Goal: Task Accomplishment & Management: Manage account settings

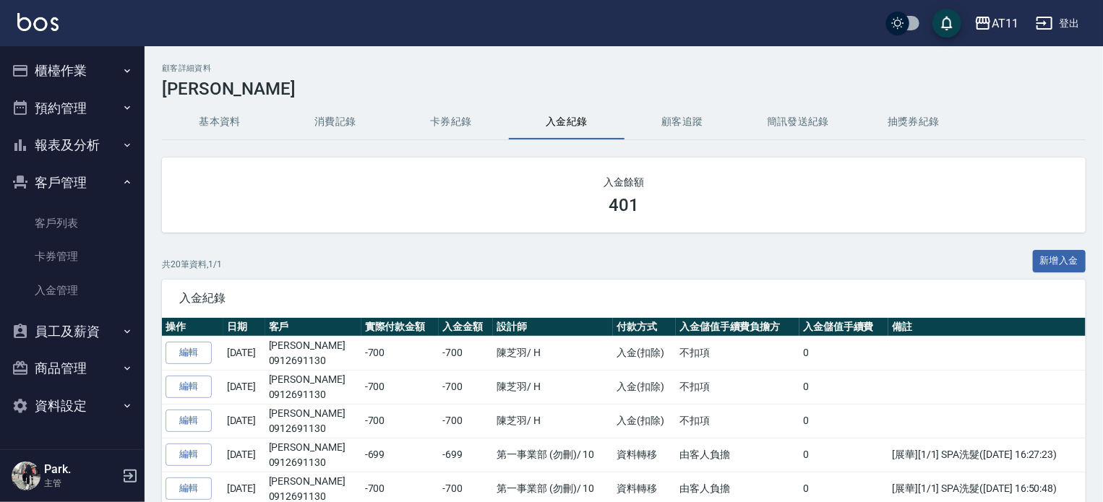
click at [71, 74] on button "櫃檯作業" at bounding box center [72, 71] width 133 height 38
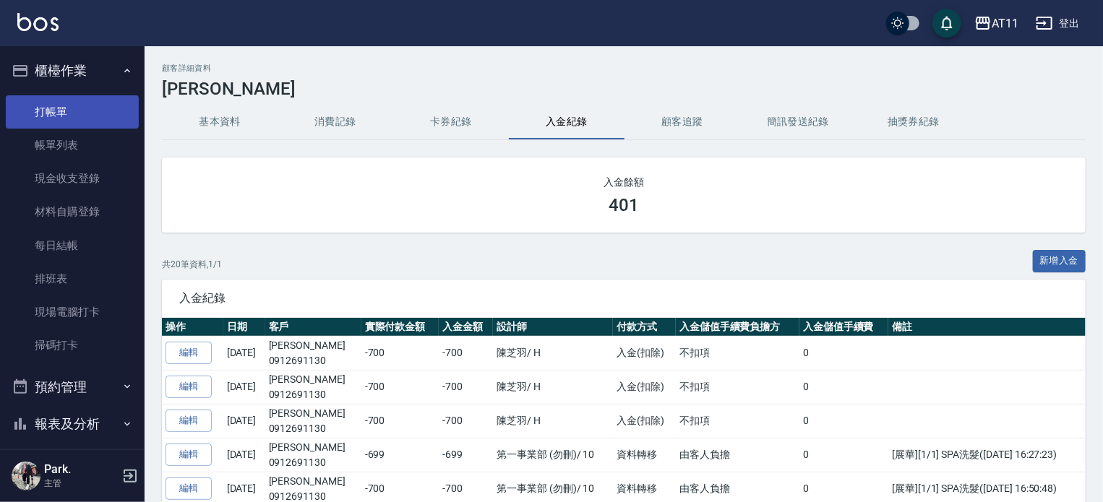
click at [69, 112] on link "打帳單" at bounding box center [72, 111] width 133 height 33
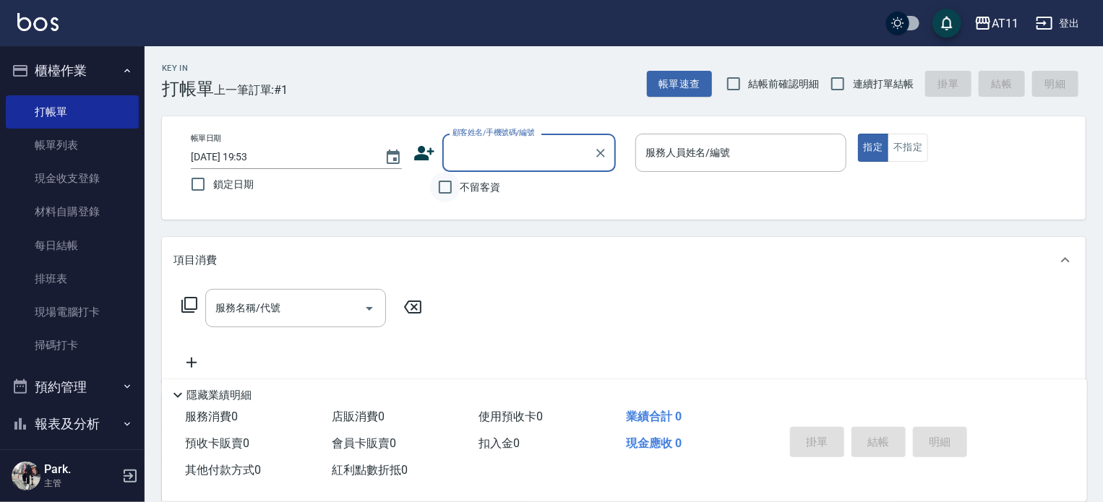
click at [448, 184] on input "不留客資" at bounding box center [445, 187] width 30 height 30
checkbox input "true"
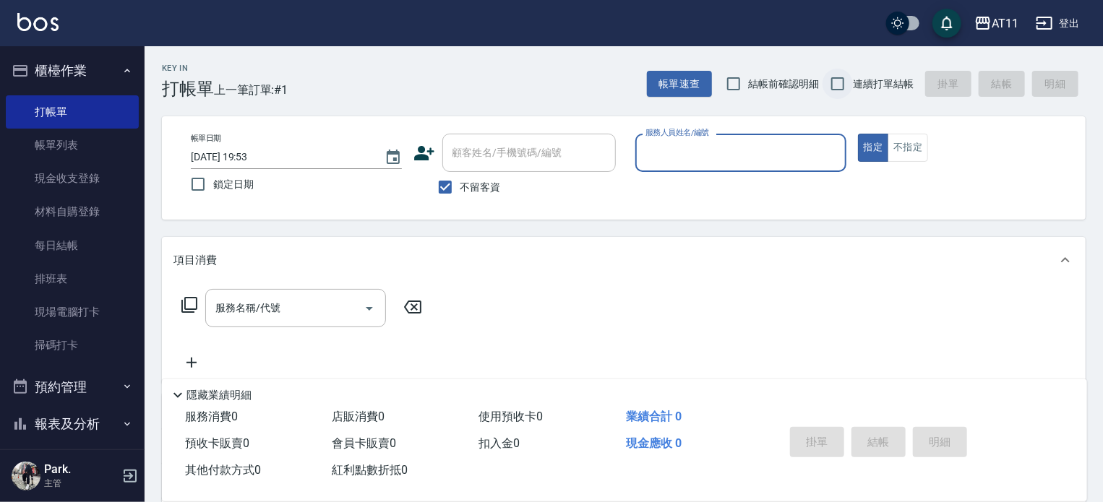
click at [837, 80] on input "連續打單結帳" at bounding box center [837, 84] width 30 height 30
checkbox input "true"
click at [730, 138] on div "服務人員姓名/編號" at bounding box center [740, 153] width 211 height 38
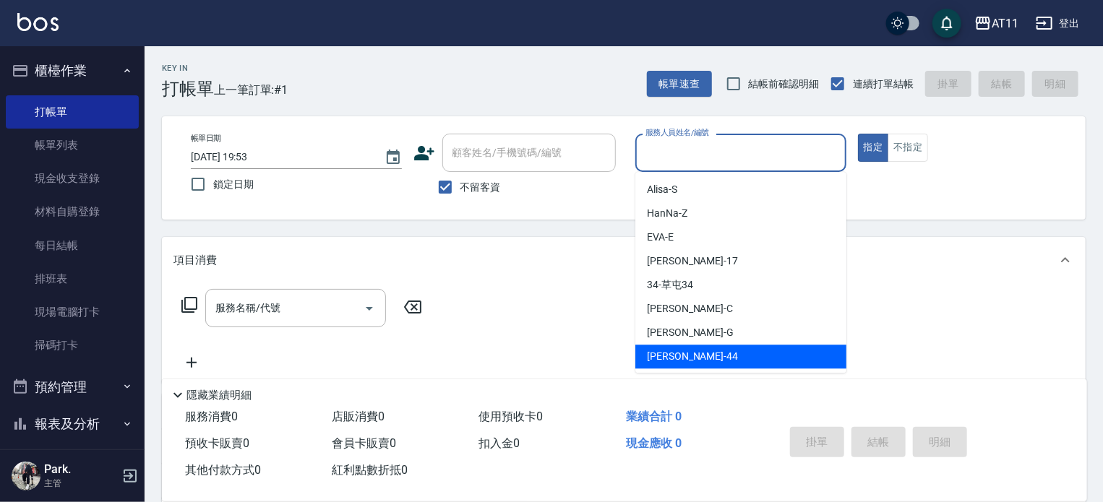
type input "ㄣ"
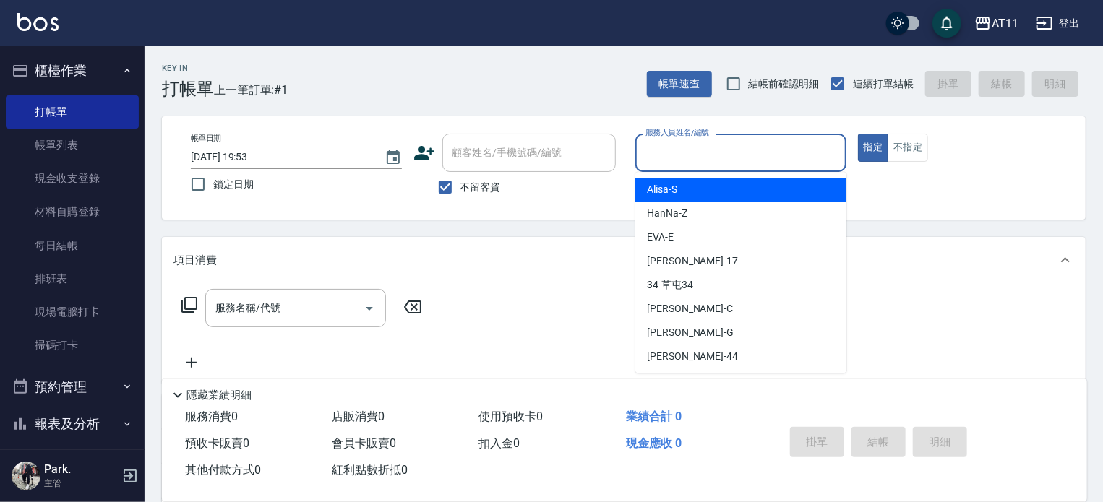
click at [72, 72] on button "櫃檯作業" at bounding box center [72, 71] width 133 height 38
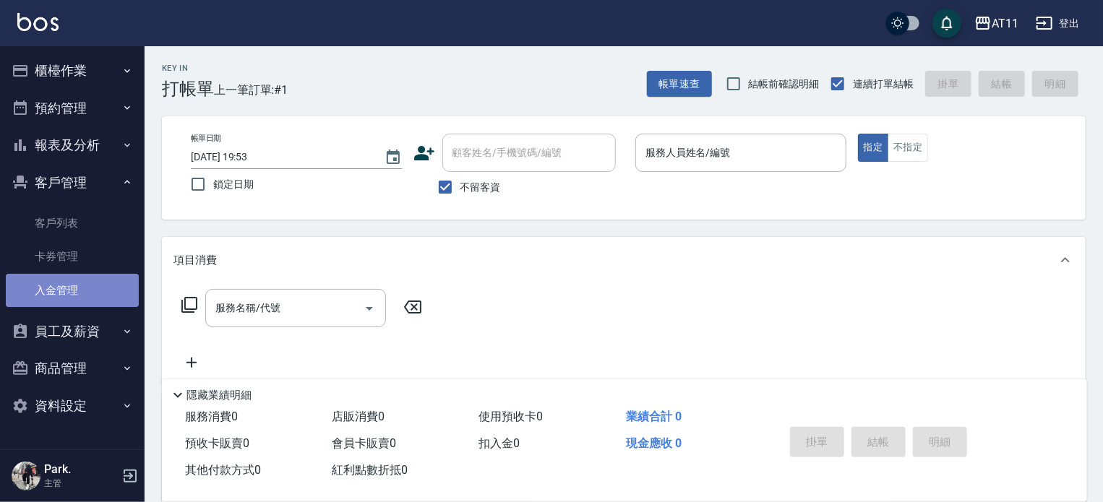
click at [70, 298] on link "入金管理" at bounding box center [72, 290] width 133 height 33
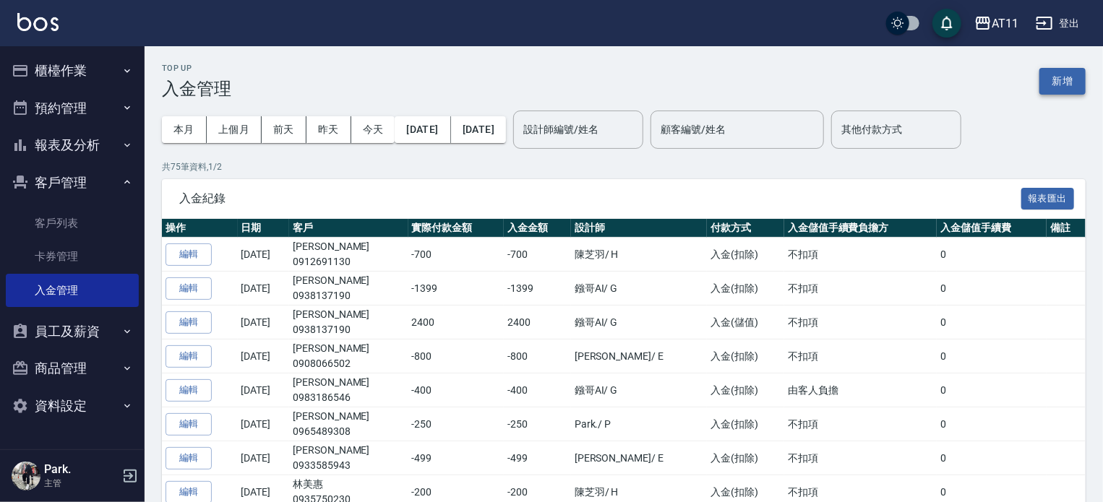
click at [1062, 83] on button "新增" at bounding box center [1062, 81] width 46 height 27
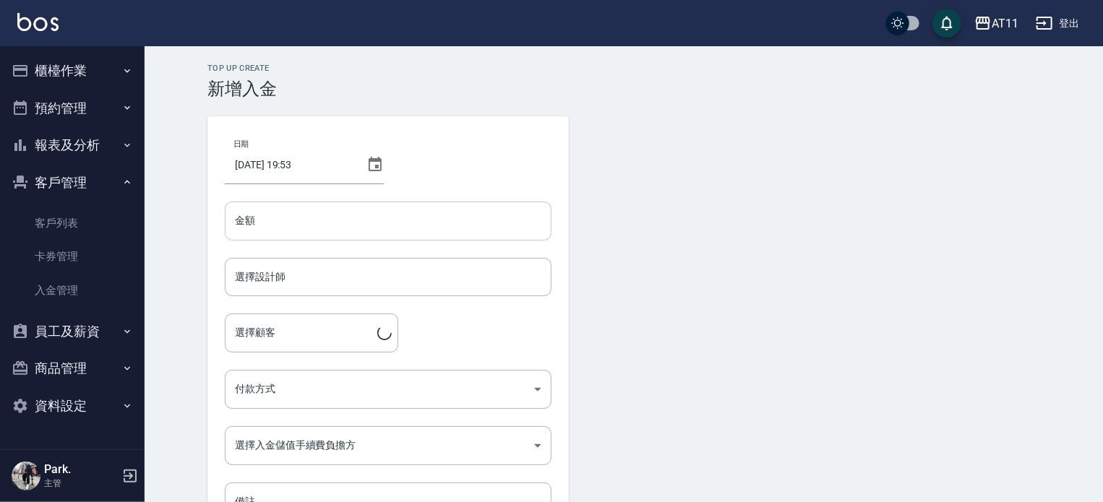
click at [278, 210] on input "金額" at bounding box center [388, 221] width 327 height 39
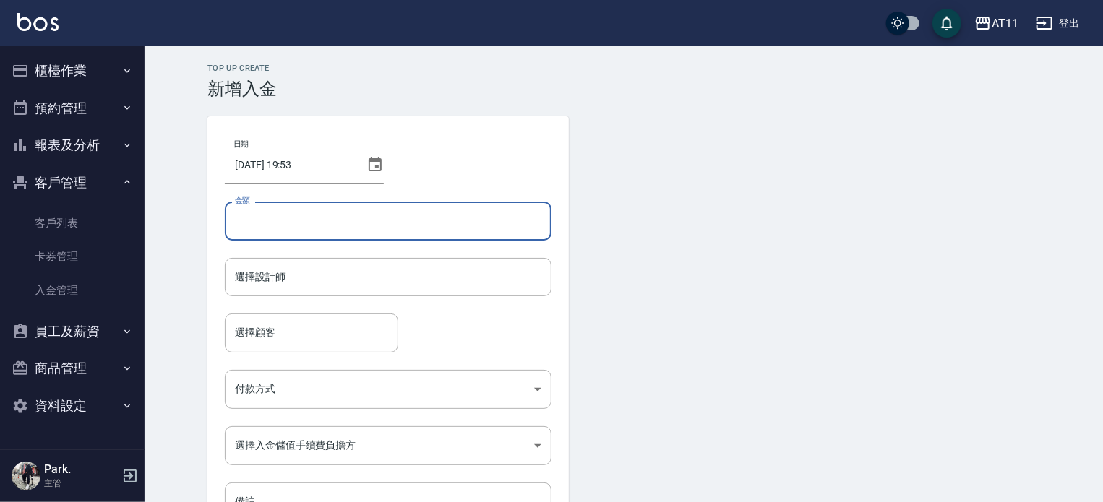
type input "8"
type input "-250"
click at [283, 284] on input "選擇設計師" at bounding box center [388, 276] width 314 height 25
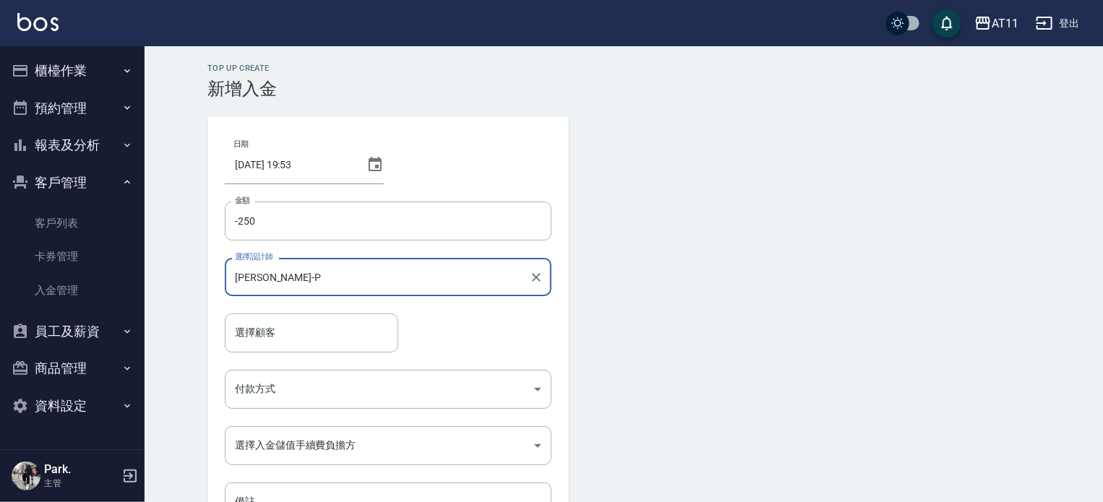
type input "[PERSON_NAME]-P"
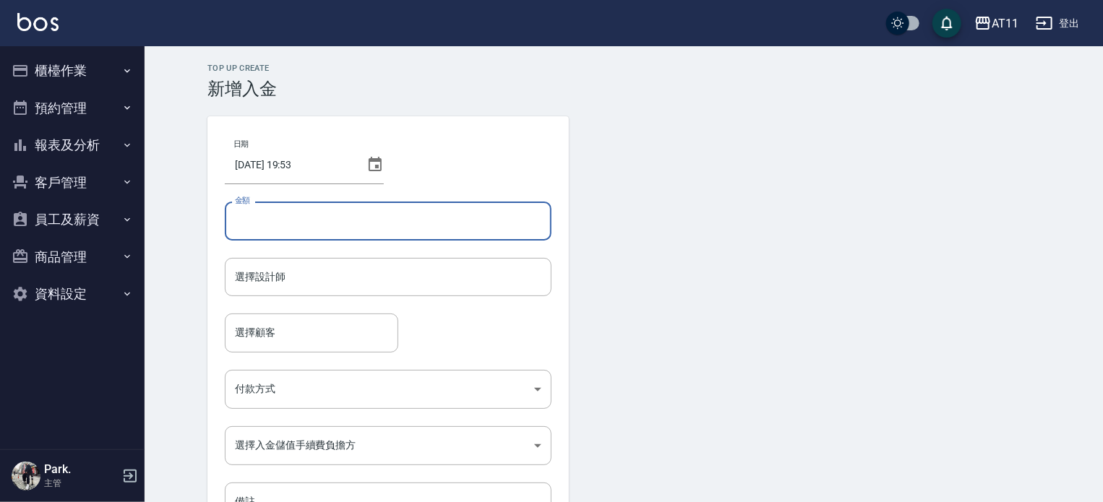
click at [269, 210] on input "金額" at bounding box center [388, 221] width 327 height 39
type input "-5"
type input "-250"
click at [280, 286] on input "選擇設計師" at bounding box center [388, 276] width 314 height 25
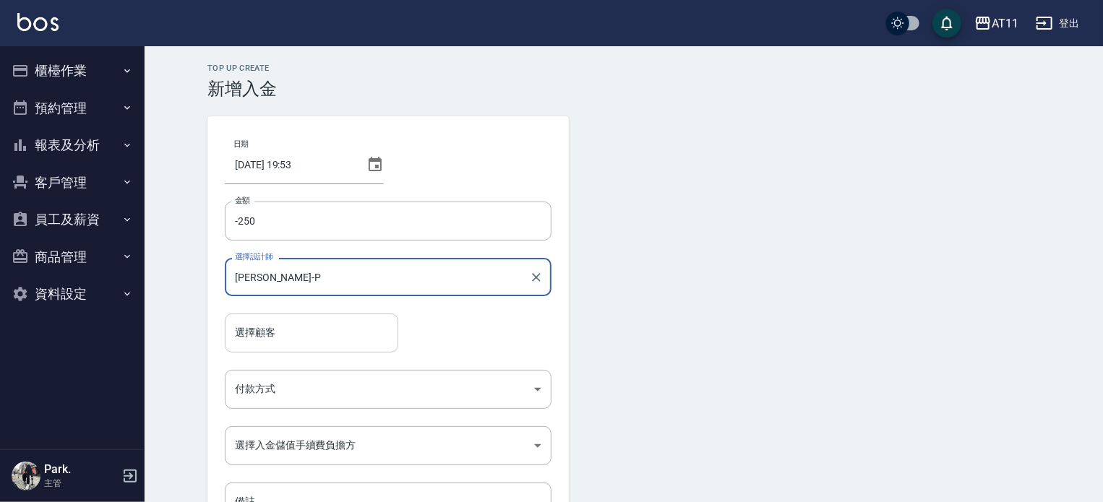
type input "[PERSON_NAME]-P"
click at [302, 335] on input "選擇顧客" at bounding box center [311, 332] width 160 height 25
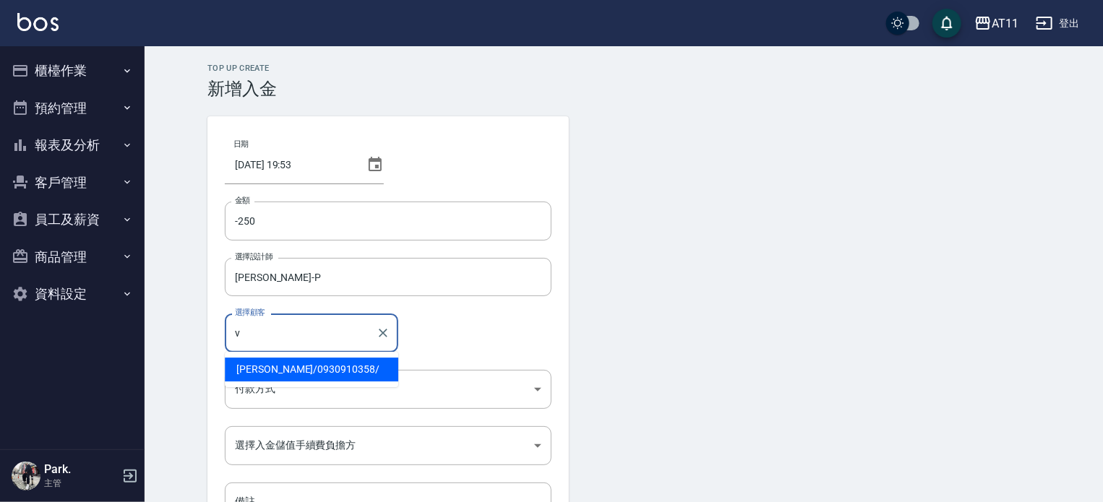
click at [286, 366] on span "[PERSON_NAME] / 0930910358 /" at bounding box center [311, 370] width 173 height 24
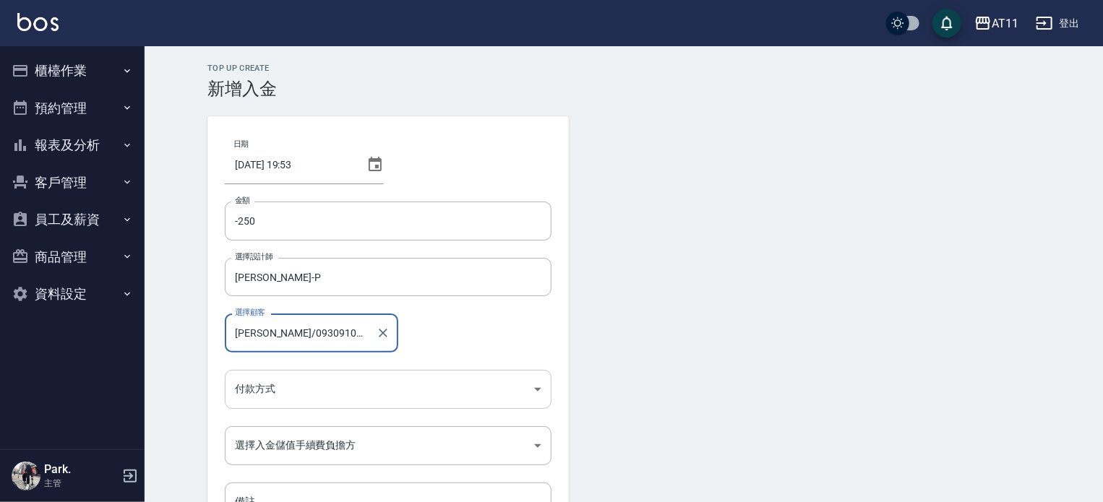
type input "[PERSON_NAME]/0930910358/"
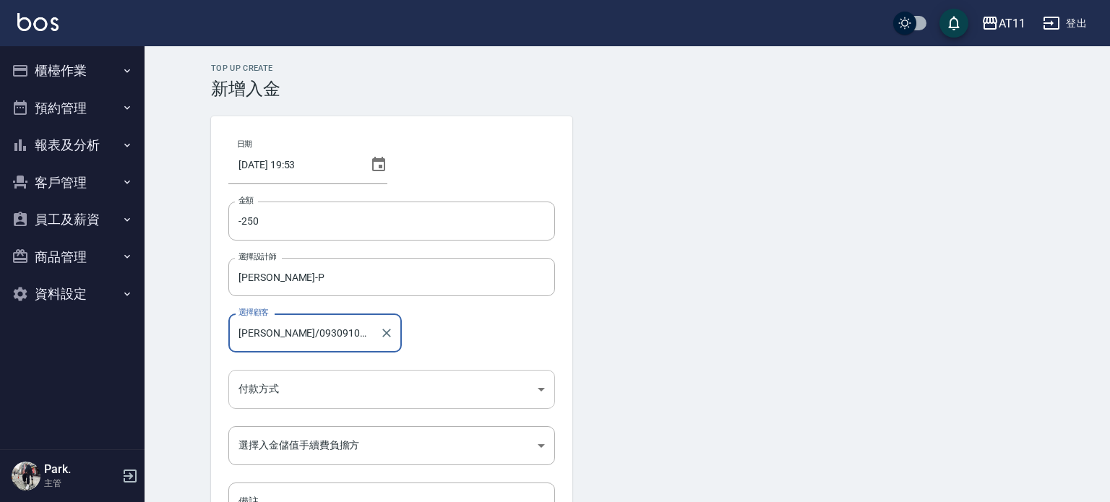
click at [286, 381] on body "AT11 登出 櫃檯作業 打帳單 帳單列表 現金收支登錄 材料自購登錄 每日結帳 排班表 現場電腦打卡 掃碼打卡 預約管理 預約管理 單日預約紀錄 單週預約紀…" at bounding box center [555, 300] width 1110 height 600
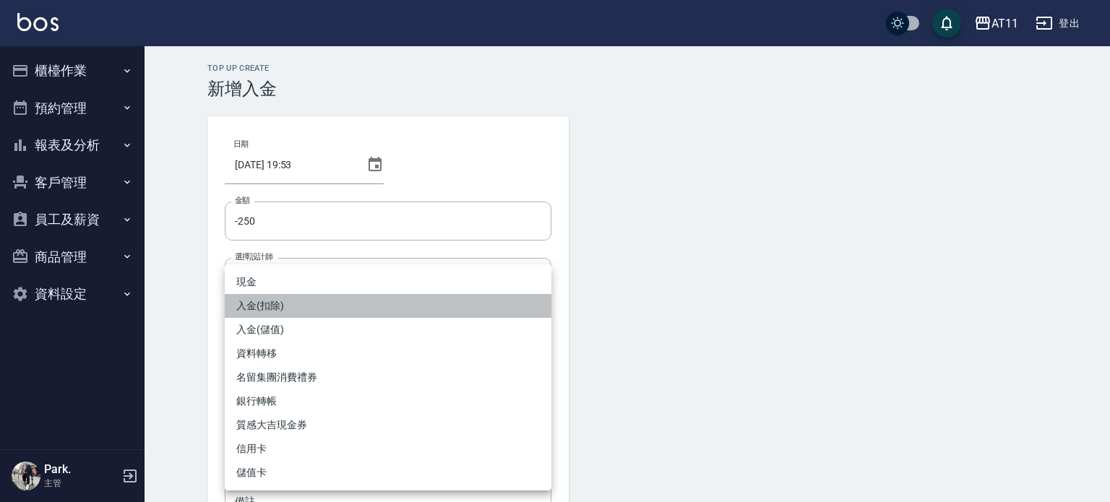
click at [305, 298] on li "入金(扣除)" at bounding box center [388, 306] width 327 height 24
type input "入金(扣除)"
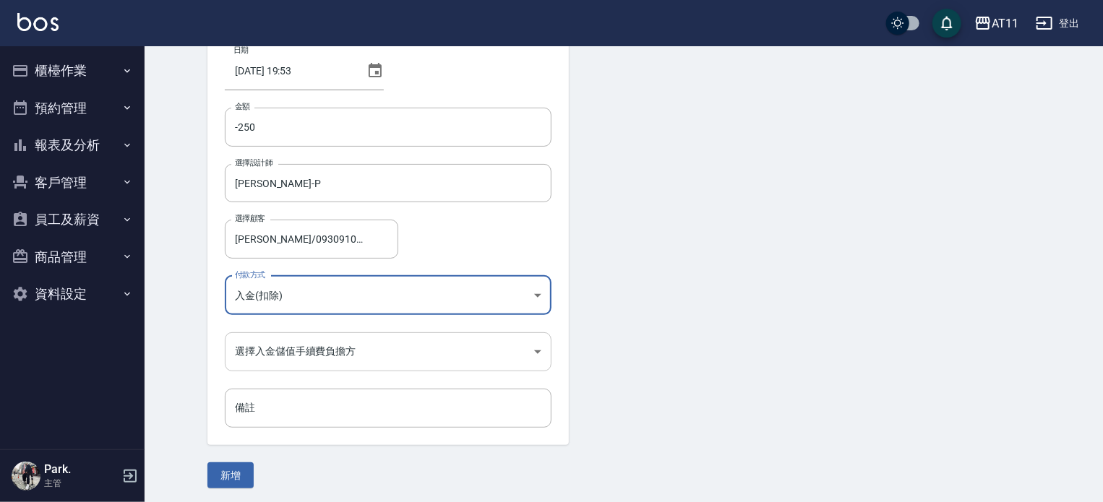
scroll to position [98, 0]
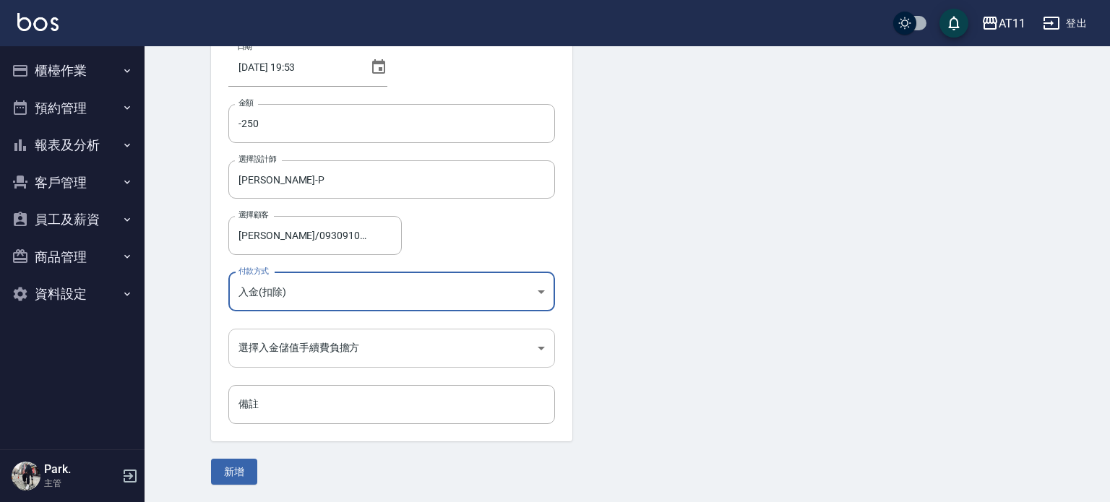
click at [351, 346] on body "AT11 登出 櫃檯作業 打帳單 帳單列表 現金收支登錄 材料自購登錄 每日結帳 排班表 現場電腦打卡 掃碼打卡 預約管理 預約管理 單日預約紀錄 單週預約紀…" at bounding box center [555, 202] width 1110 height 600
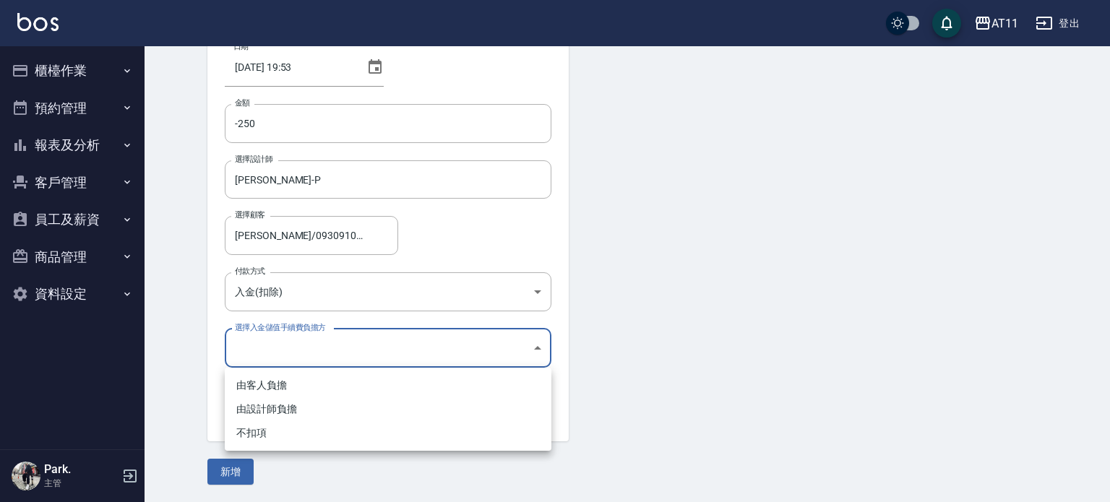
click at [330, 432] on li "不扣項" at bounding box center [388, 433] width 327 height 24
type input "WITHOUTHANDLINGFEE"
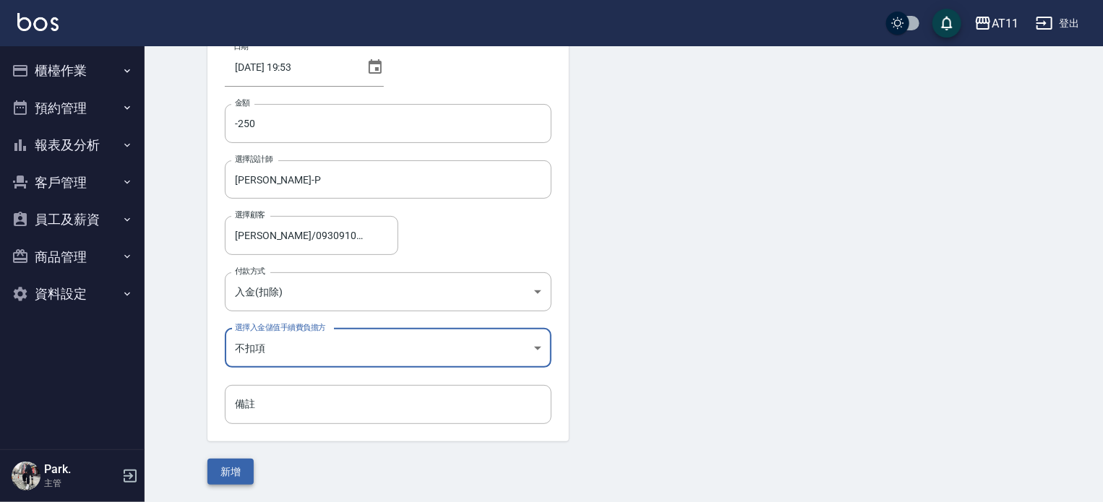
click at [234, 472] on button "新增" at bounding box center [230, 472] width 46 height 27
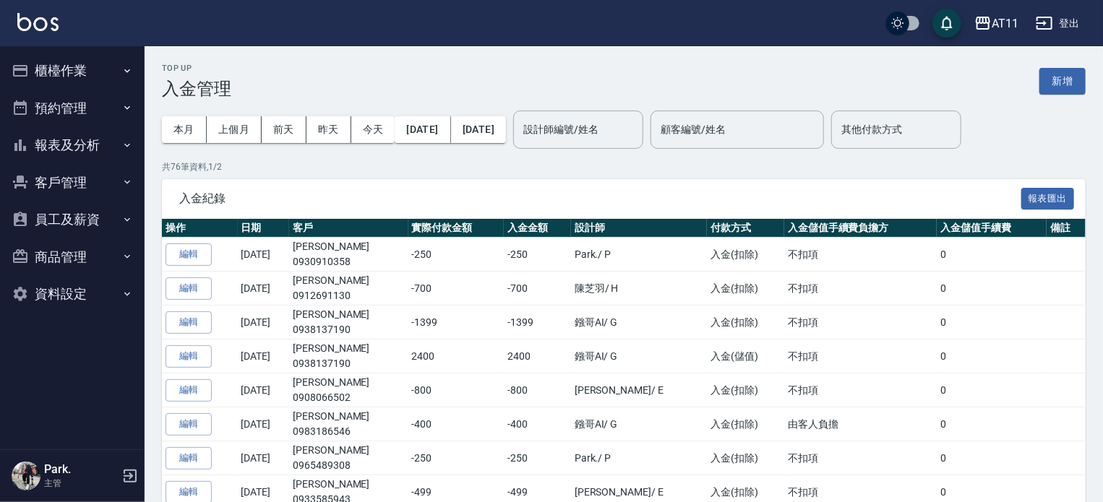
click at [77, 82] on button "櫃檯作業" at bounding box center [72, 71] width 133 height 38
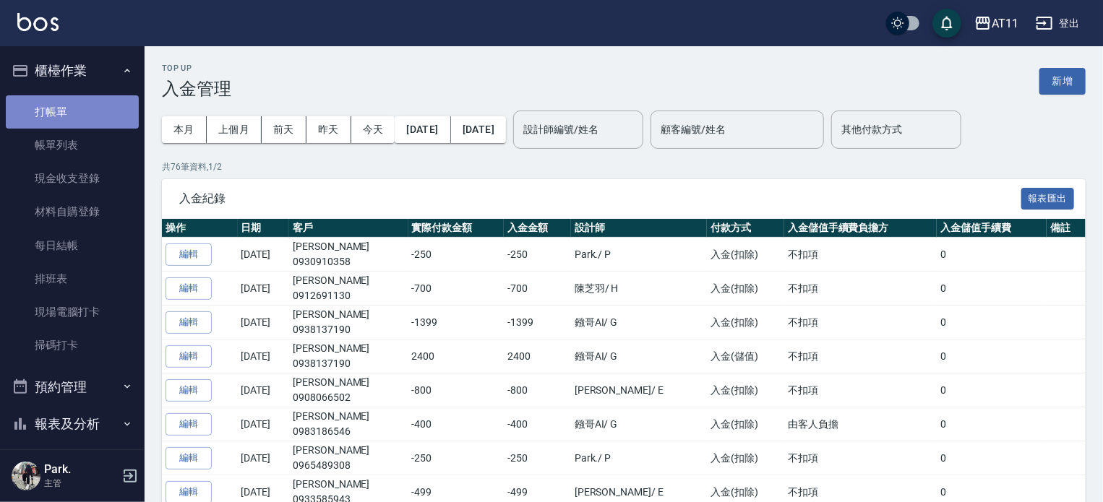
click at [73, 116] on link "打帳單" at bounding box center [72, 111] width 133 height 33
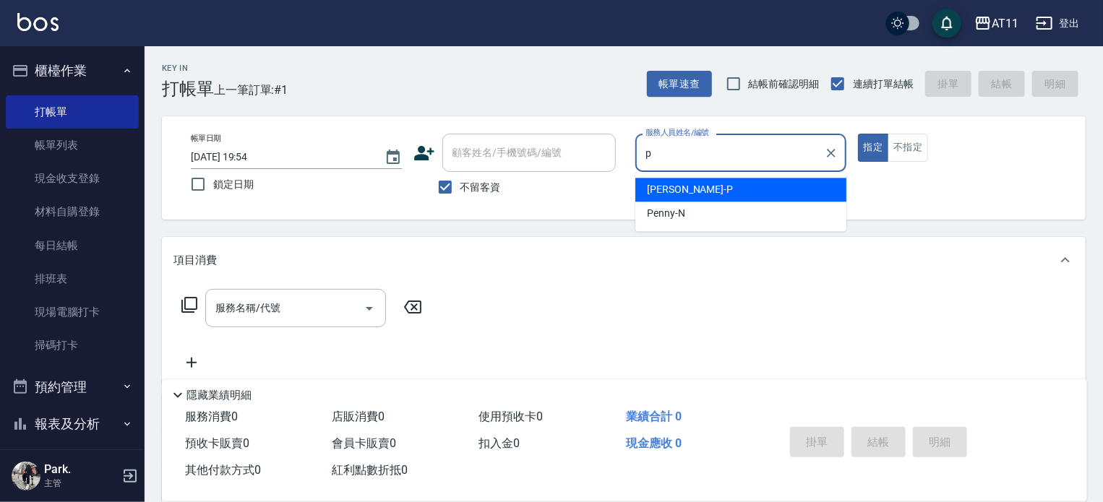
type input "[PERSON_NAME]-P"
type button "true"
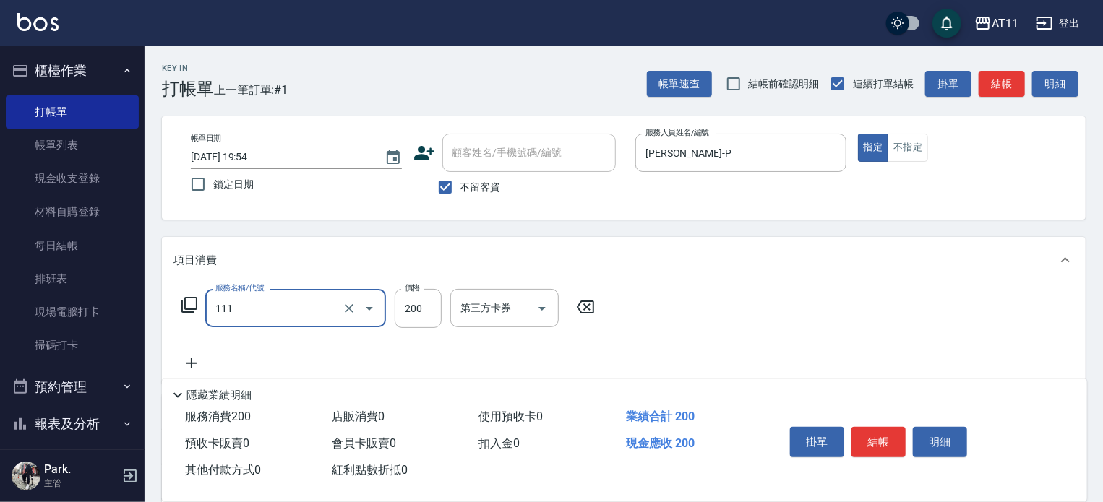
type input "精油洗髮(111)"
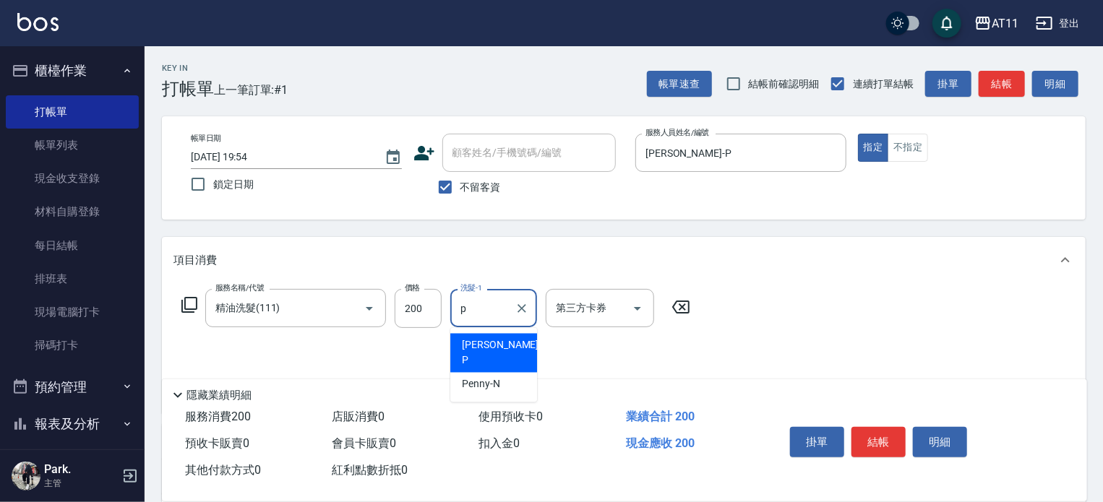
type input "[PERSON_NAME]-P"
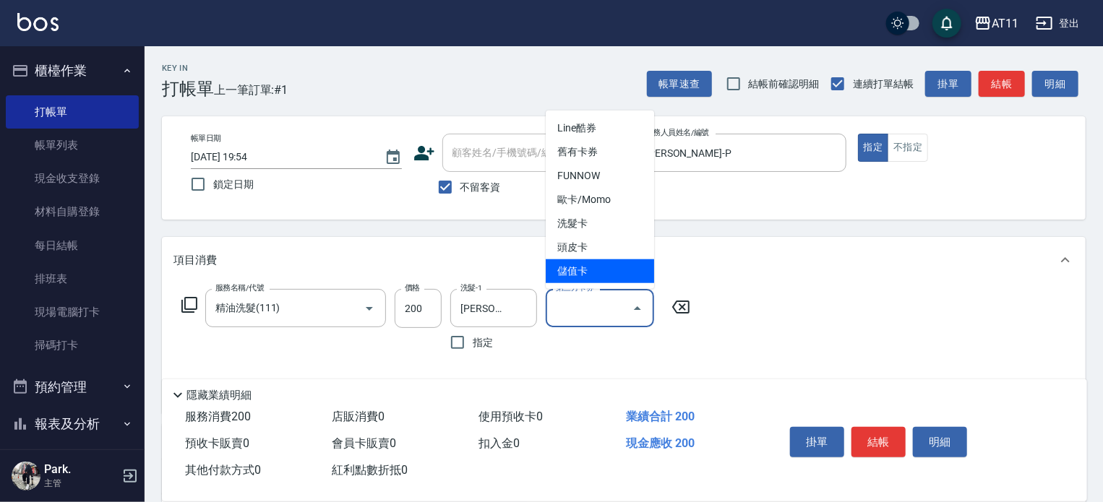
type input "儲值卡"
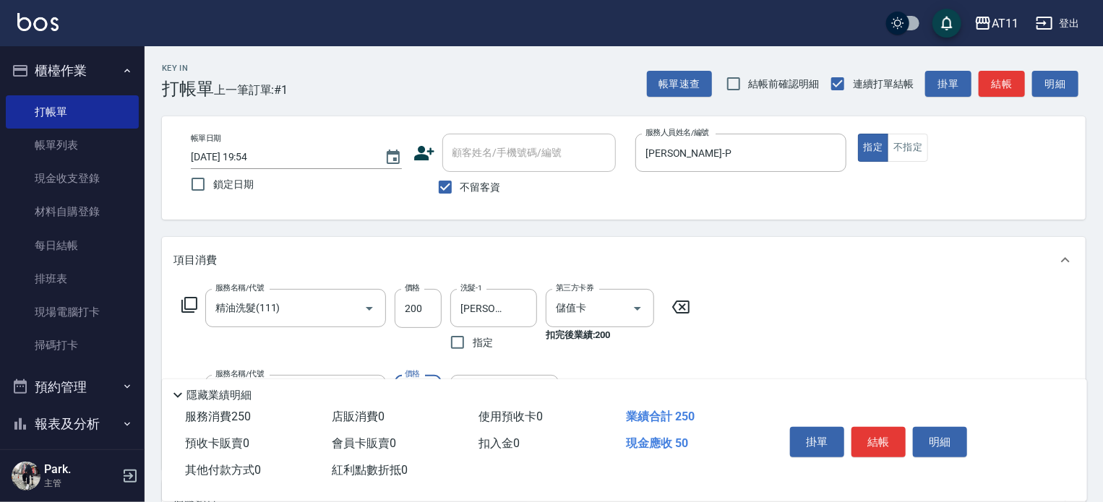
type input "洗髮精+50(50)"
type input "[PERSON_NAME]-P"
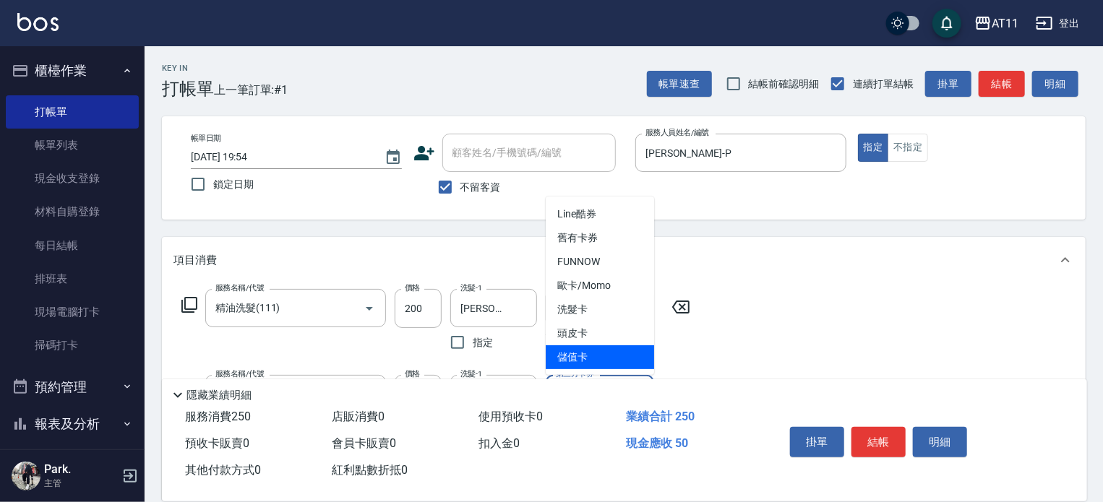
type input "儲值卡"
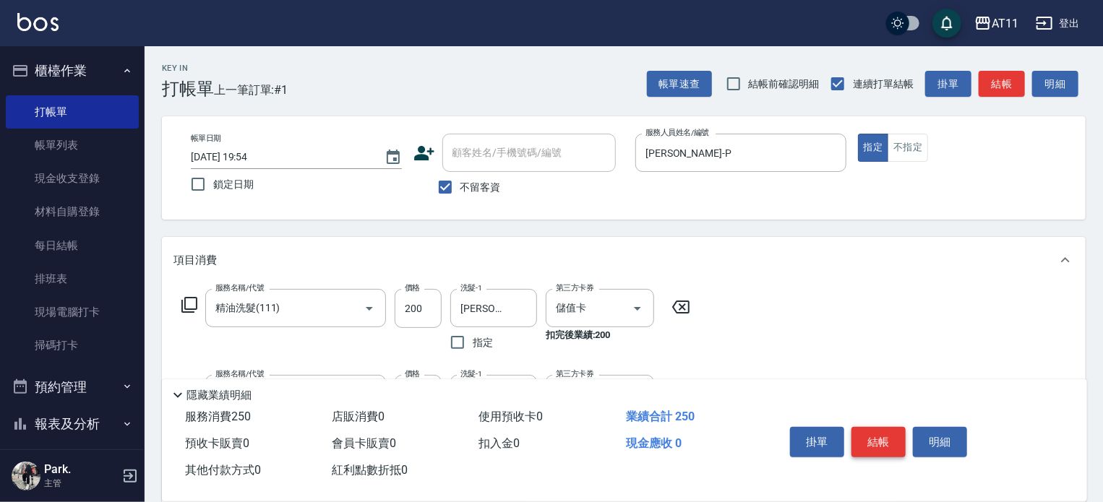
click at [876, 439] on button "結帳" at bounding box center [878, 442] width 54 height 30
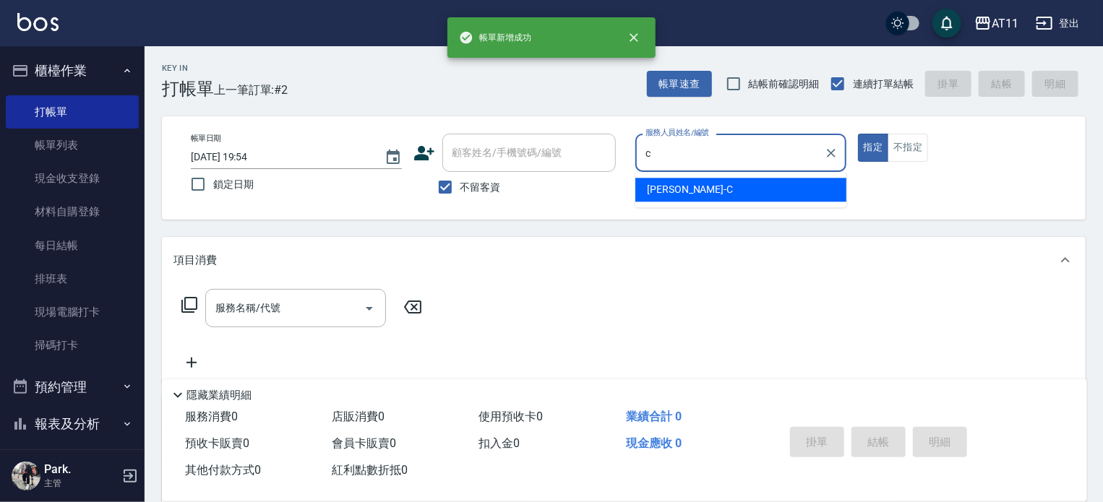
type input "[PERSON_NAME]"
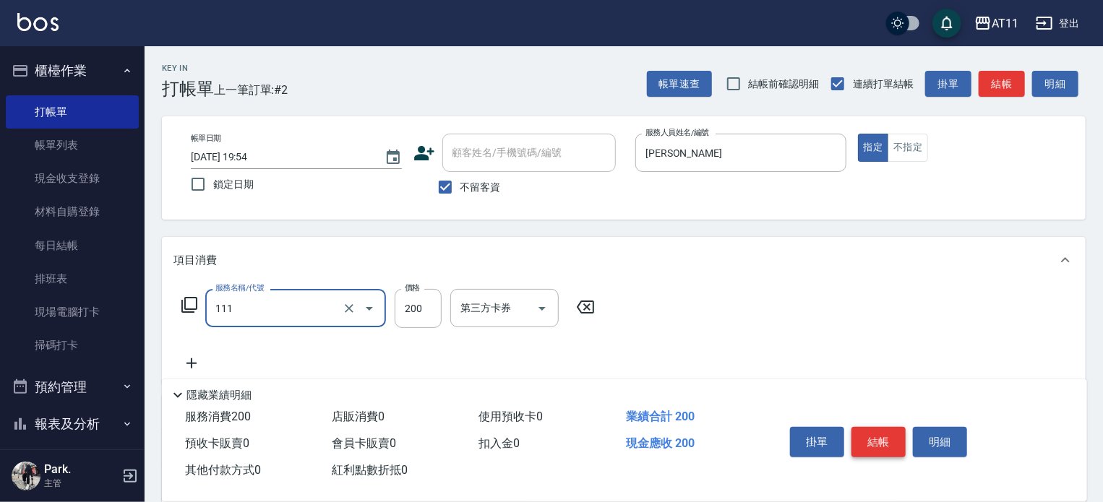
type input "精油洗髮(111)"
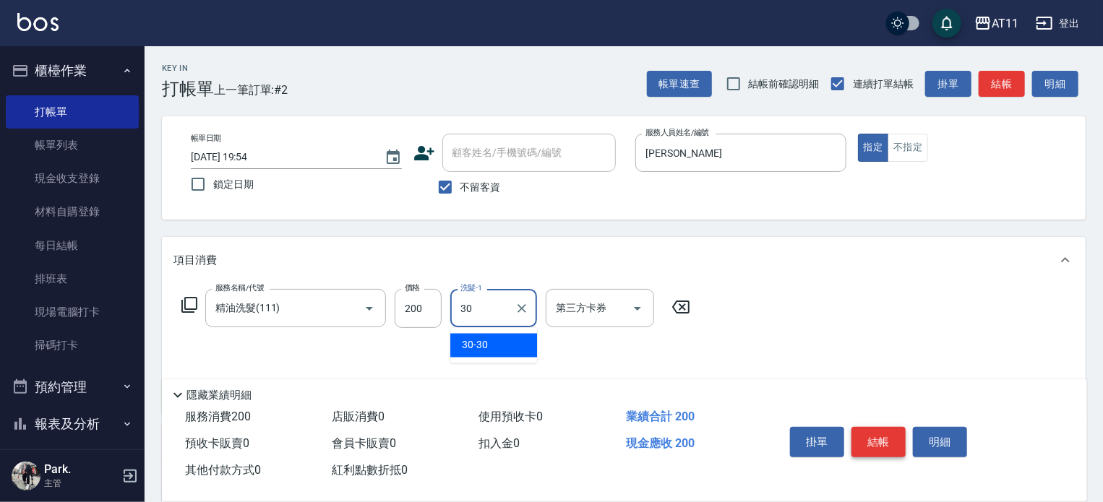
type input "30-30"
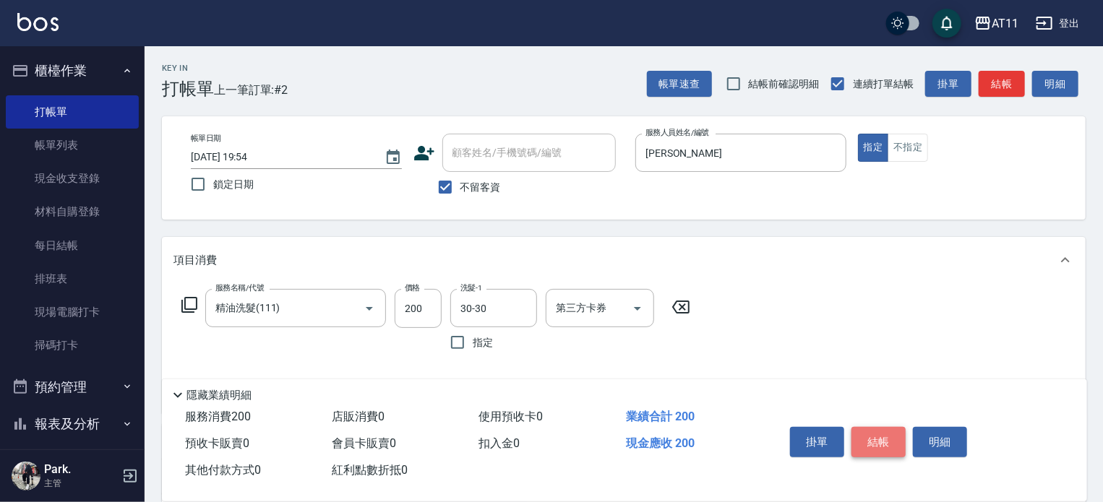
click at [876, 439] on button "結帳" at bounding box center [878, 442] width 54 height 30
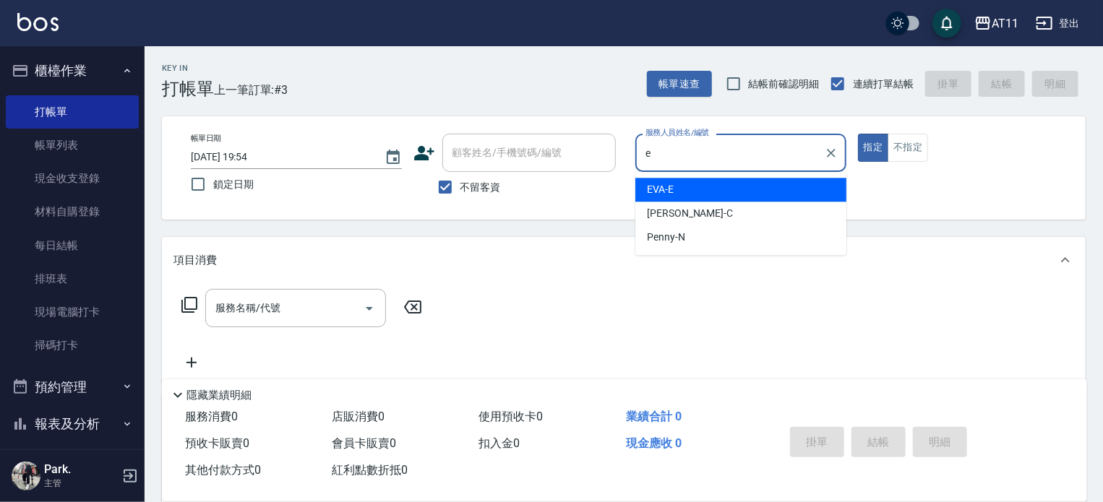
type input "EVA-E"
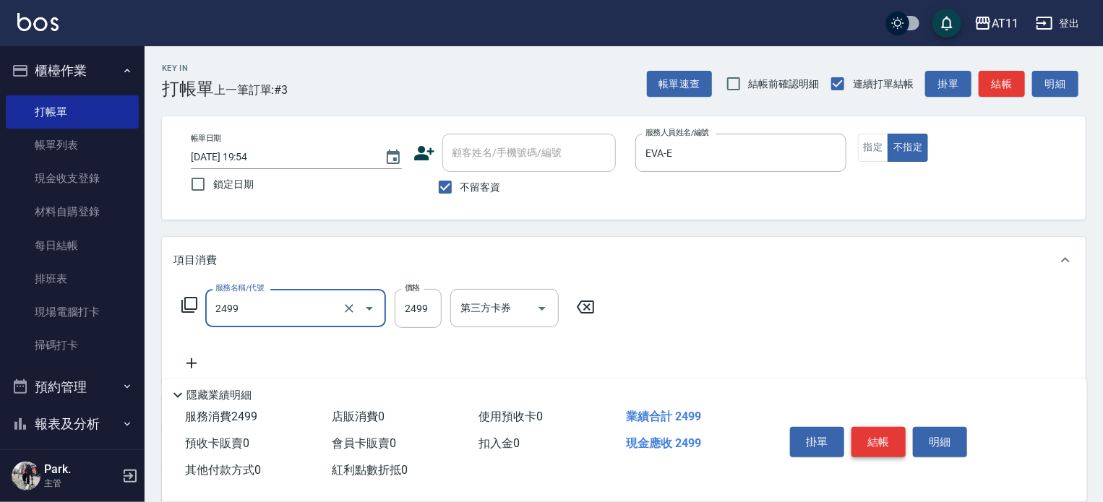
type input "染髮套餐(2499)"
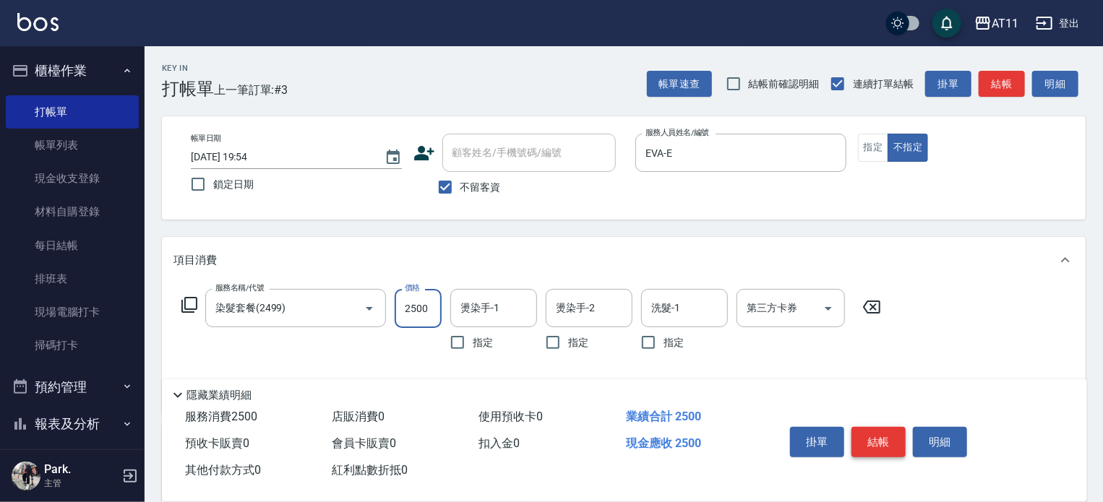
type input "2500"
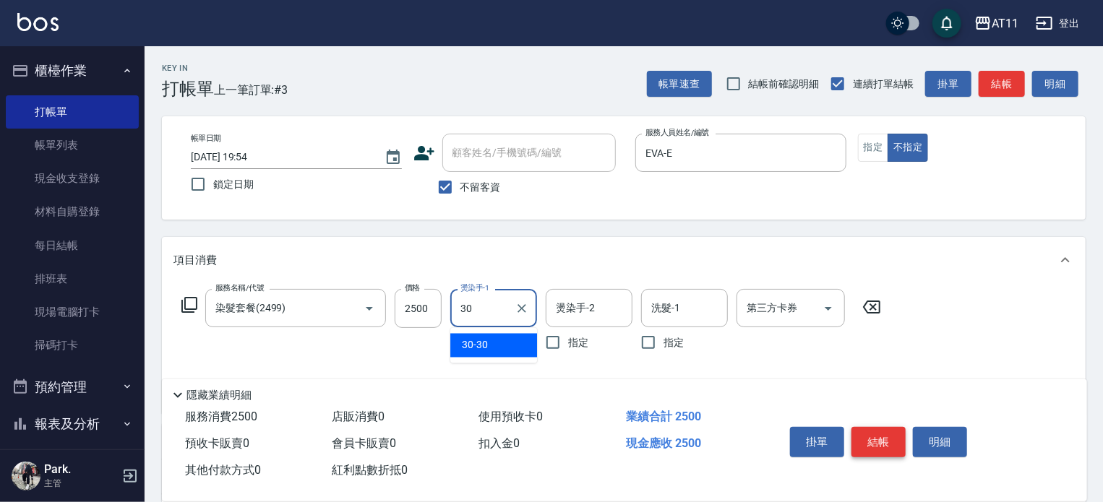
type input "30-30"
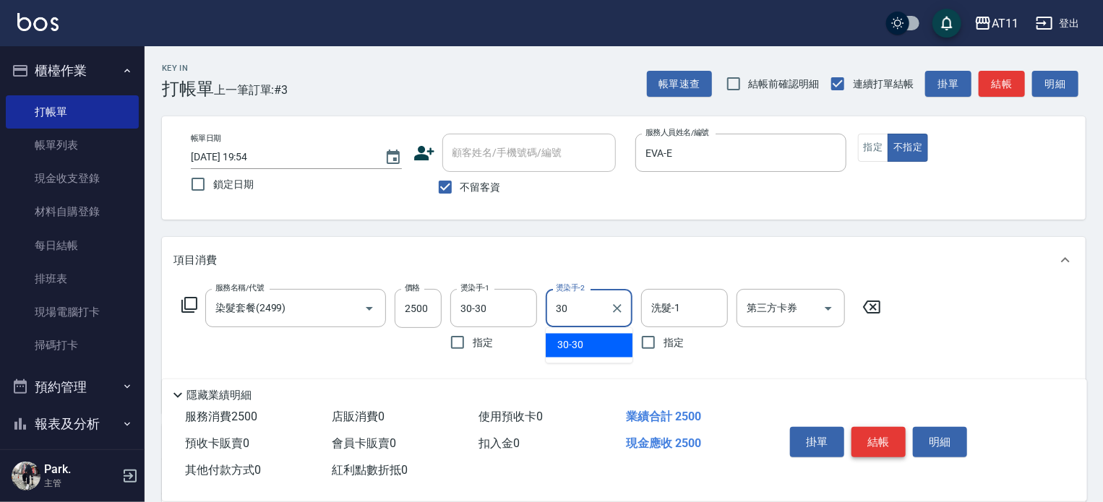
type input "30-30"
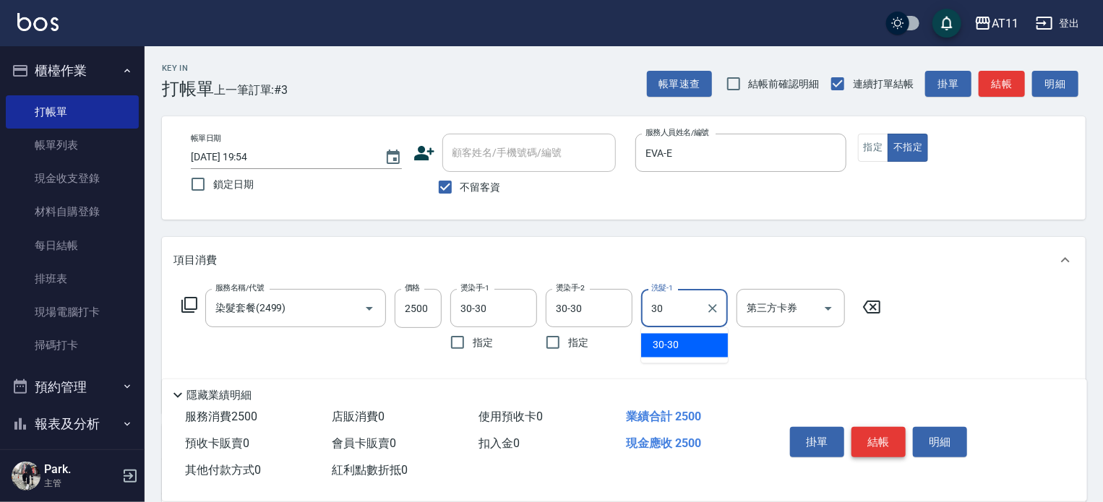
type input "30-30"
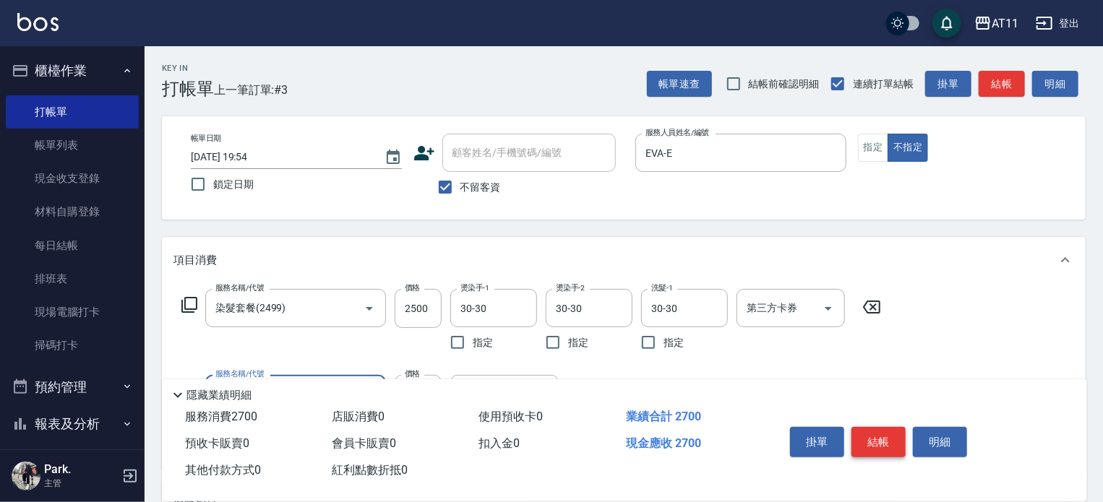
type input "染髮加長度(1200)"
type input "400"
click at [876, 439] on button "結帳" at bounding box center [878, 442] width 54 height 30
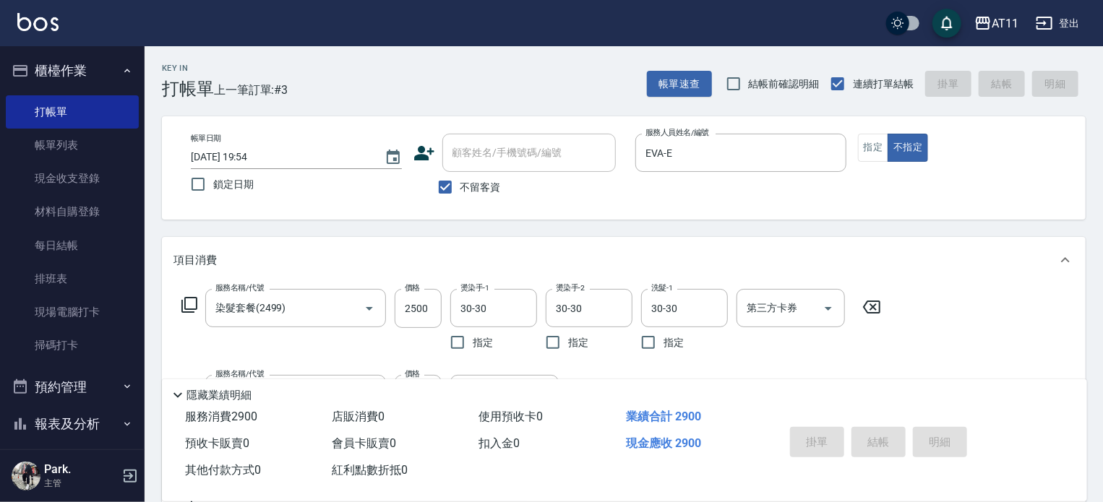
type input "[DATE] 19:55"
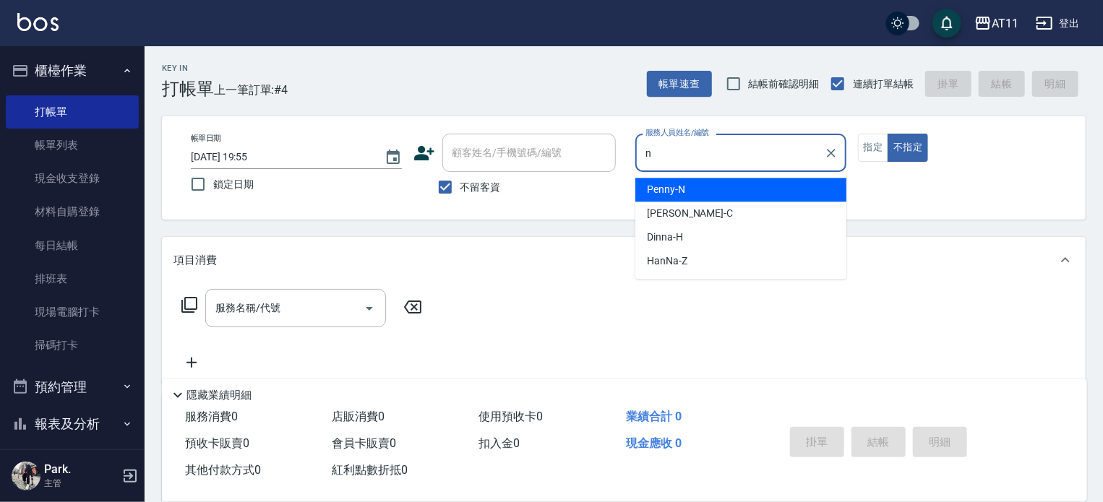
type input "Penny-N"
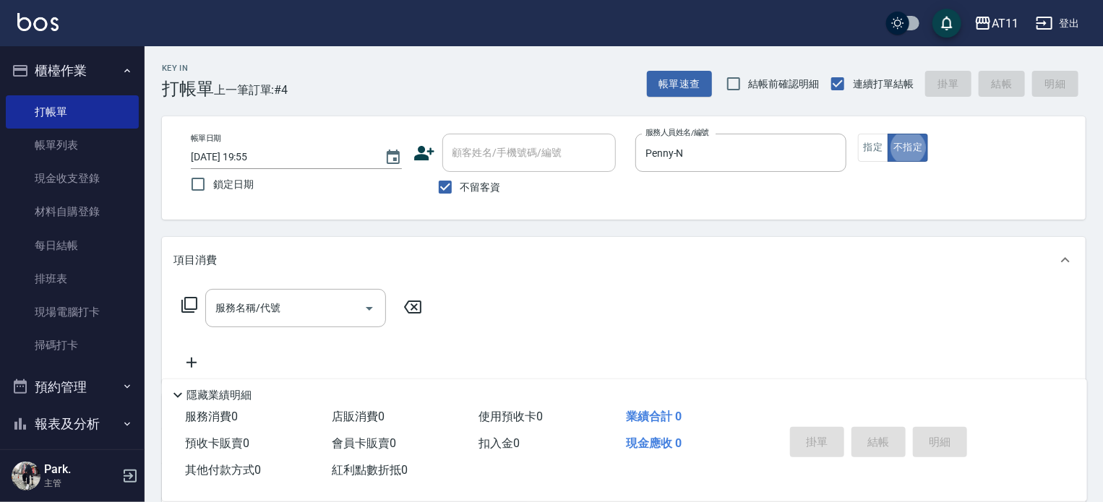
type button "false"
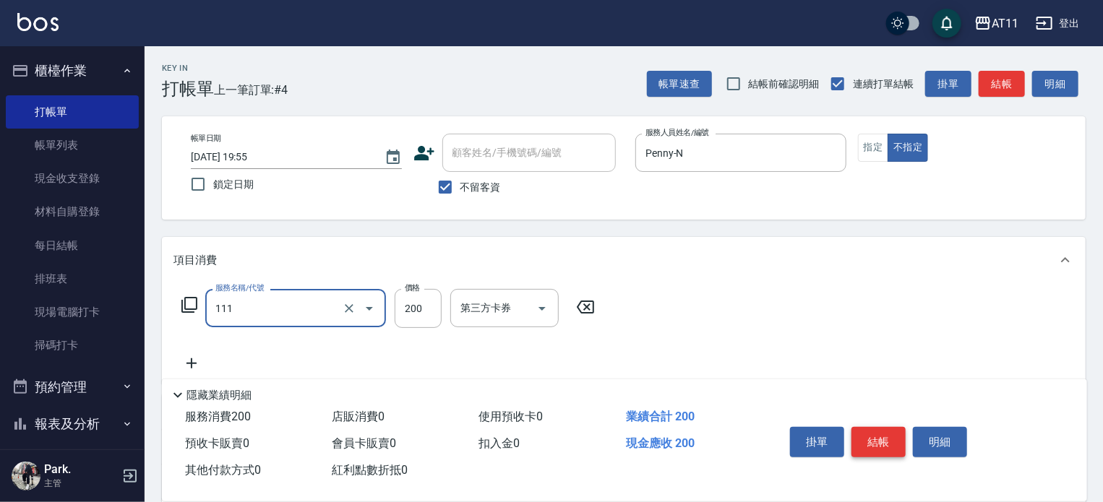
type input "精油洗髮(111)"
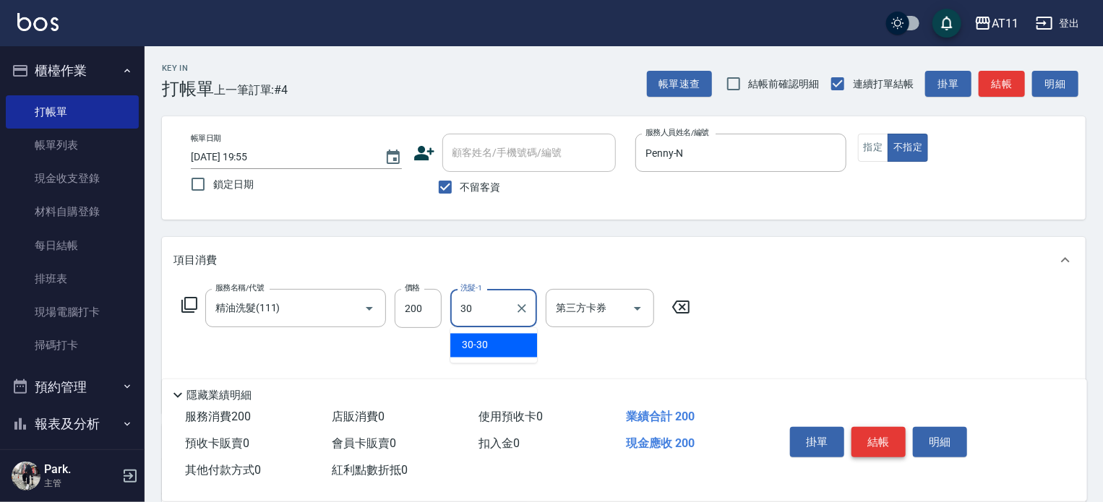
type input "30-30"
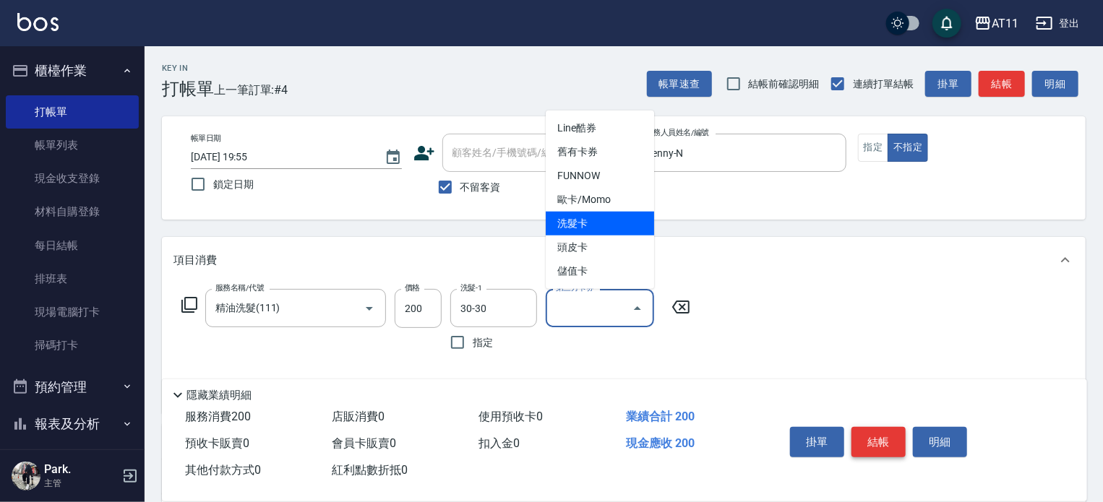
type input "洗髮卡"
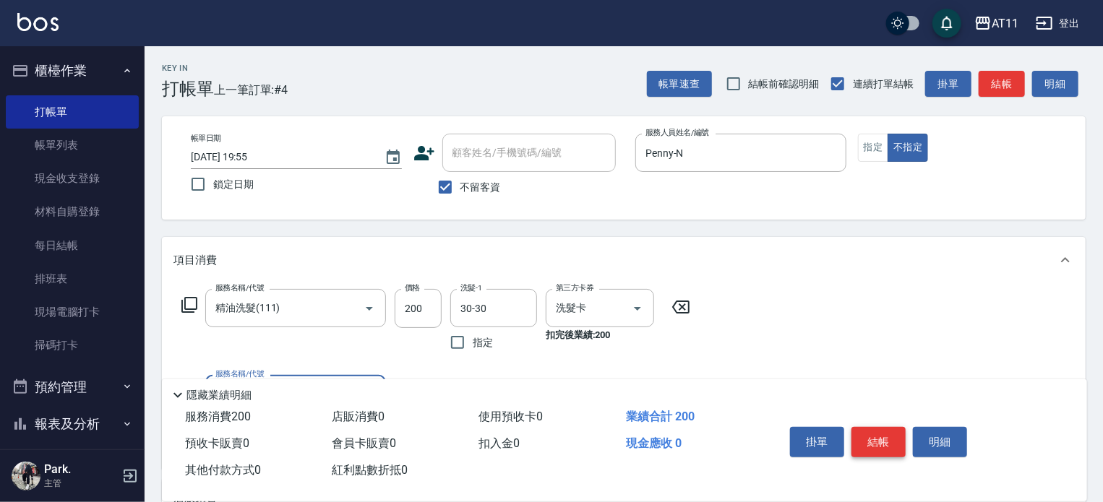
click at [876, 439] on button "結帳" at bounding box center [878, 442] width 54 height 30
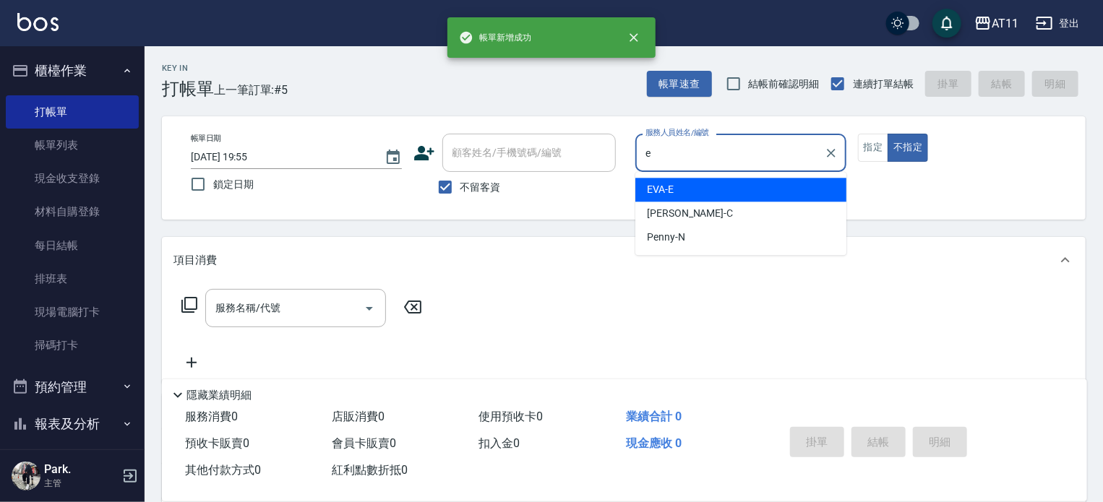
type input "EVA-E"
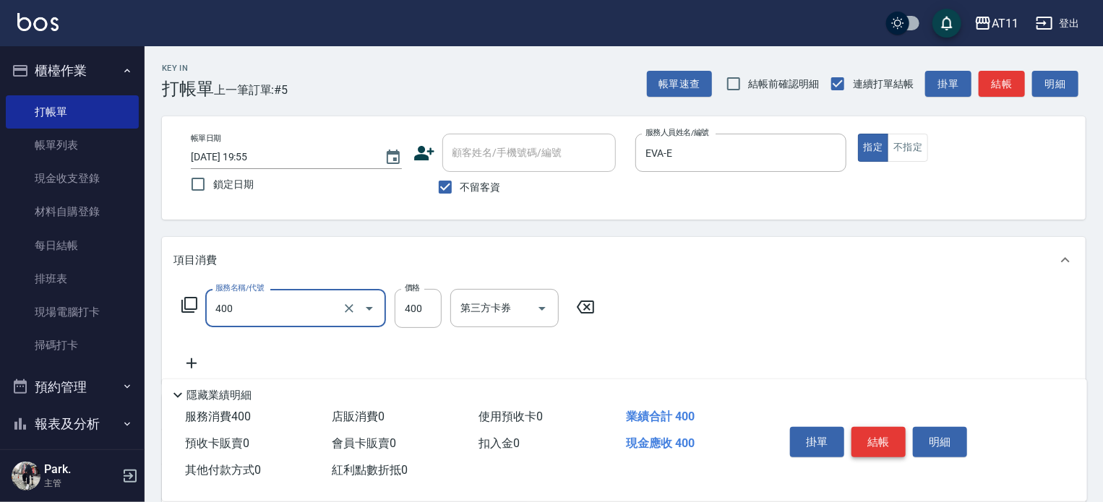
type input "洗剪(400)"
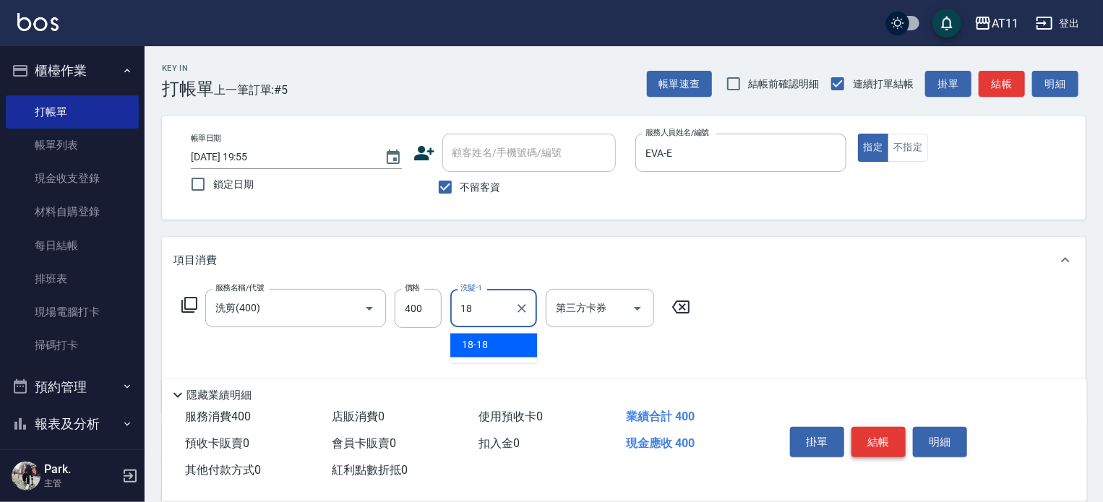
type input "18-18"
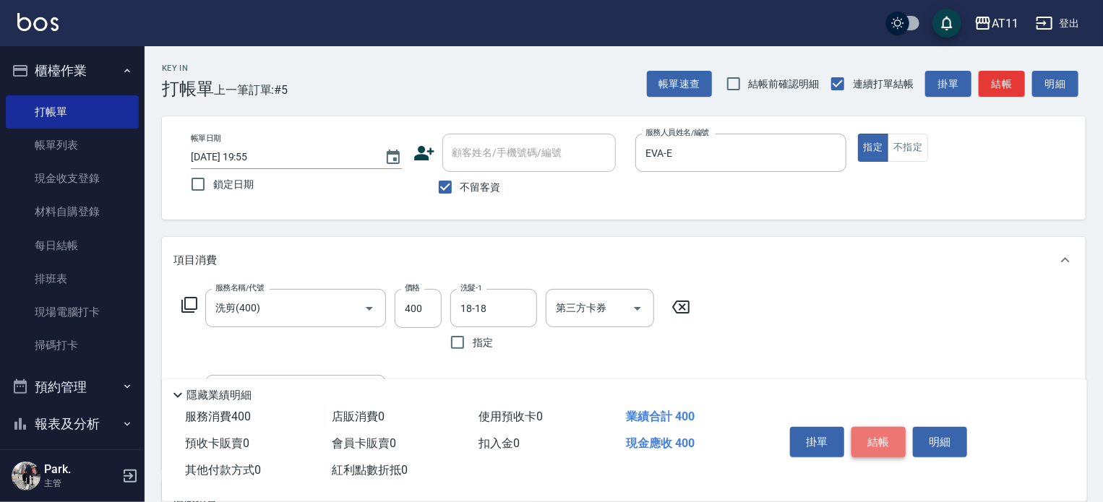
click at [876, 439] on button "結帳" at bounding box center [878, 442] width 54 height 30
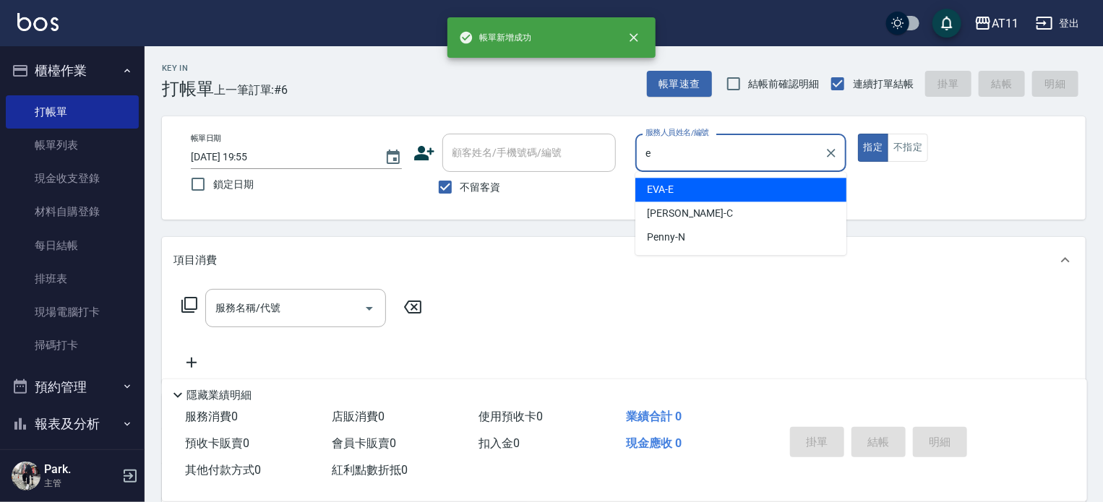
type input "EVA-E"
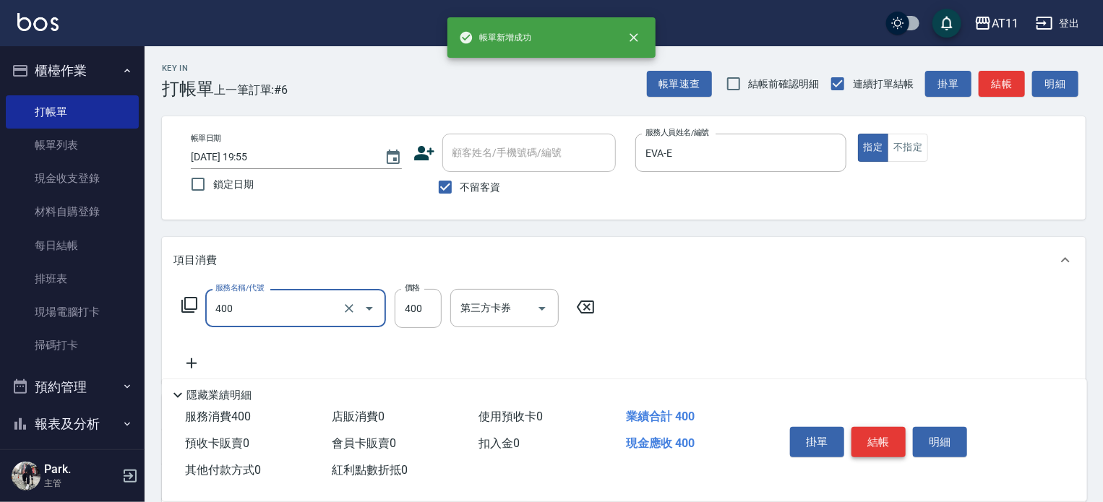
type input "洗剪(400)"
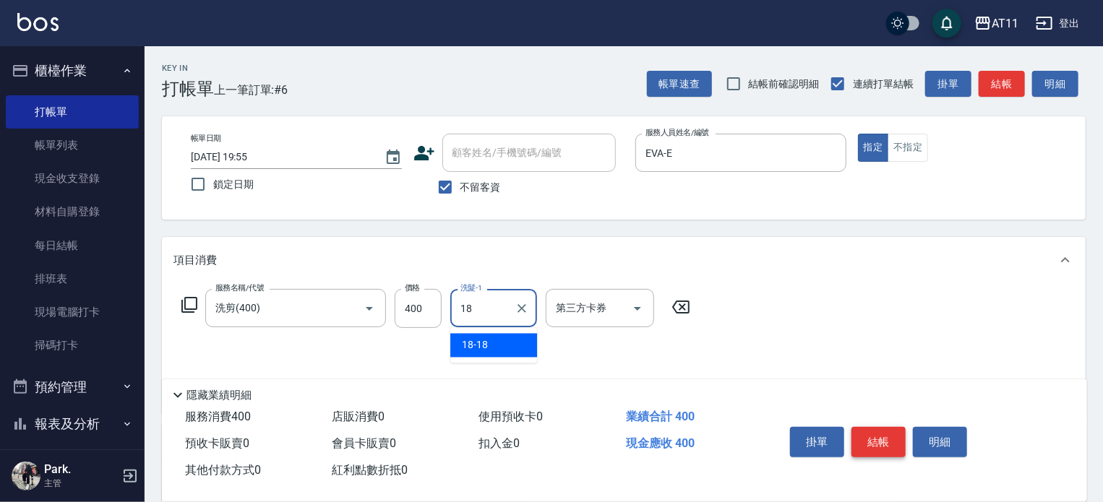
type input "18-18"
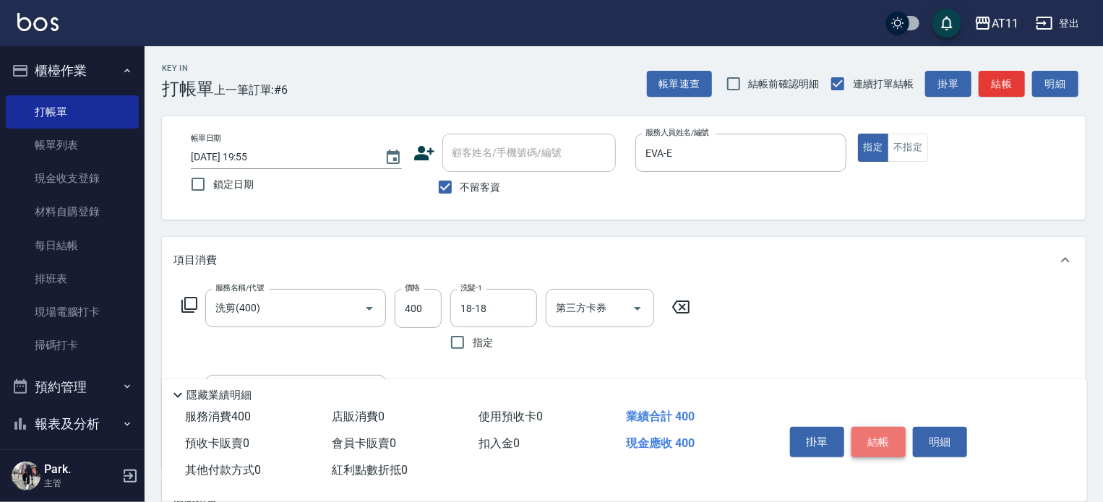
click at [876, 439] on button "結帳" at bounding box center [878, 442] width 54 height 30
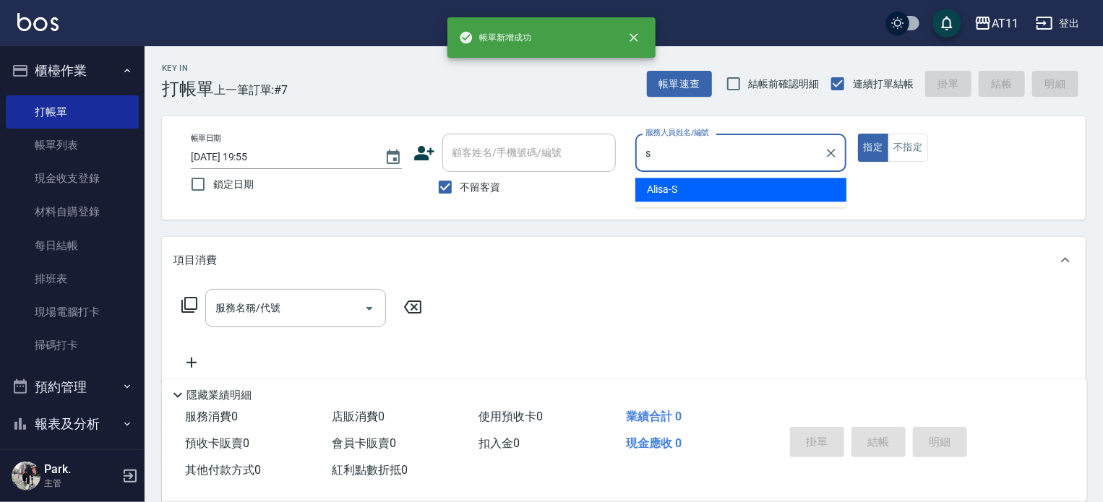
type input "Alisa-S"
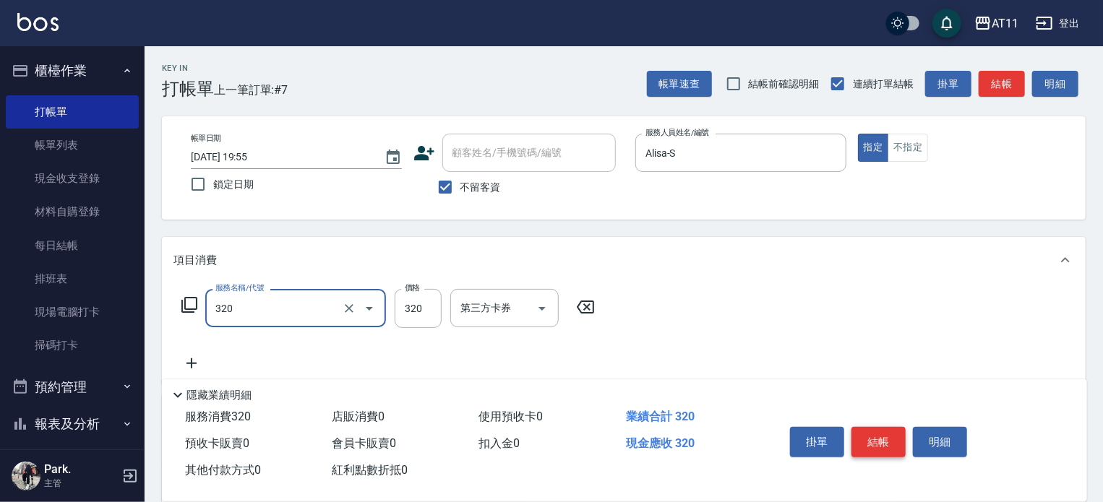
type input "洗剪(320)"
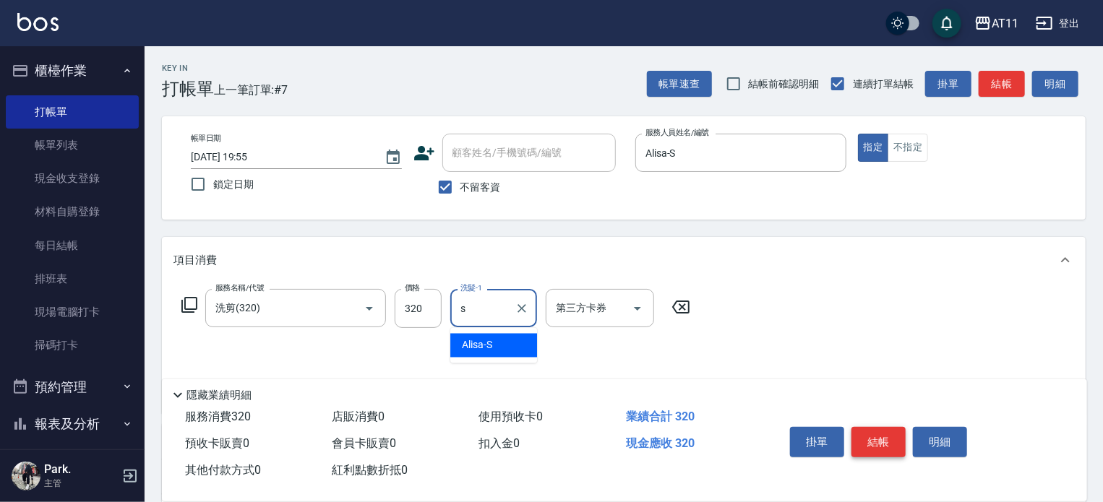
type input "Alisa-S"
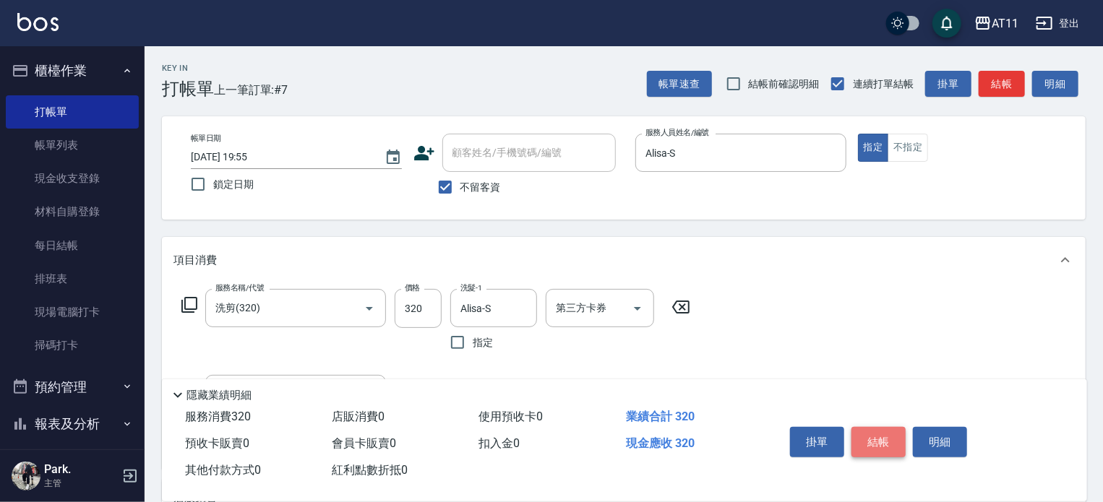
click at [876, 439] on button "結帳" at bounding box center [878, 442] width 54 height 30
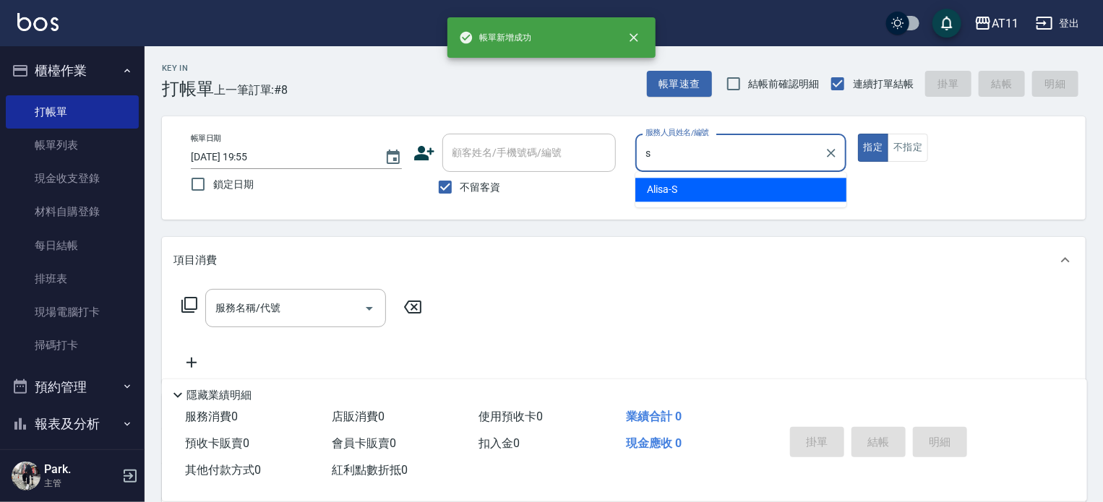
type input "Alisa-S"
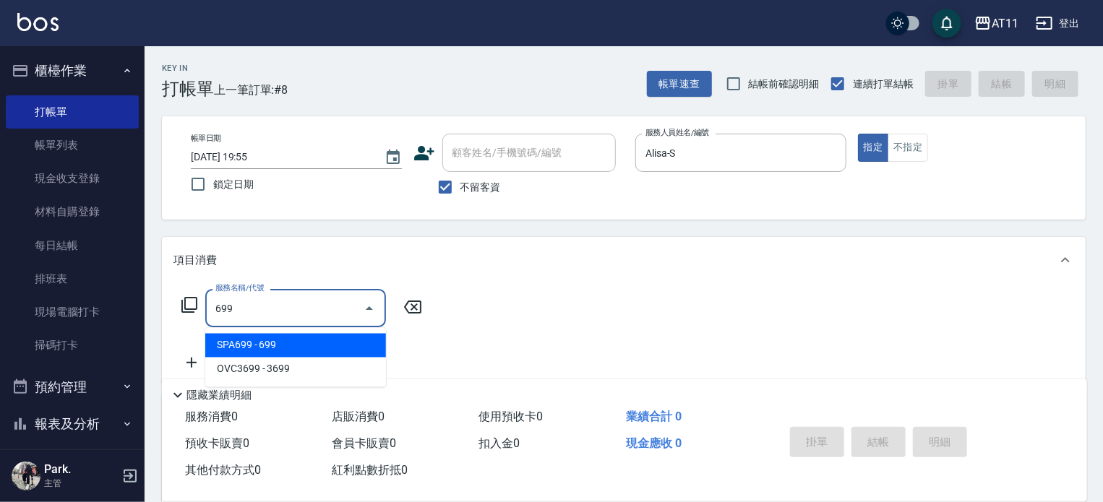
type input "SPA699(699)"
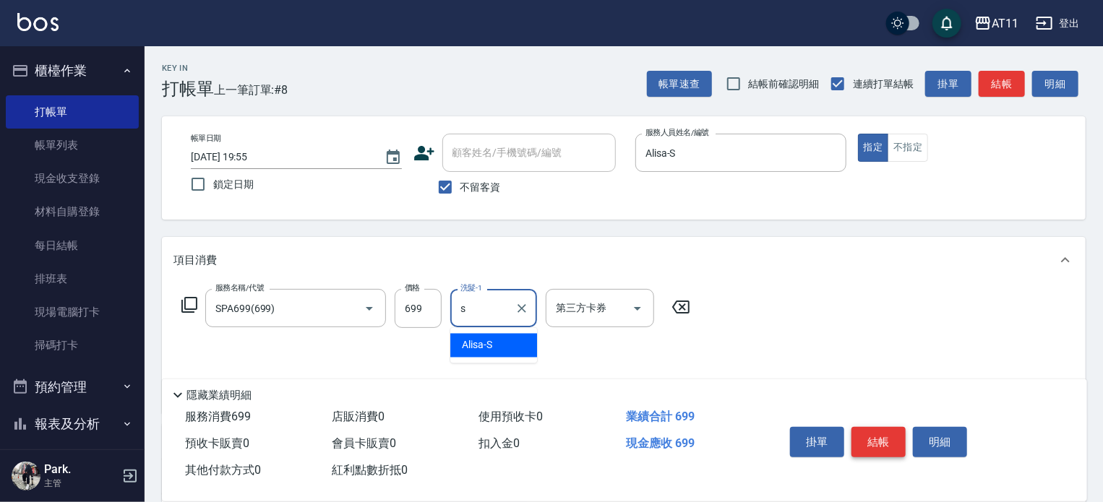
type input "Alisa-S"
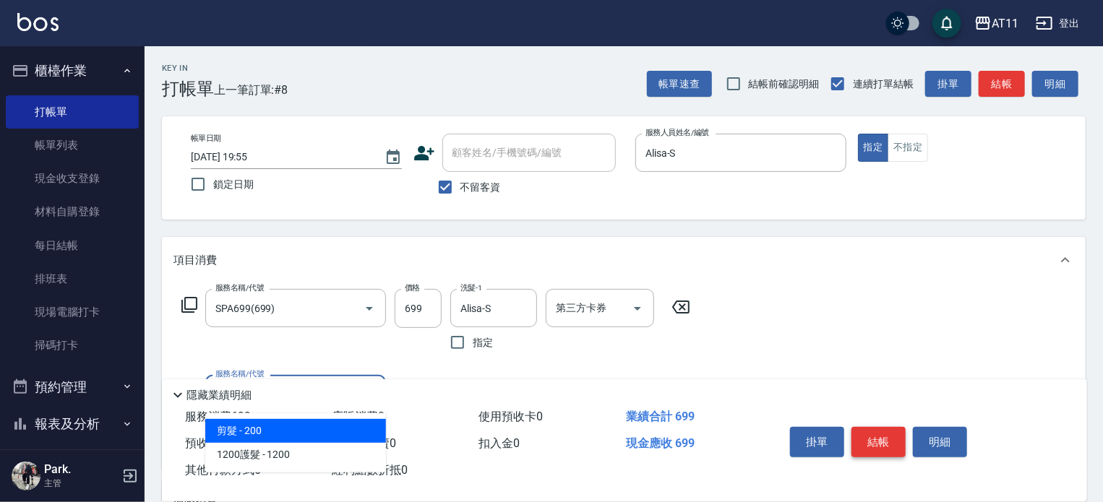
type input "剪髮(200)"
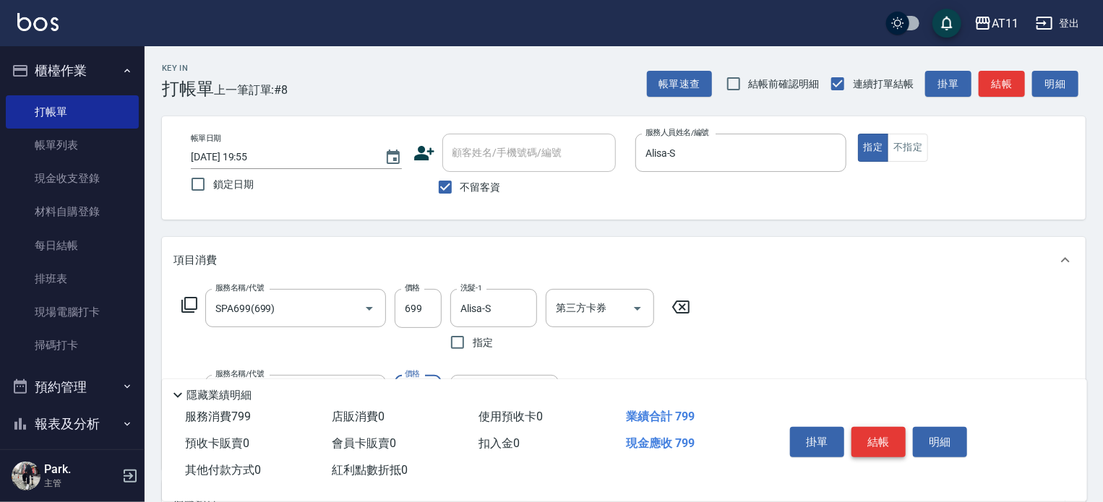
type input "100"
click at [876, 439] on button "結帳" at bounding box center [878, 442] width 54 height 30
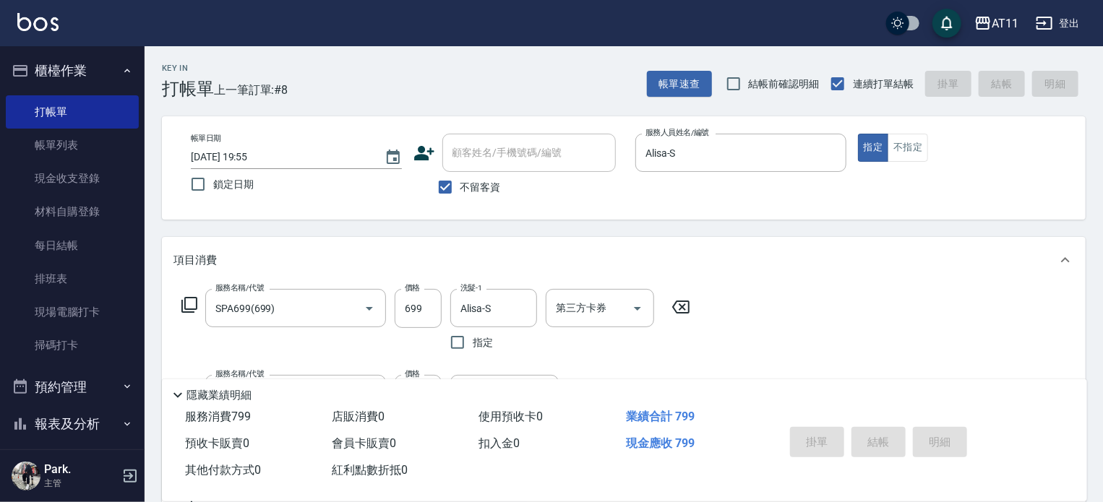
type input "[DATE] 19:56"
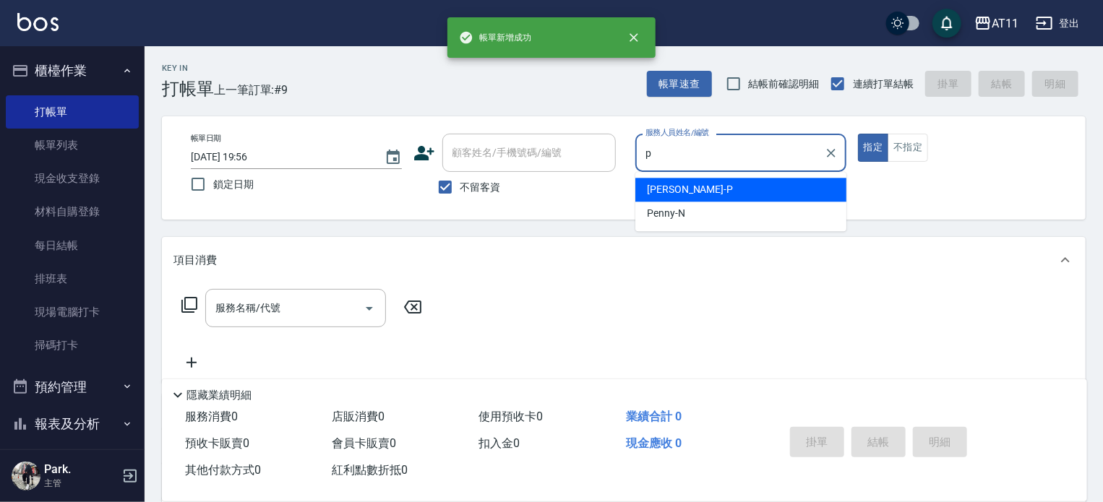
type input "[PERSON_NAME]-P"
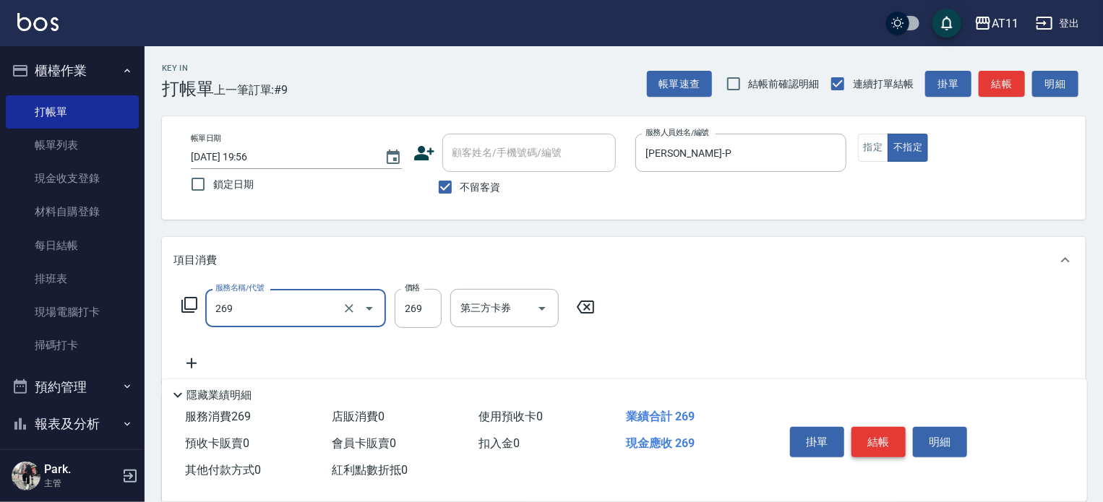
type input "一般洗剪(269)"
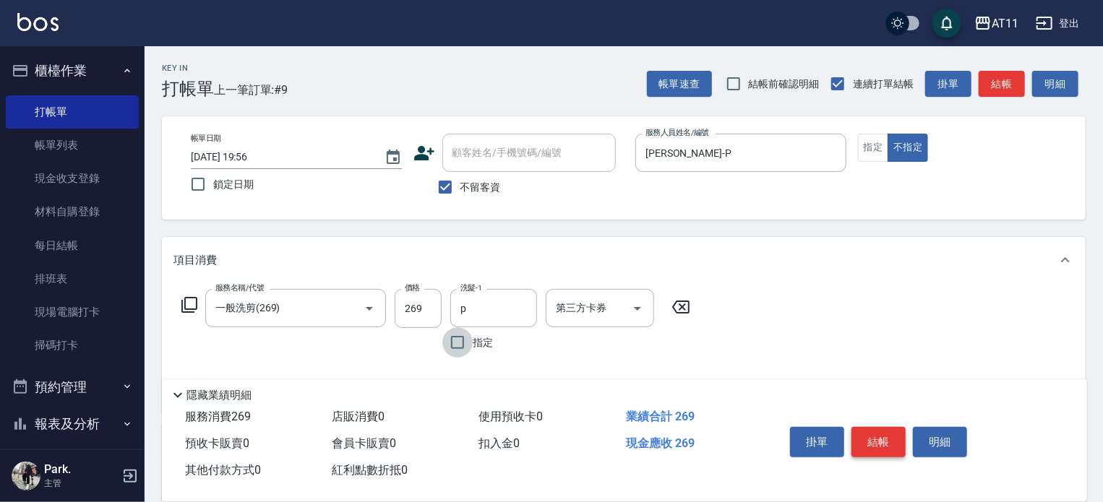
type input "[PERSON_NAME]-P"
click at [876, 439] on button "結帳" at bounding box center [878, 442] width 54 height 30
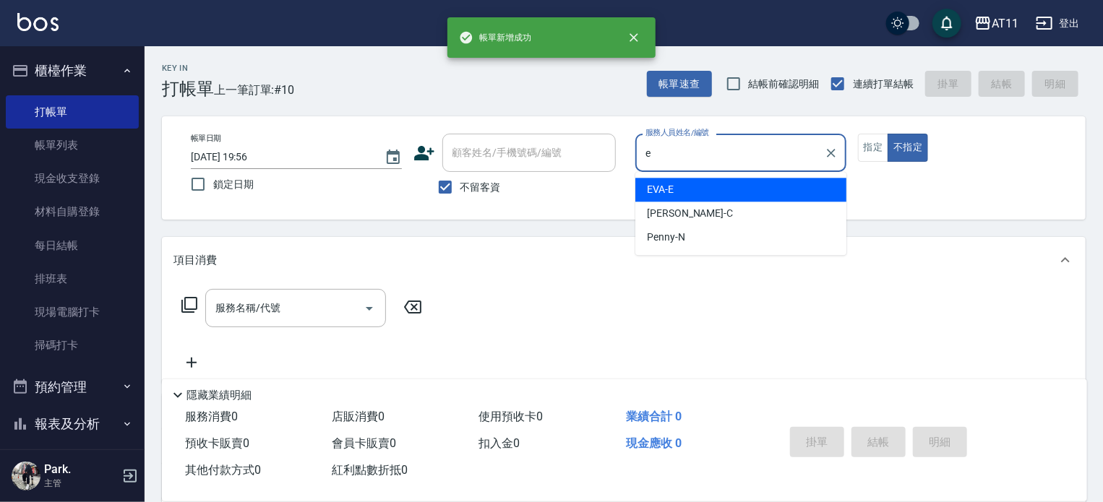
type input "EVA-E"
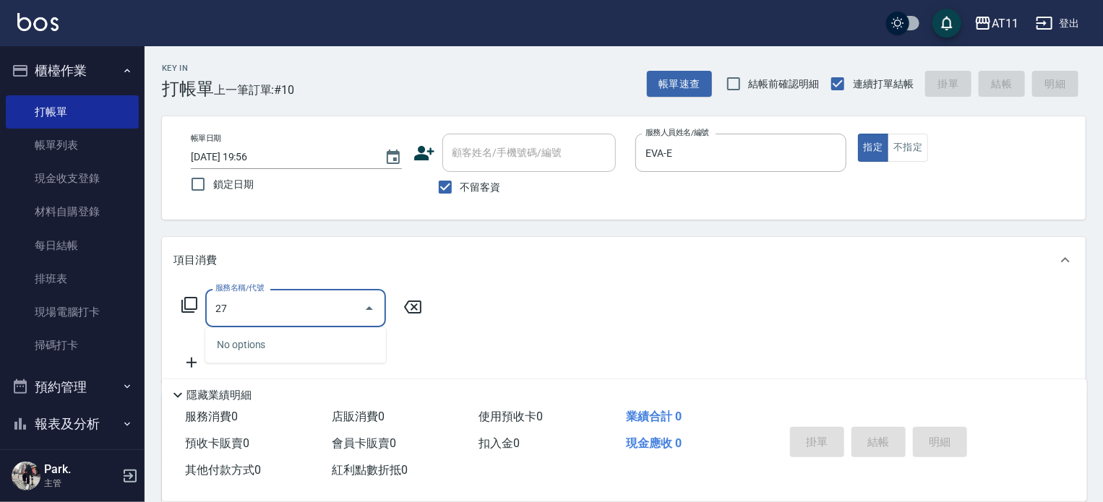
type input "2"
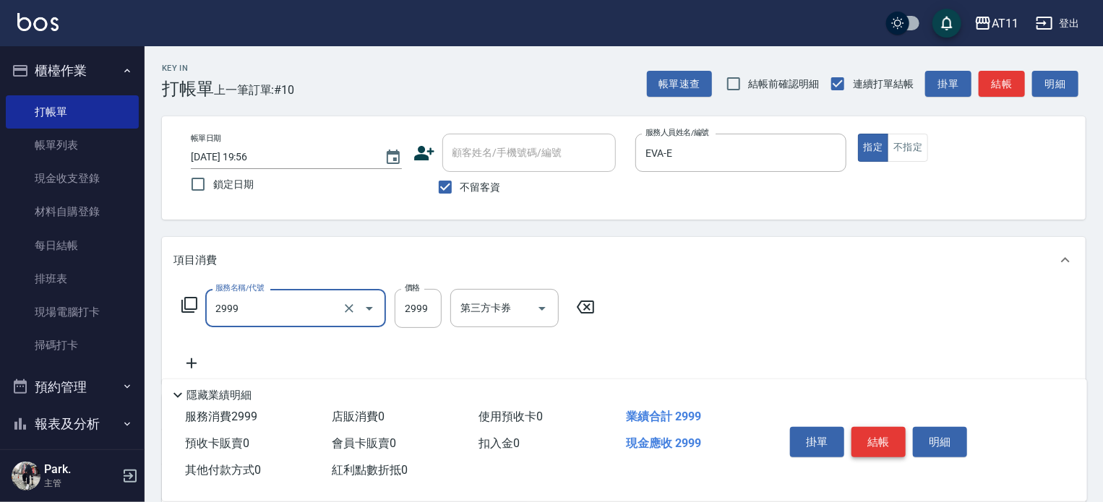
type input "染髮套餐(2999)"
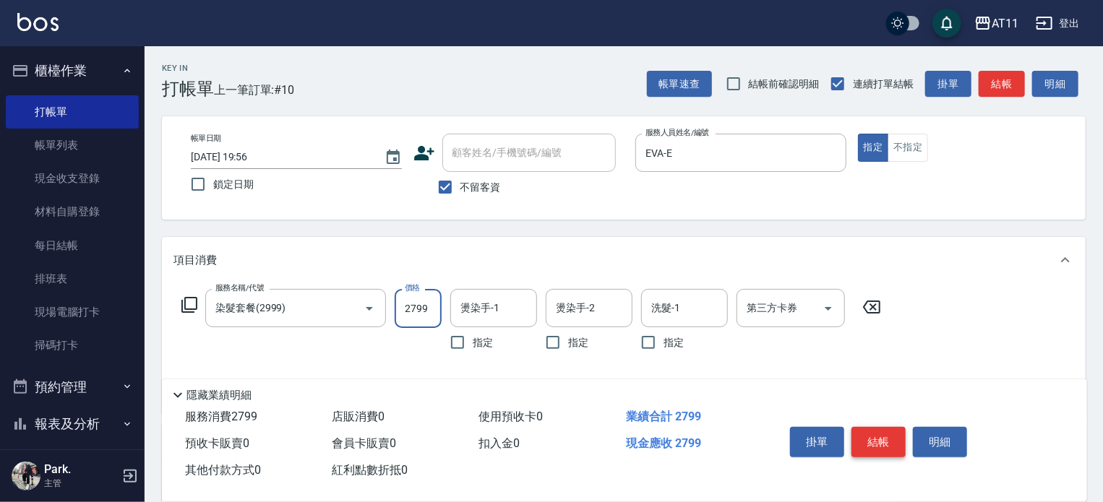
type input "2799"
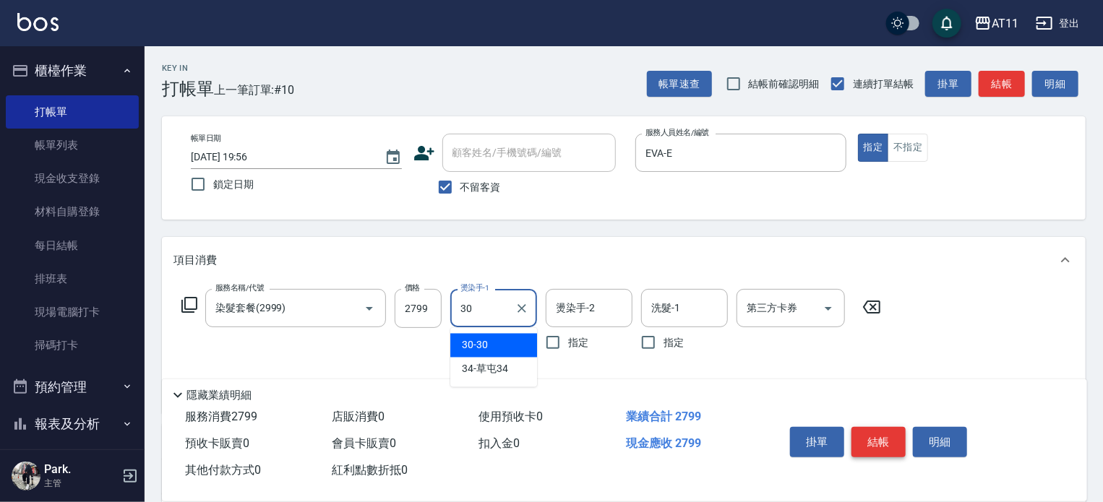
type input "30-30"
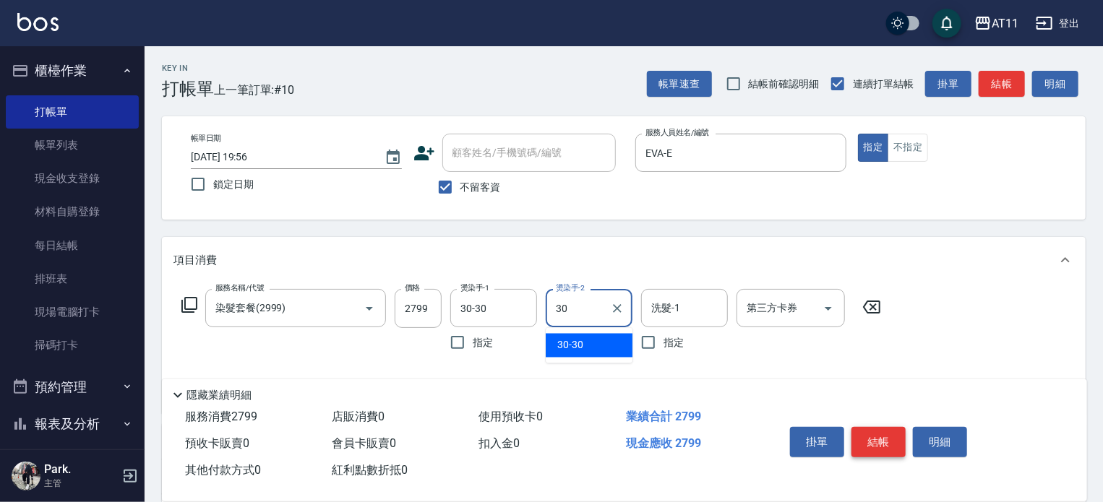
type input "30-30"
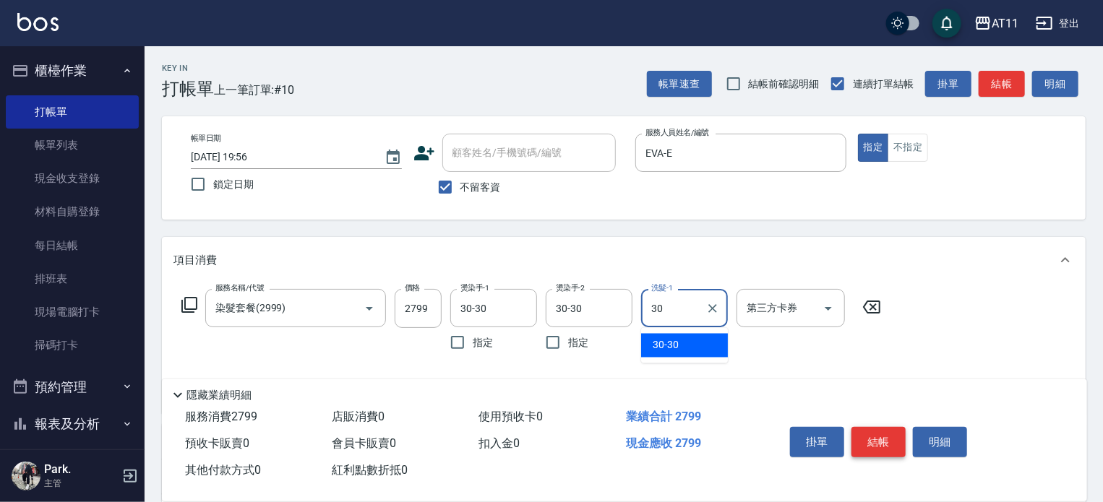
type input "30-30"
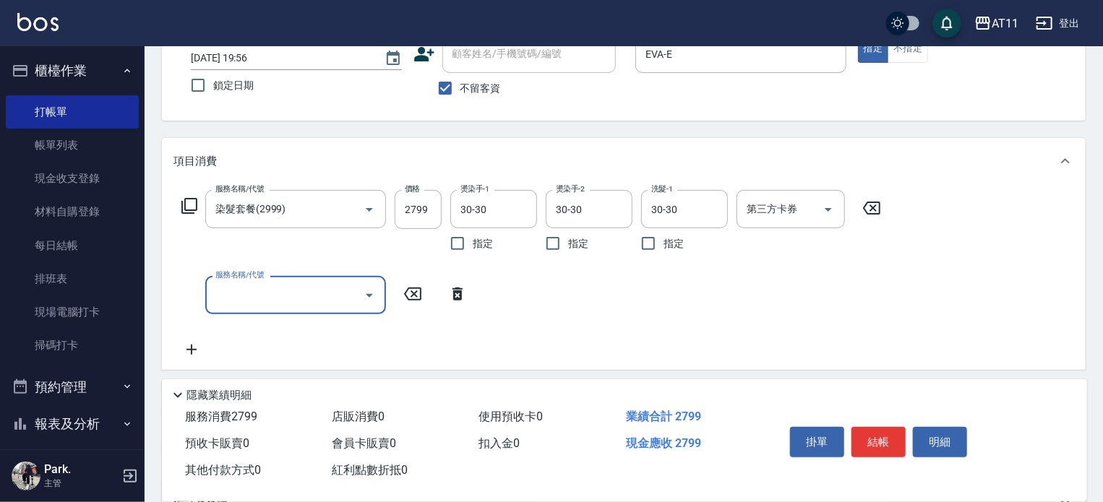
scroll to position [254, 0]
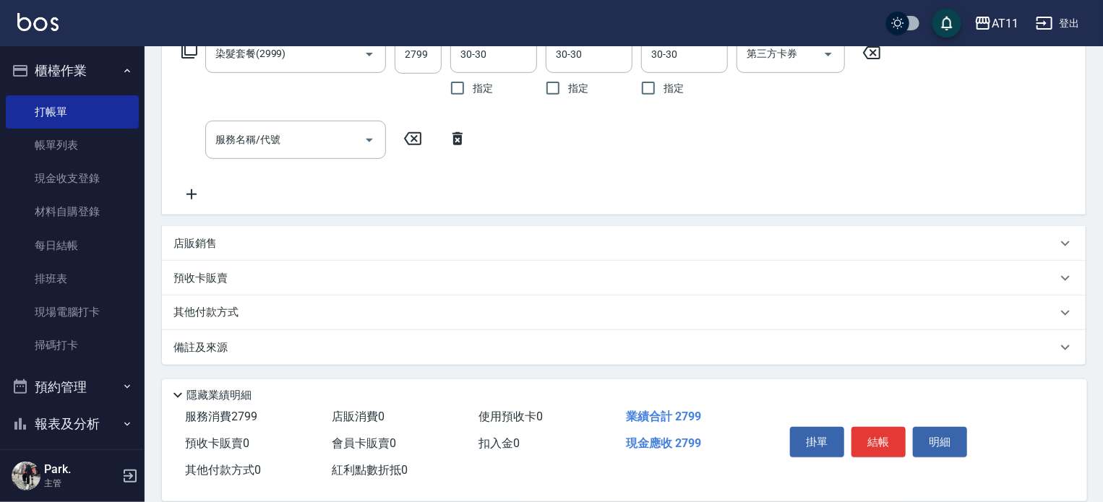
click at [409, 243] on div "店販銷售" at bounding box center [614, 243] width 883 height 15
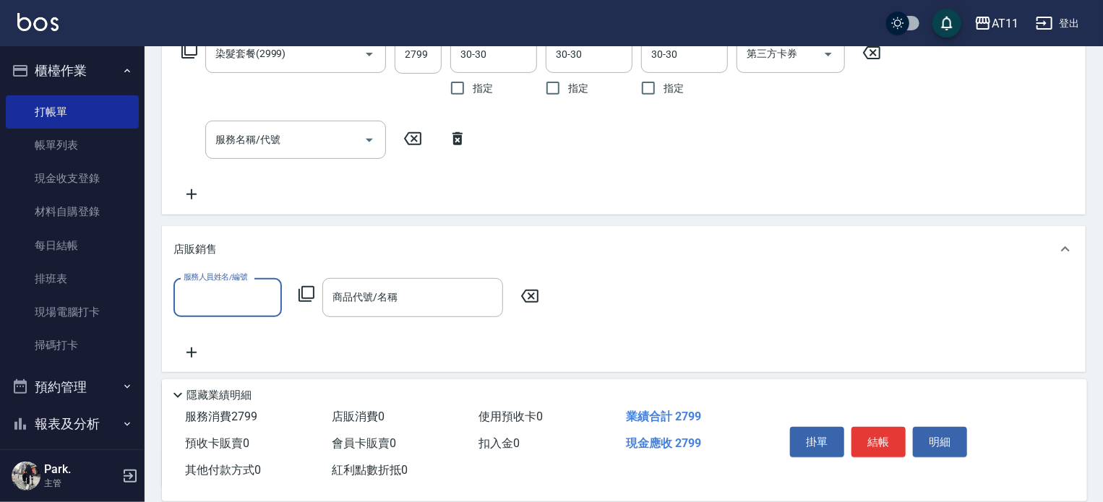
scroll to position [0, 0]
type input "EVA-E"
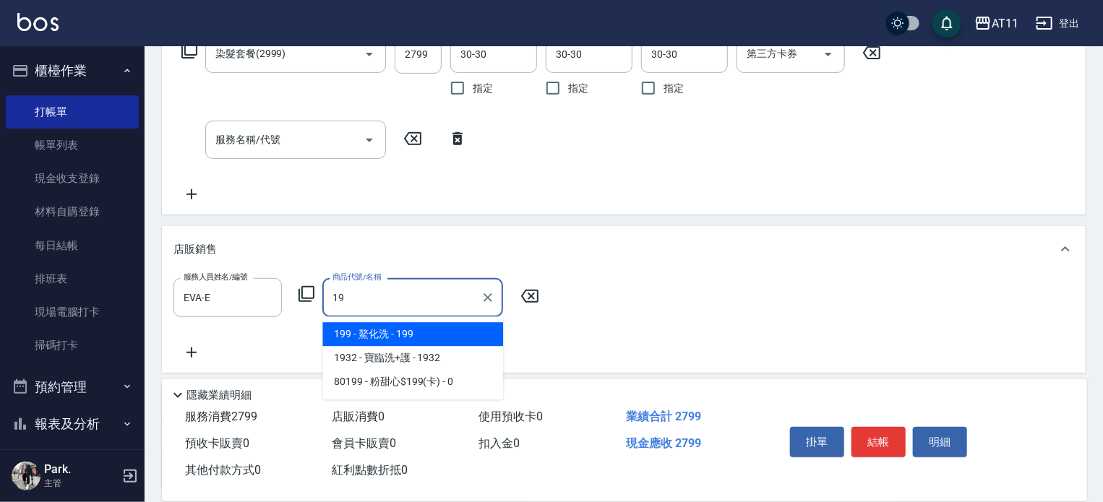
type input "1"
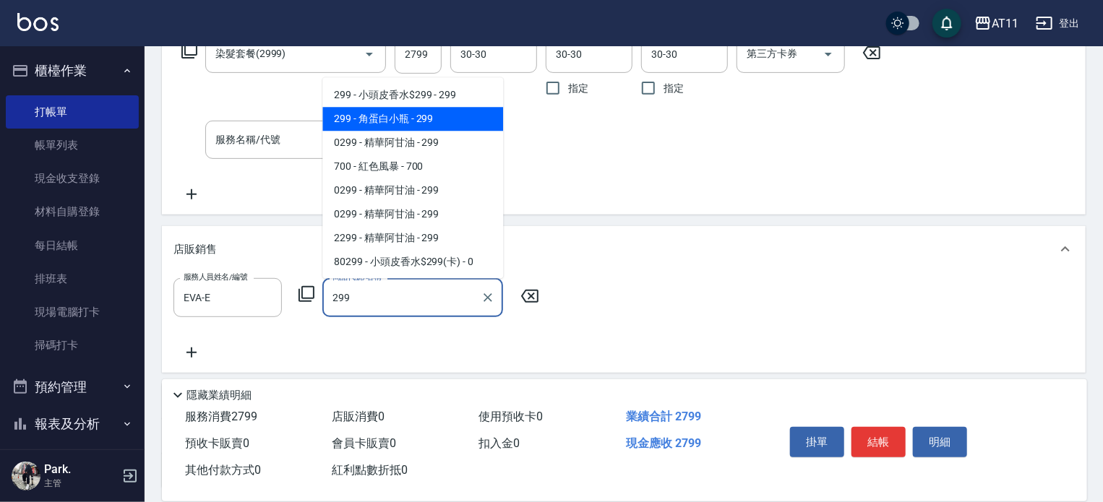
type input "角蛋白小瓶"
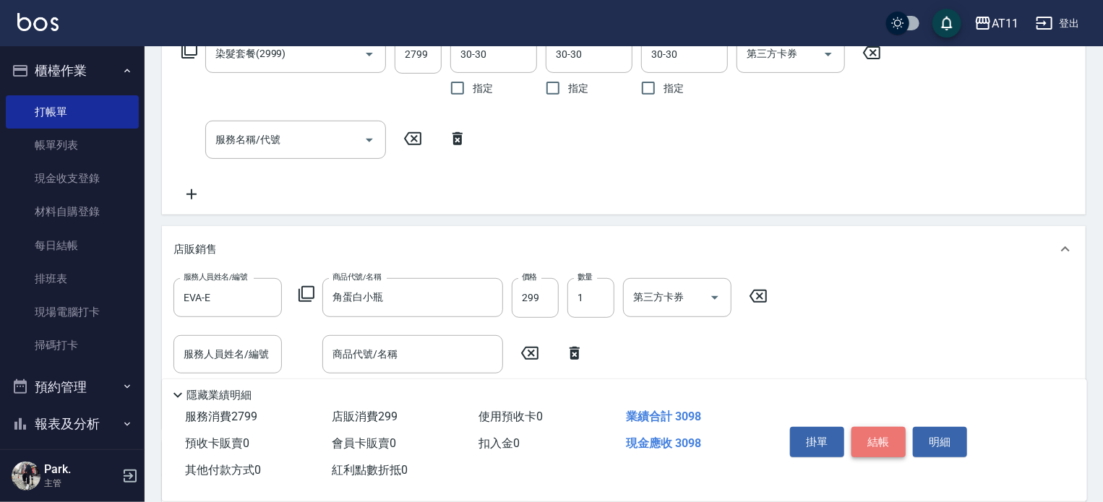
click at [882, 430] on button "結帳" at bounding box center [878, 442] width 54 height 30
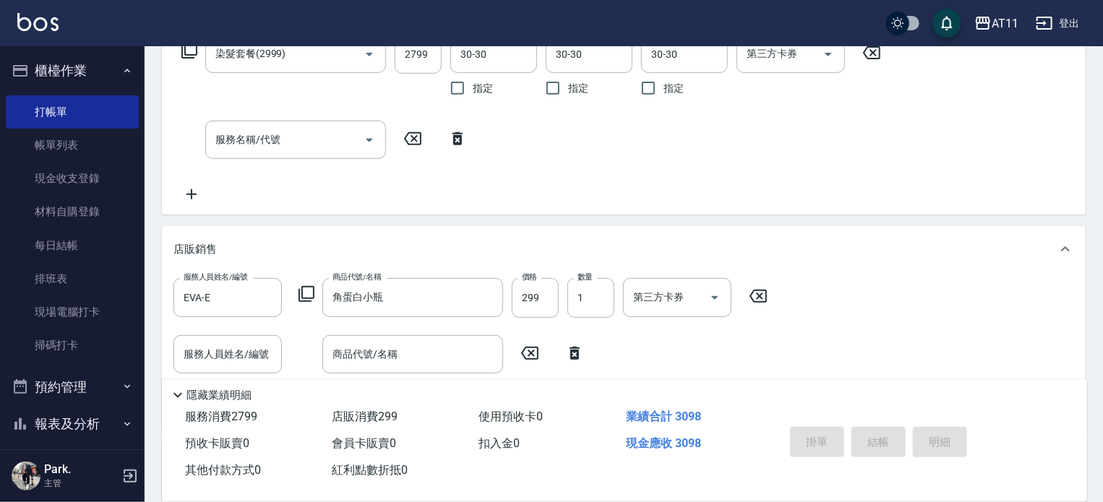
type input "[DATE] 19:57"
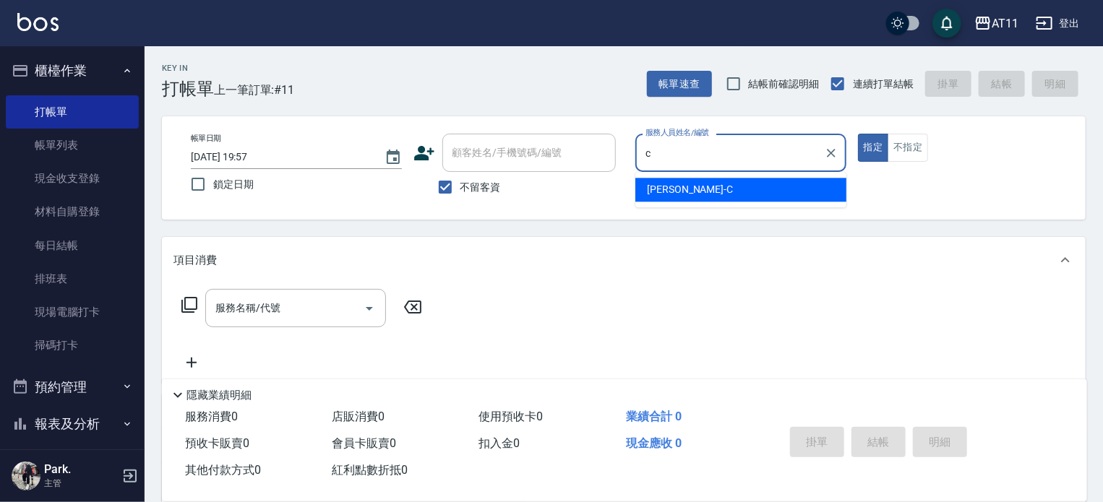
type input "[PERSON_NAME]"
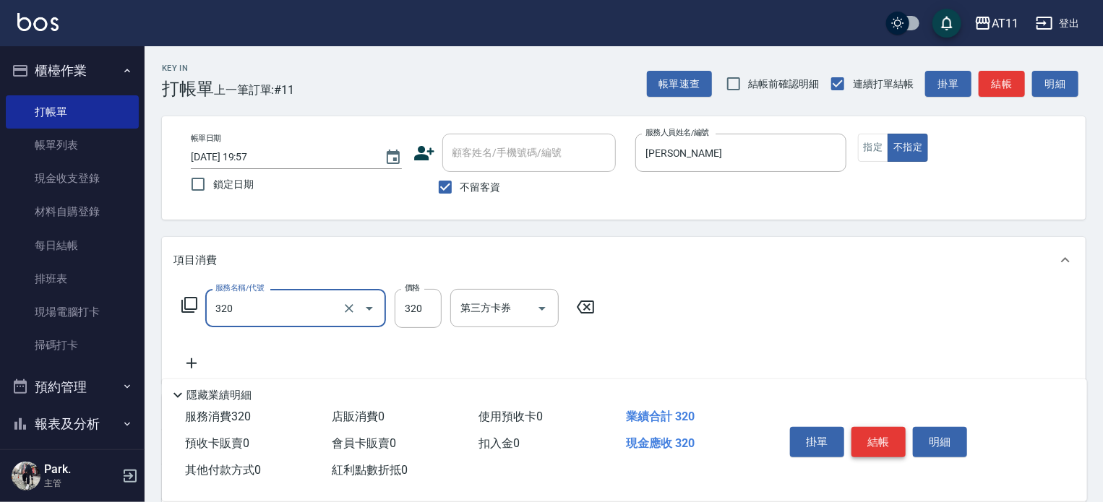
type input "洗剪(320)"
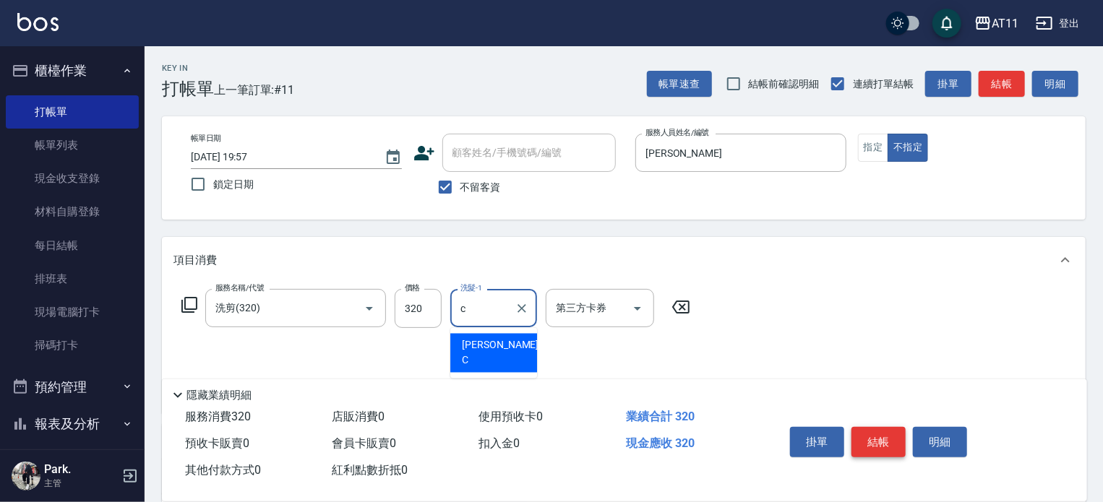
type input "[PERSON_NAME]"
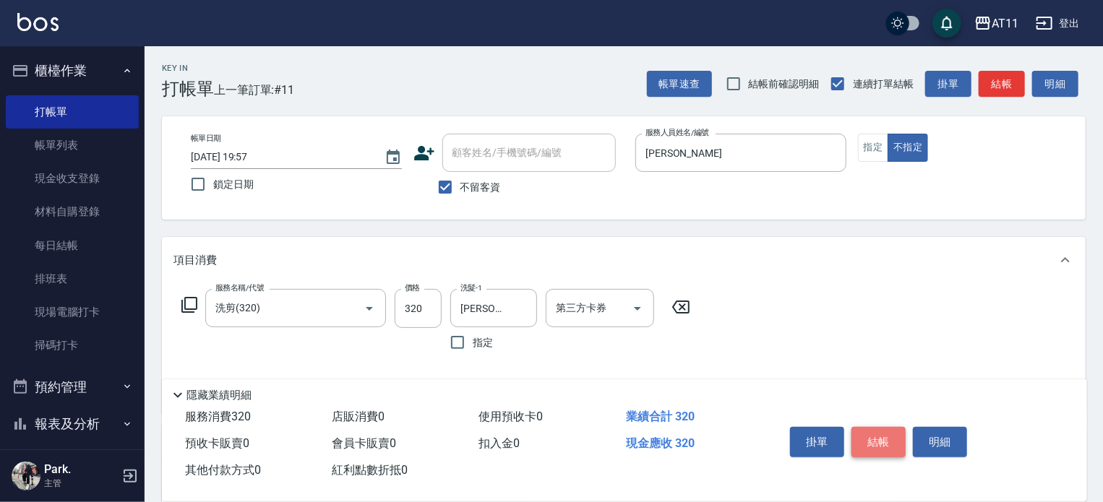
click at [882, 429] on button "結帳" at bounding box center [878, 442] width 54 height 30
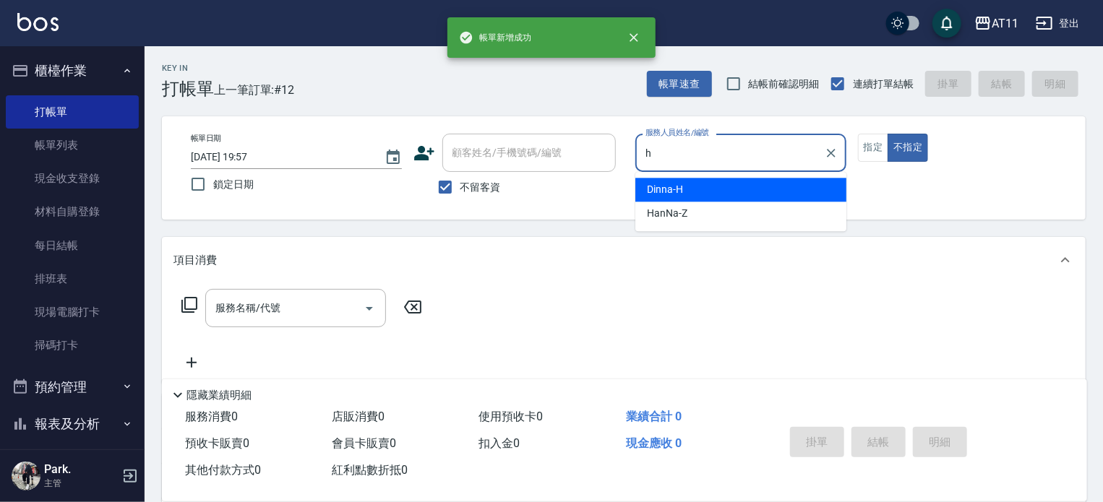
type input "Dinna-H"
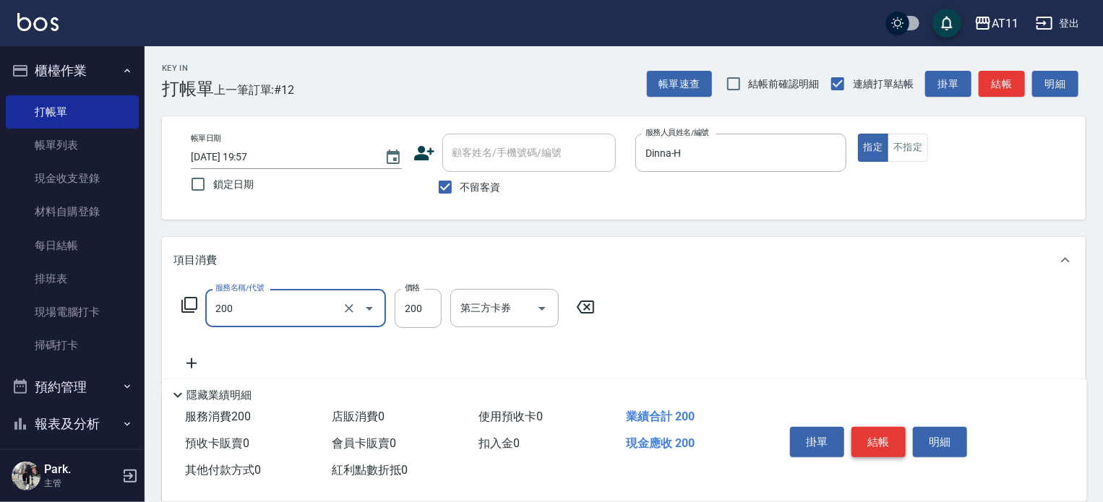
type input "剪髮(200)"
click at [882, 429] on button "結帳" at bounding box center [878, 442] width 54 height 30
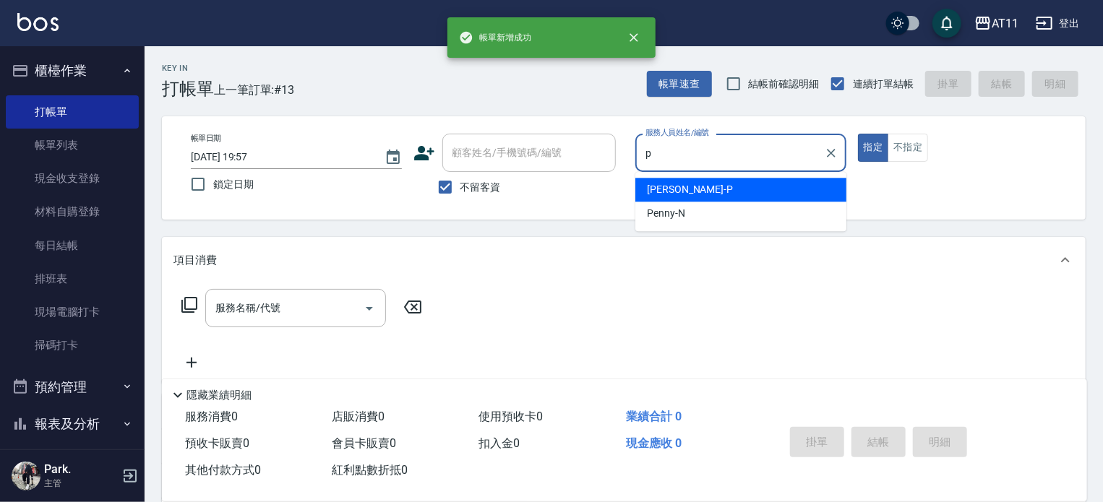
type input "[PERSON_NAME]-P"
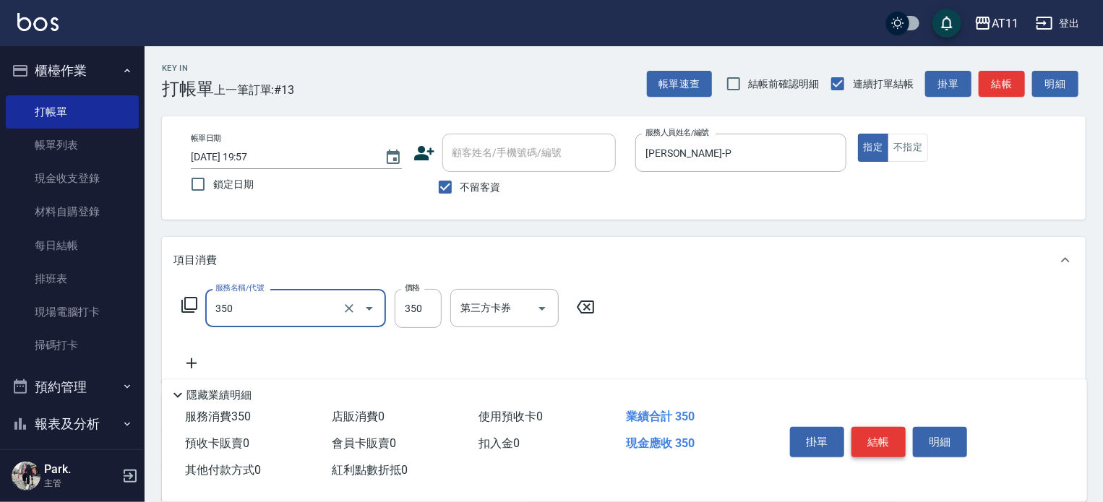
type input "洗髮(350)"
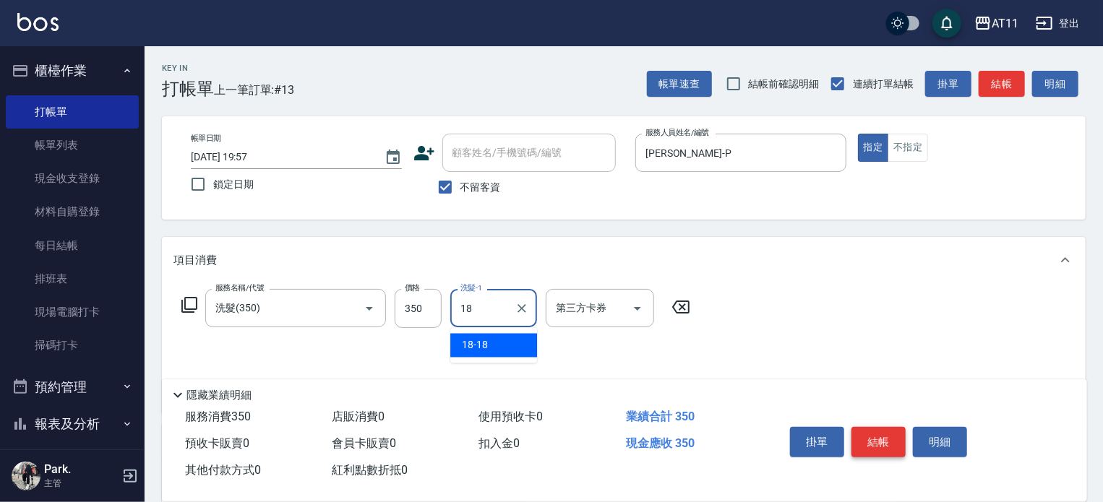
type input "18-18"
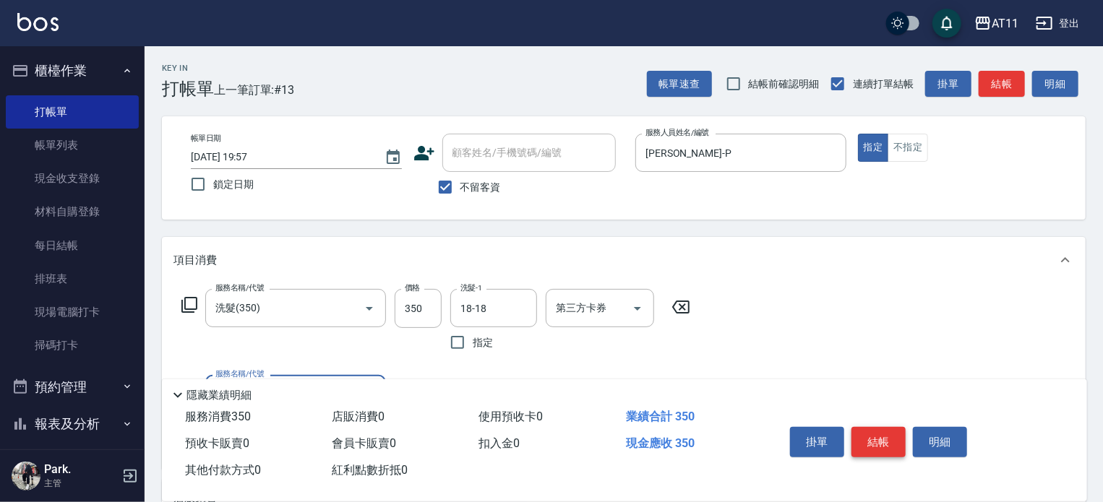
click at [882, 429] on button "結帳" at bounding box center [878, 442] width 54 height 30
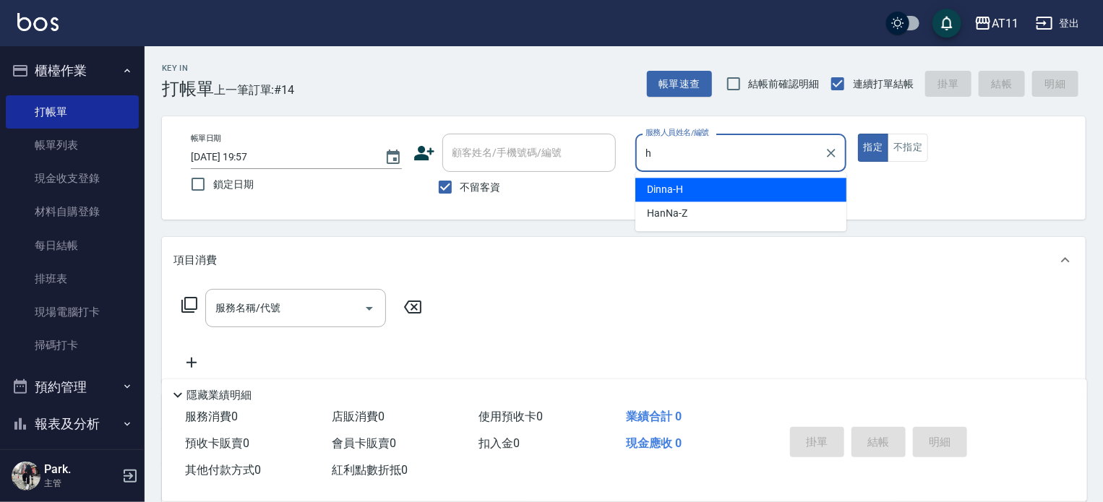
type input "Dinna-H"
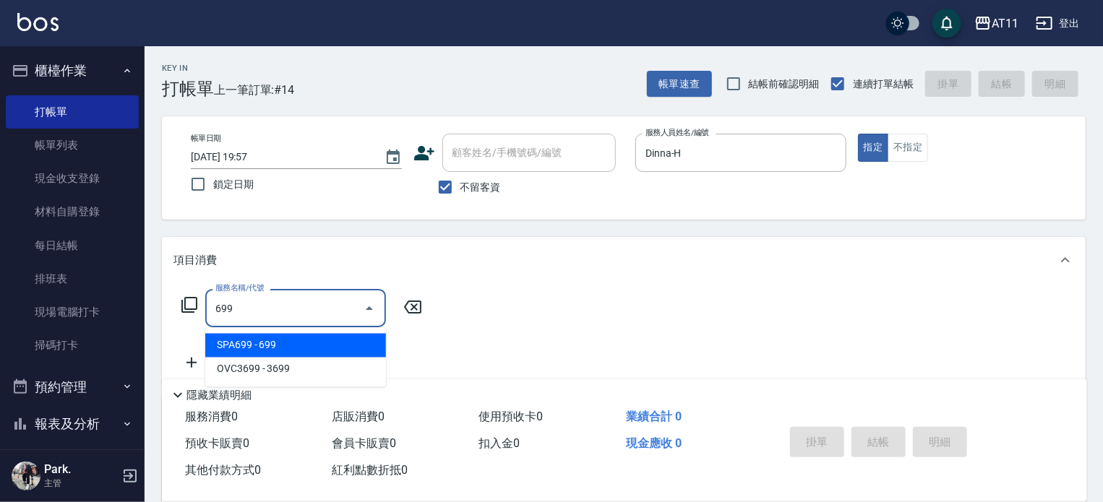
type input "SPA699(699)"
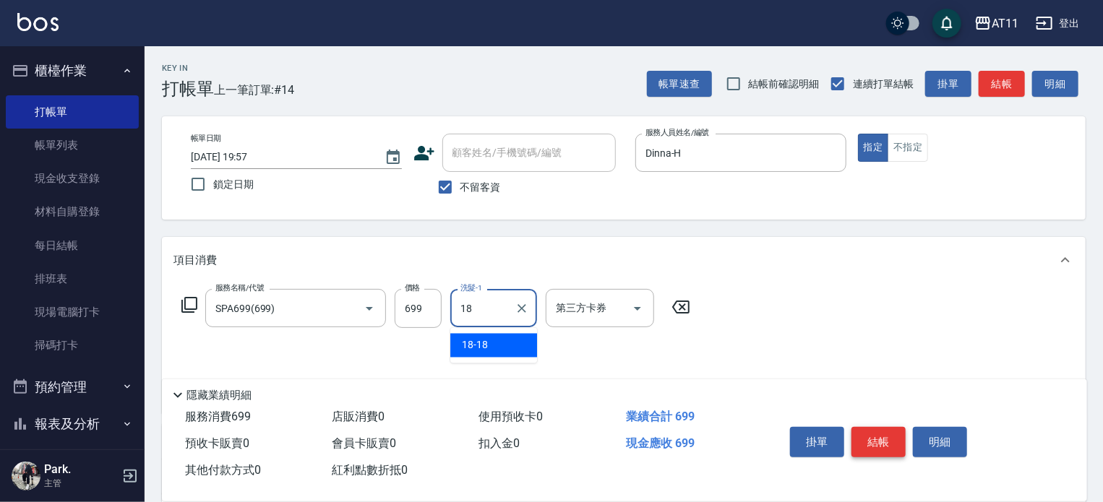
type input "18-18"
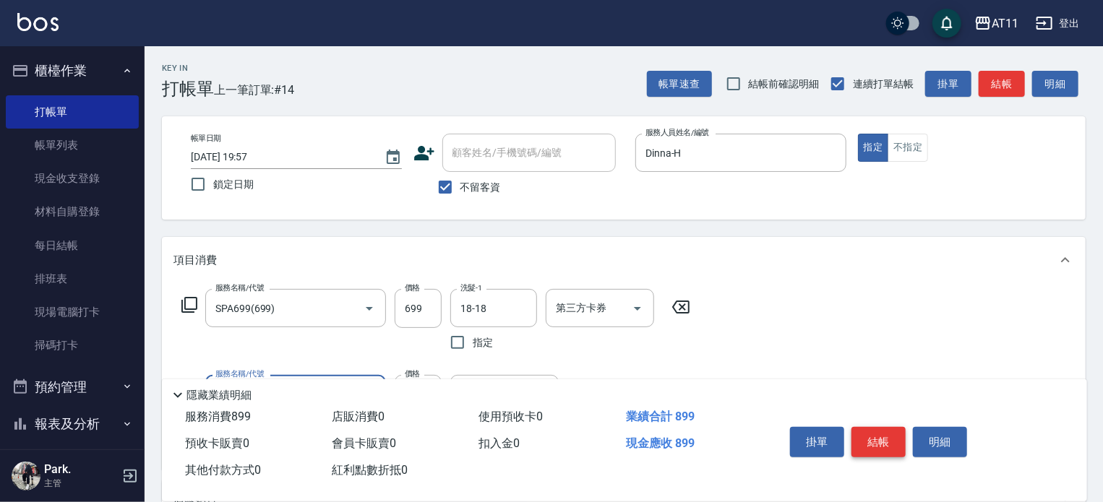
type input "剪髮(200)"
type input "100"
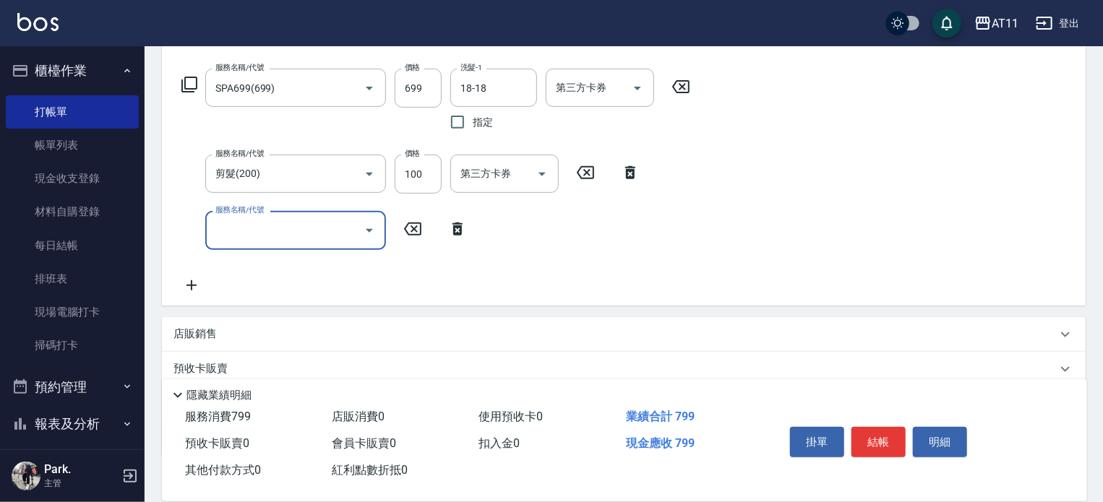
scroll to position [311, 0]
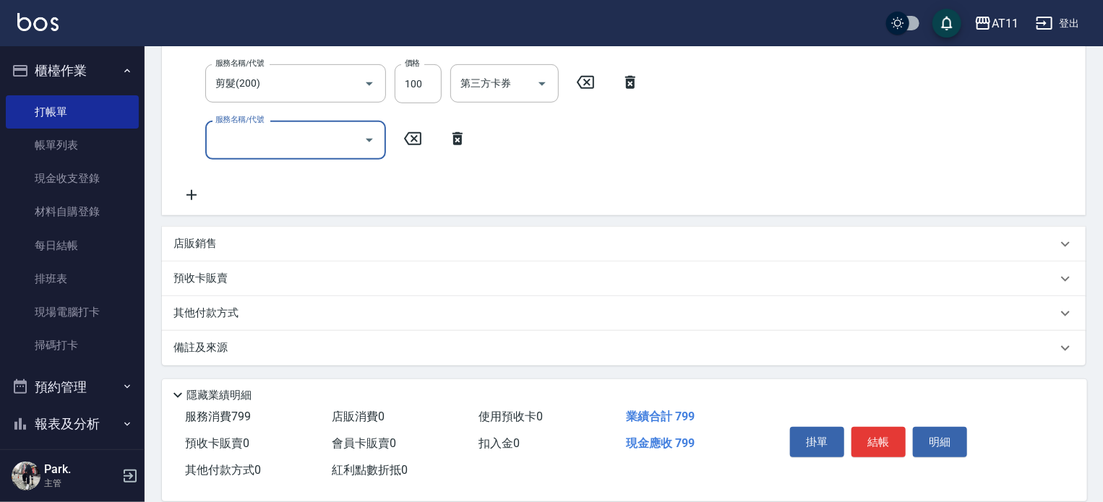
click at [335, 300] on div "其他付款方式" at bounding box center [624, 313] width 924 height 35
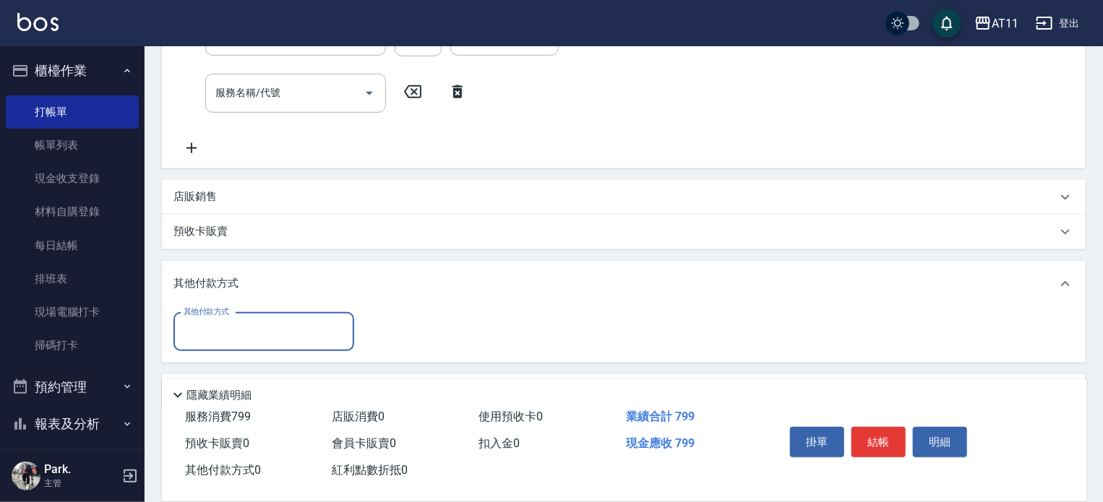
scroll to position [401, 0]
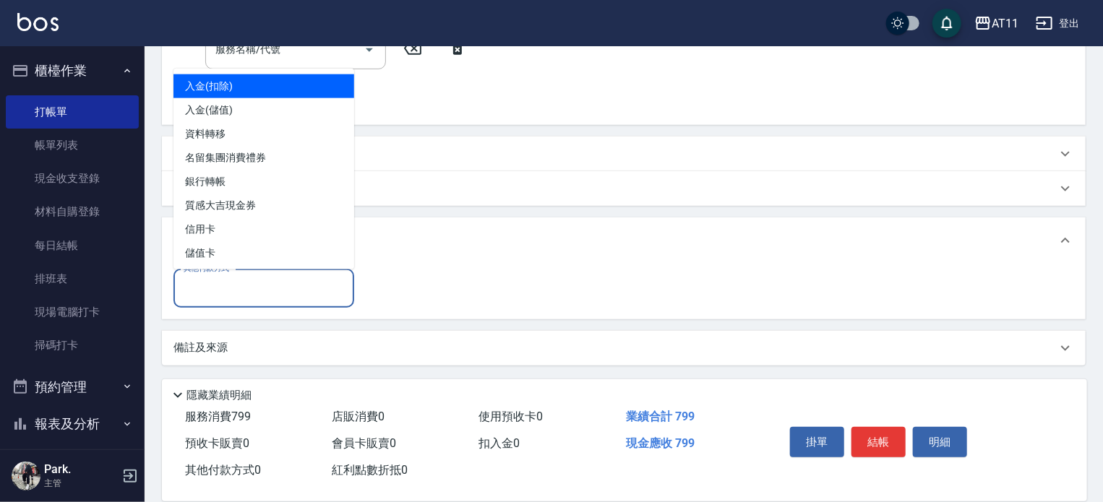
click at [289, 294] on input "其他付款方式" at bounding box center [264, 288] width 168 height 25
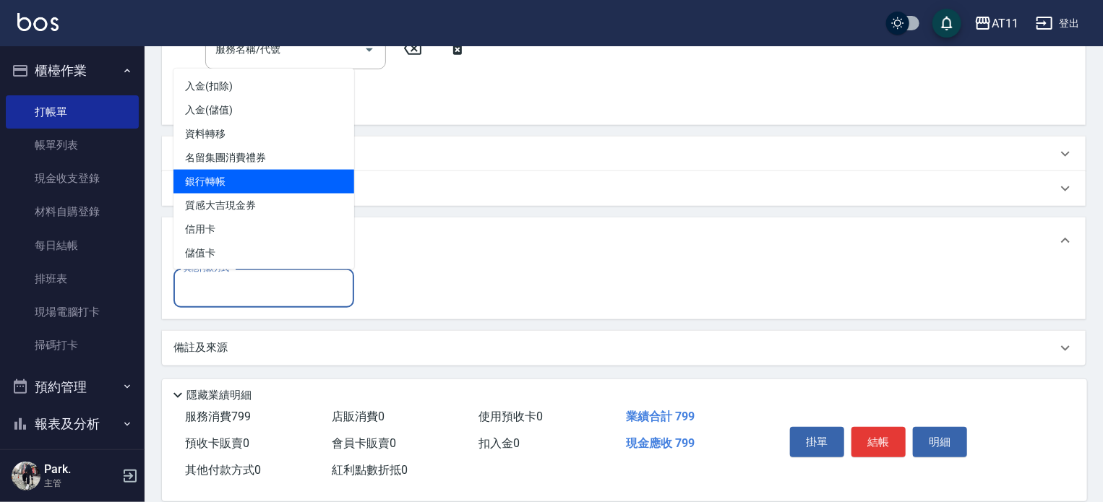
click at [308, 184] on span "銀行轉帳" at bounding box center [263, 182] width 181 height 24
type input "銀行轉帳"
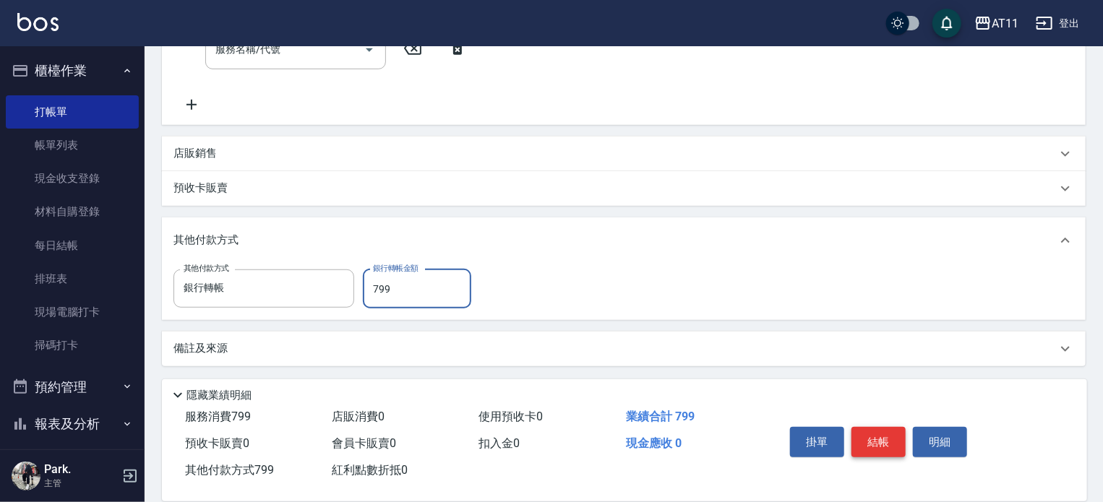
type input "799"
click at [874, 439] on button "結帳" at bounding box center [878, 442] width 54 height 30
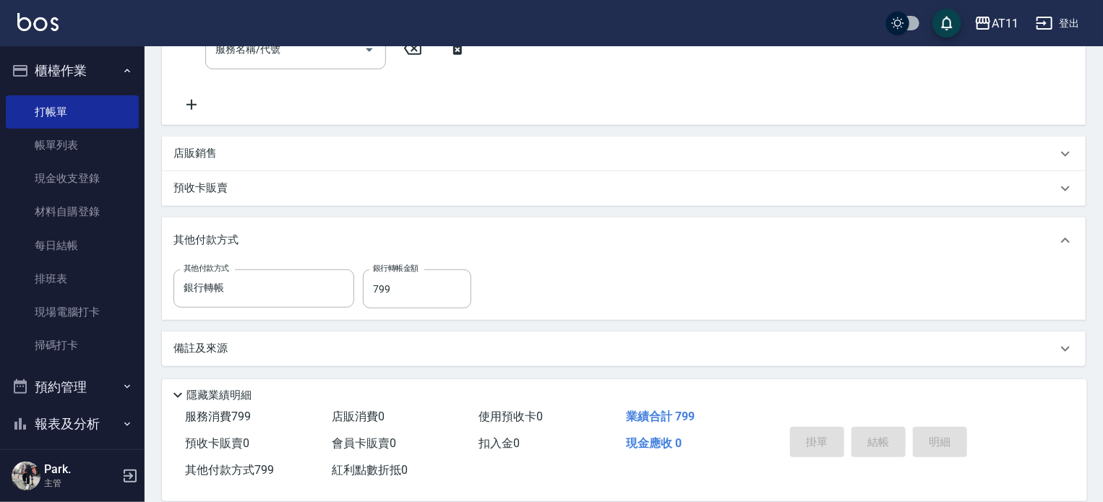
type input "[DATE] 19:58"
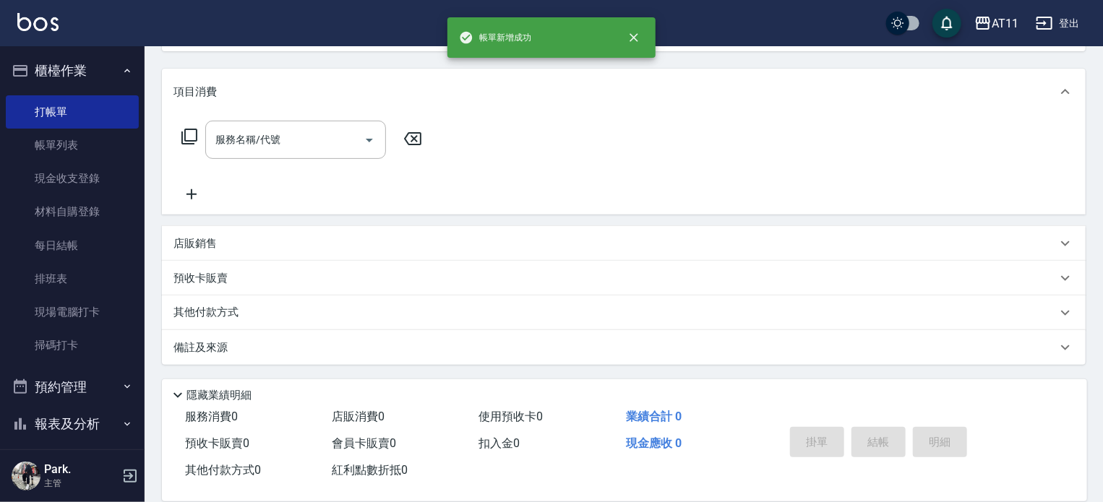
scroll to position [0, 0]
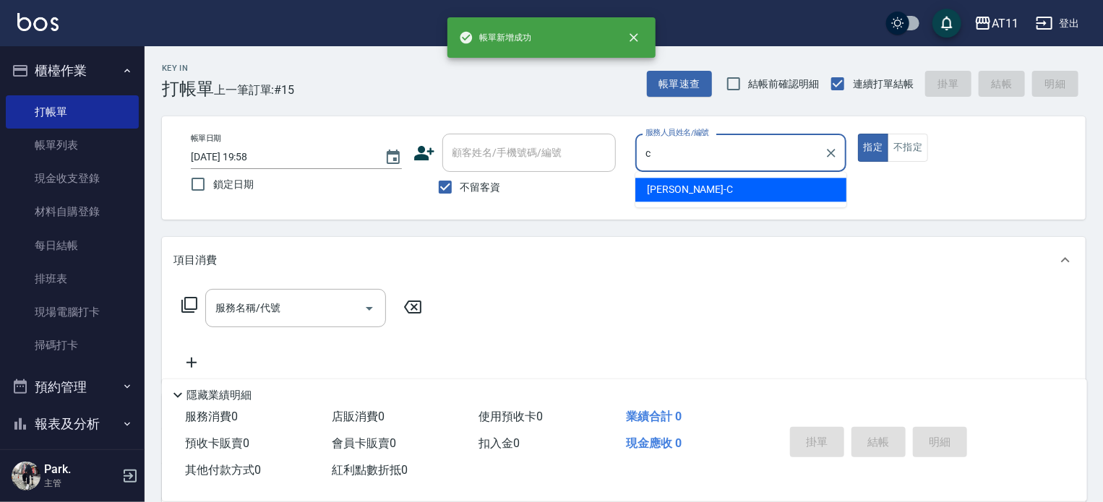
type input "[PERSON_NAME]"
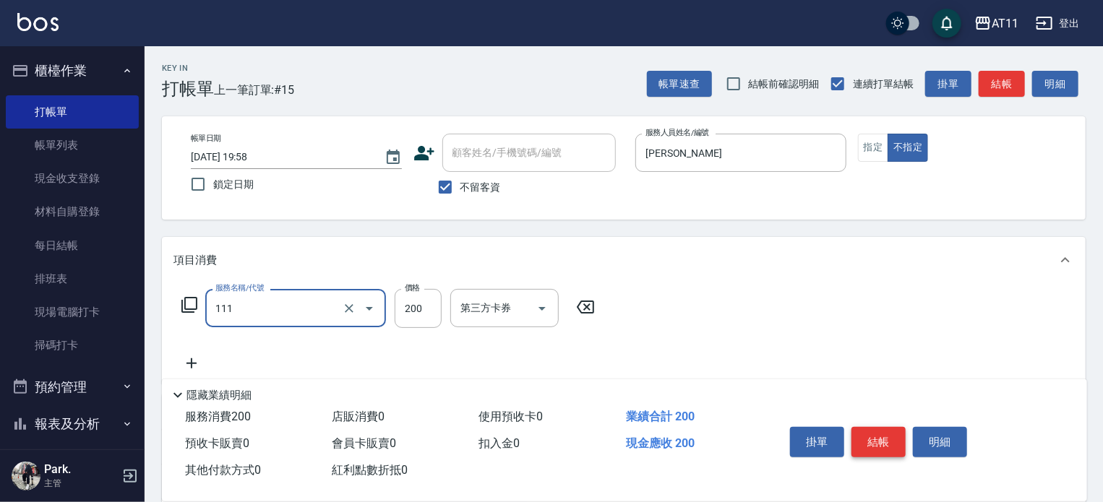
type input "精油洗髮(111)"
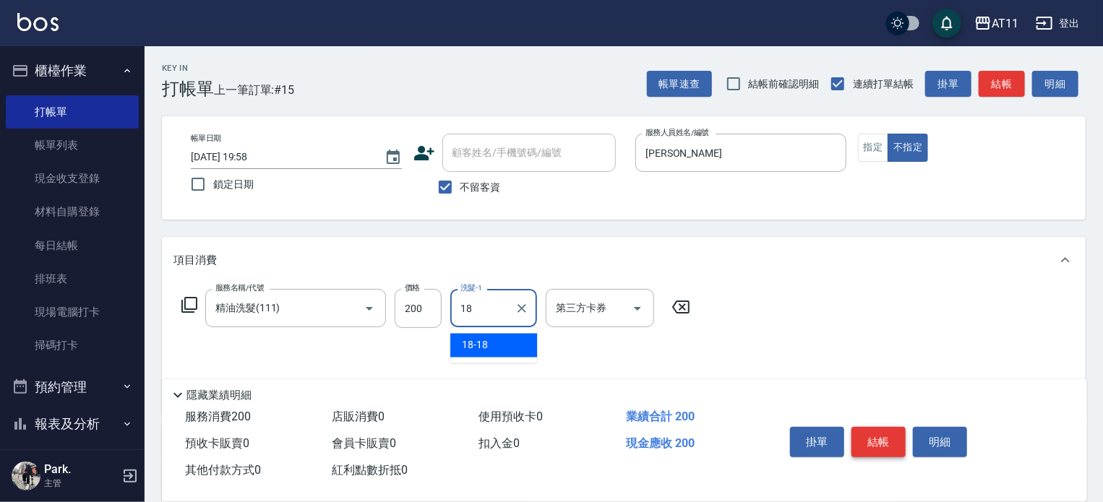
type input "18-18"
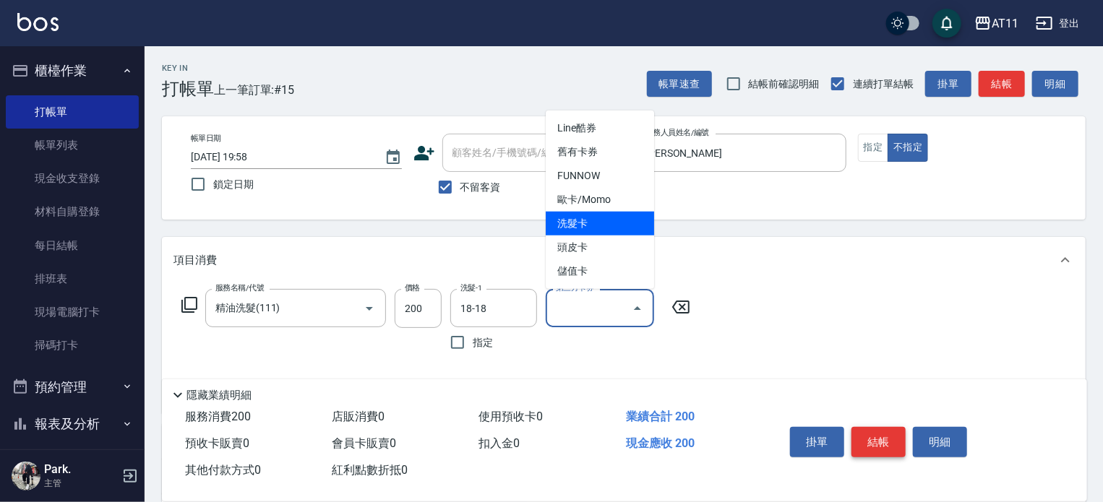
type input "洗髮卡"
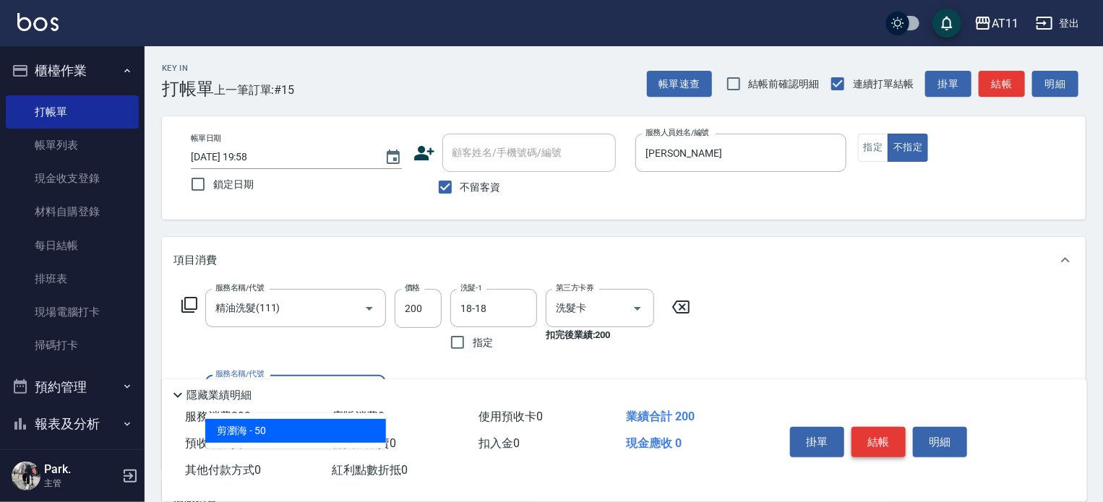
type input "剪瀏海(0050)"
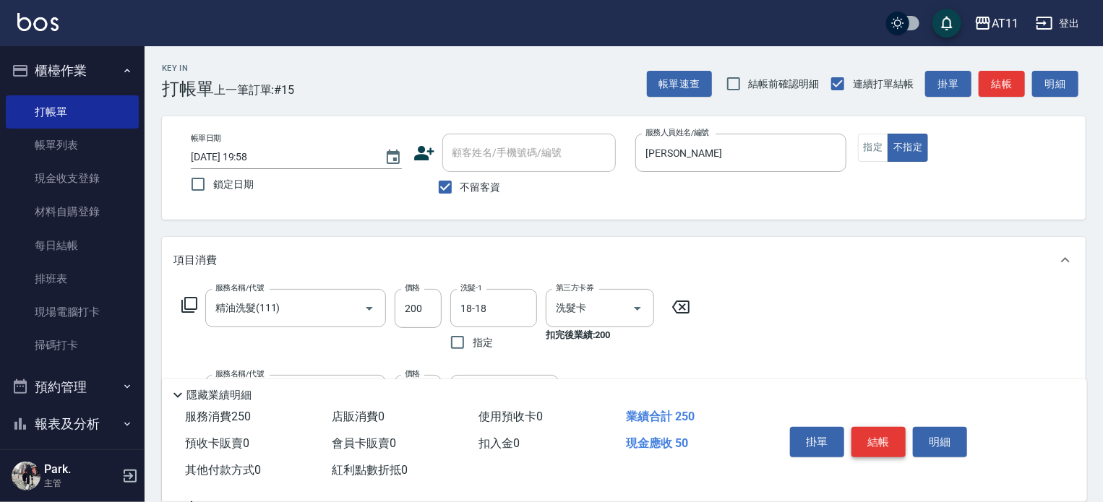
click at [874, 439] on button "結帳" at bounding box center [878, 442] width 54 height 30
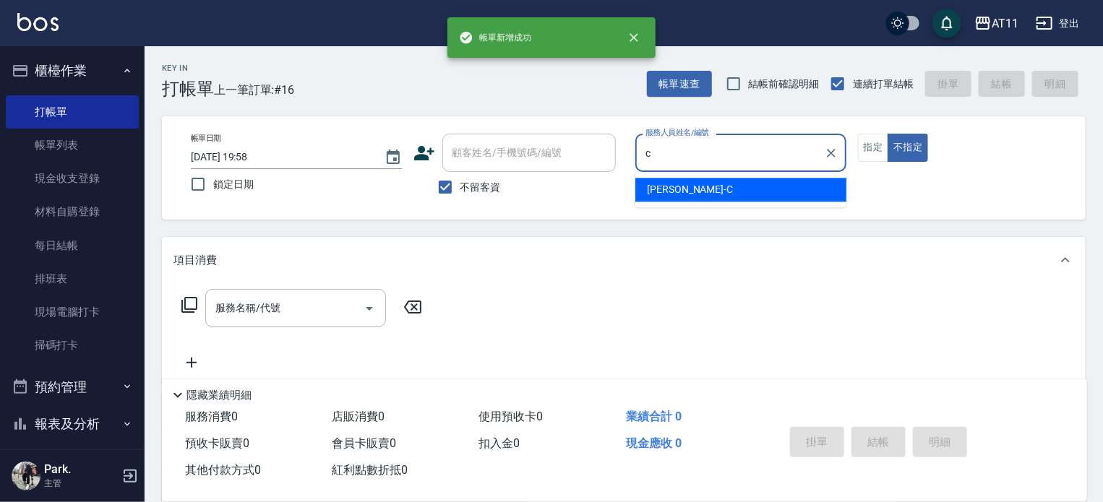
type input "[PERSON_NAME]"
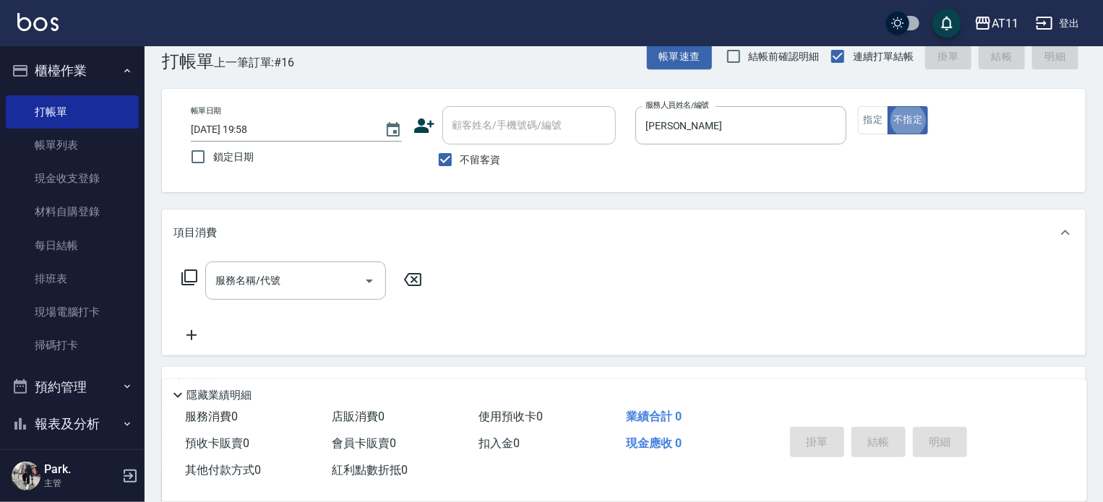
scroll to position [29, 0]
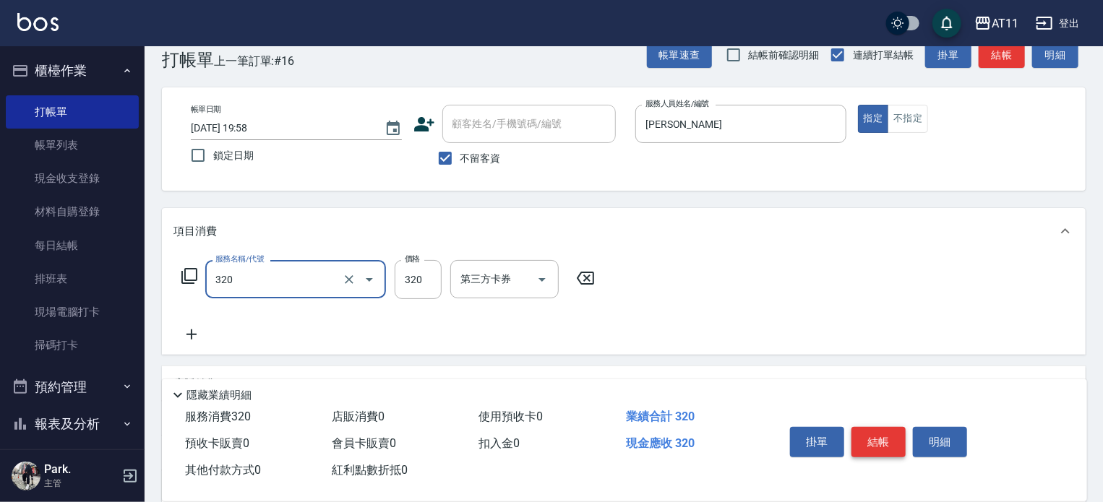
type input "洗剪(320)"
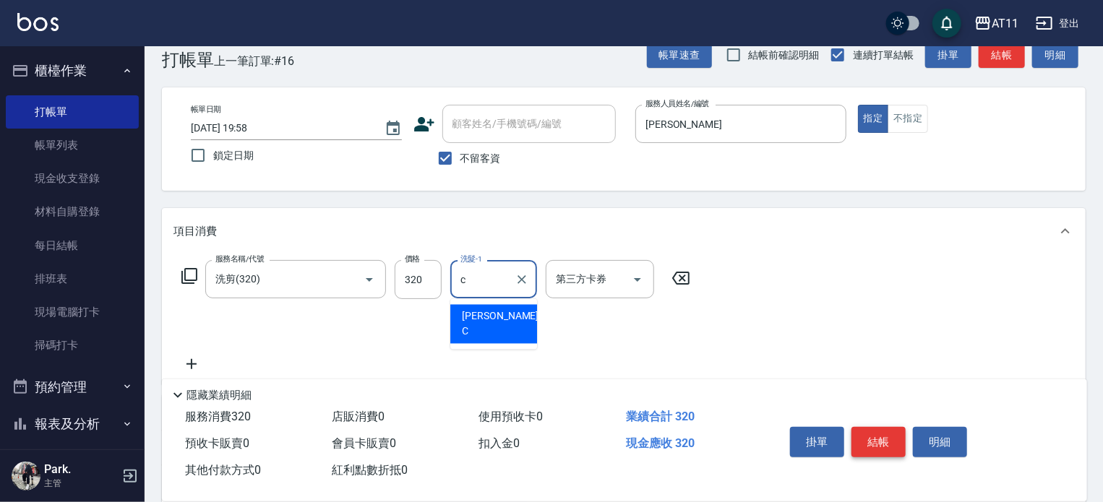
type input "[PERSON_NAME]"
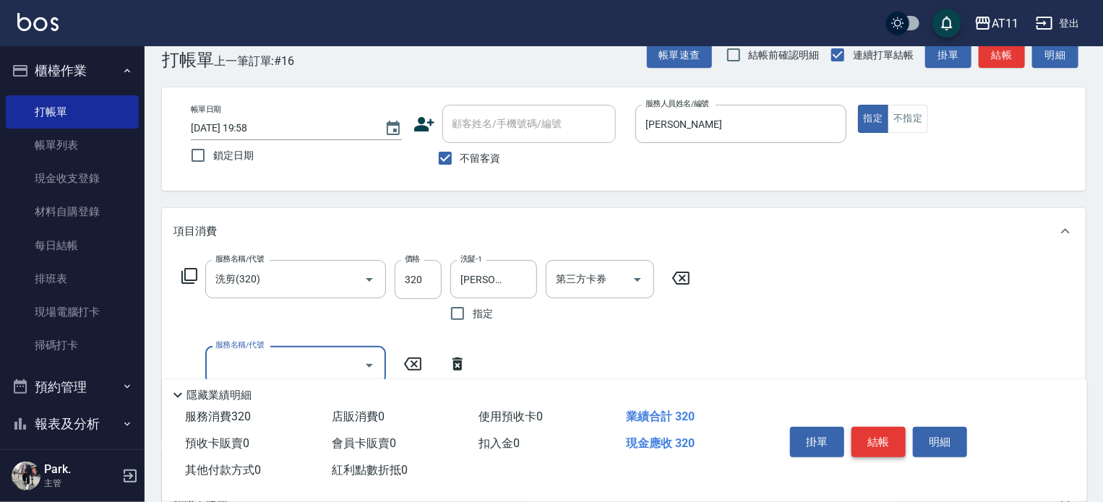
click at [874, 439] on button "結帳" at bounding box center [878, 442] width 54 height 30
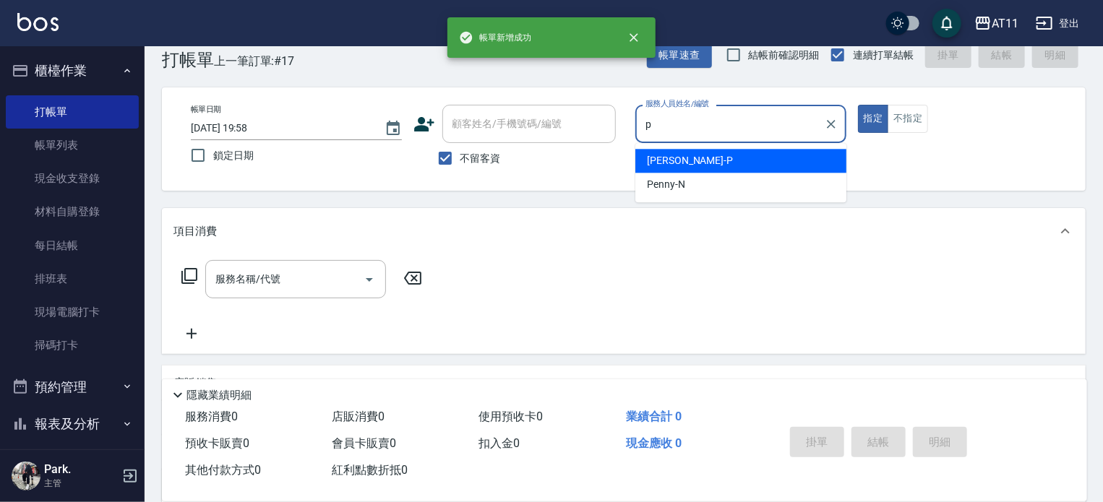
type input "[PERSON_NAME]-P"
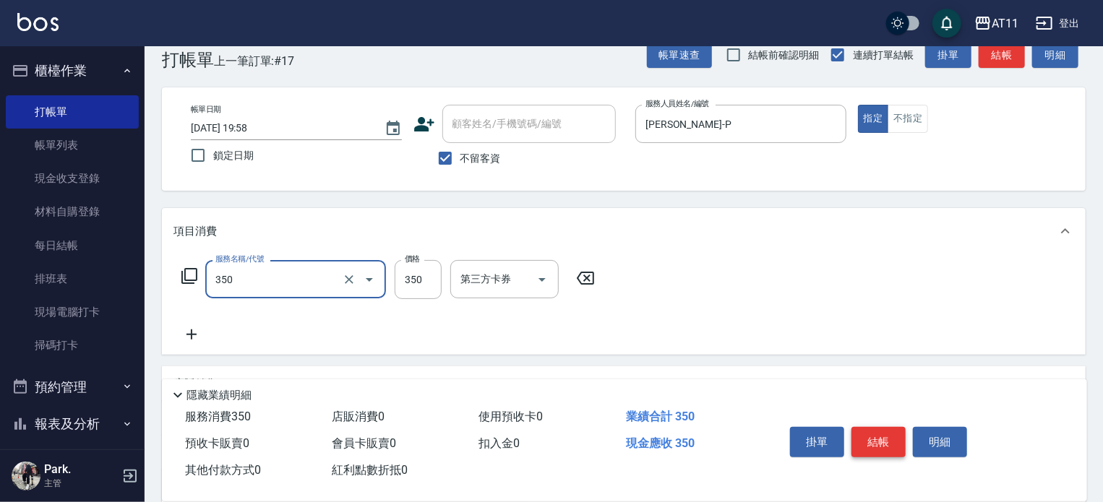
type input "洗髮(350)"
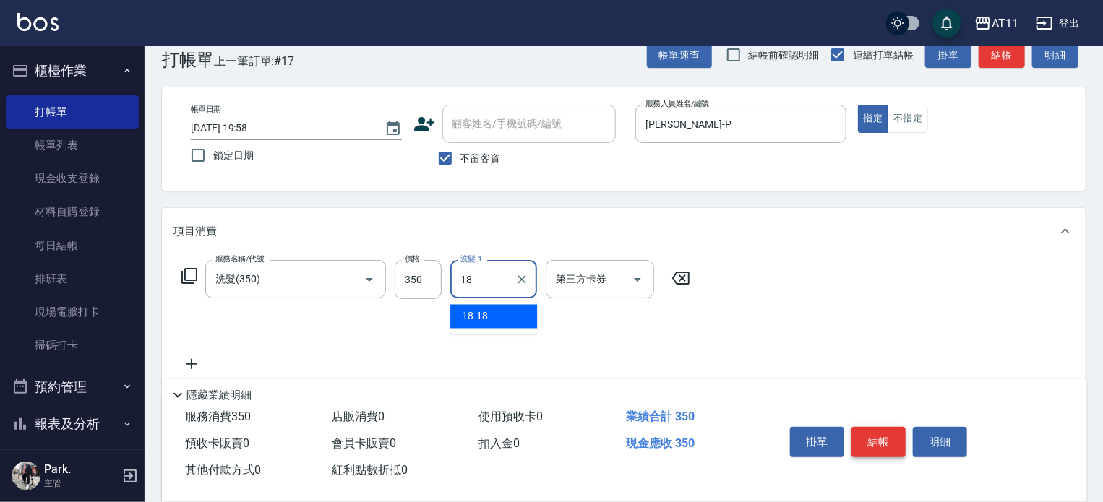
type input "18-18"
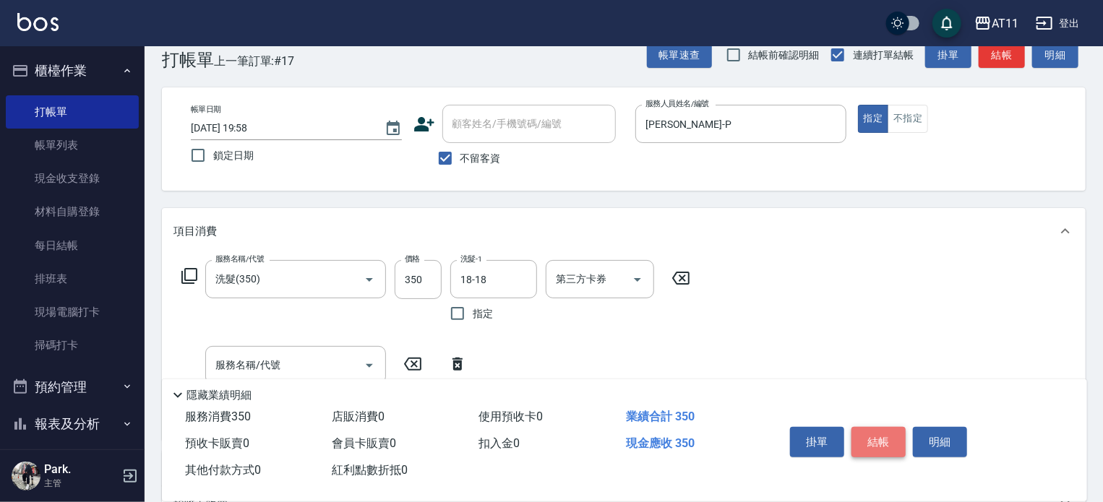
click at [874, 439] on button "結帳" at bounding box center [878, 442] width 54 height 30
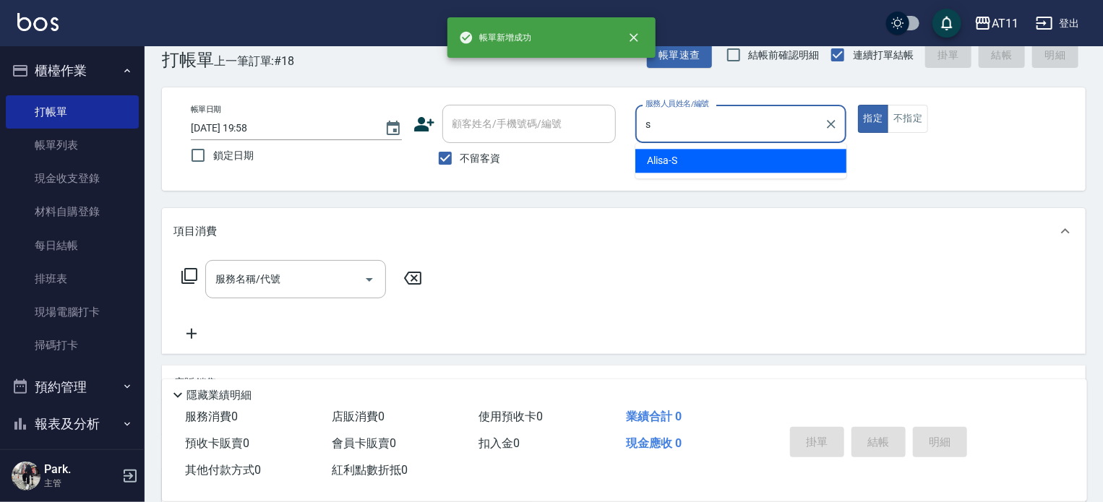
type input "Alisa-S"
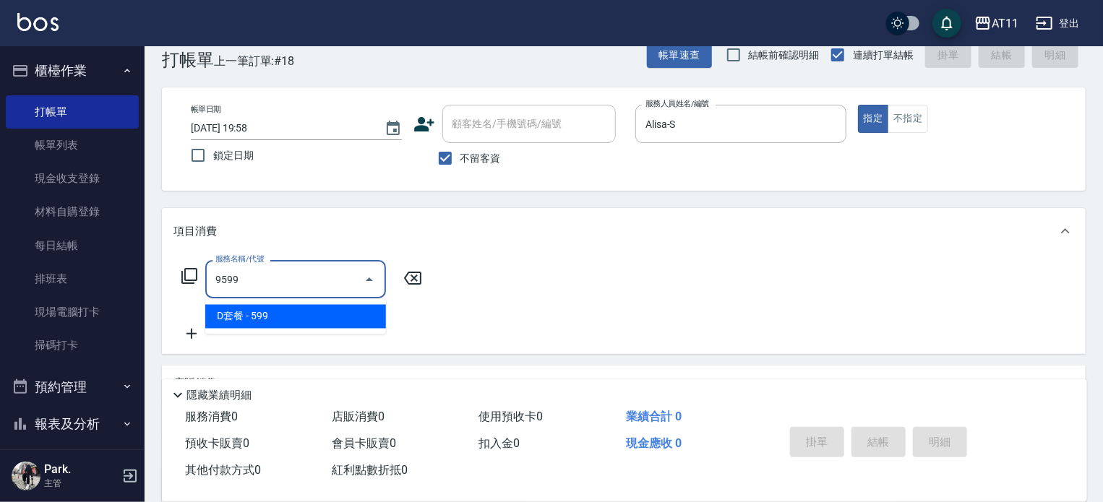
type input "D套餐(9599)"
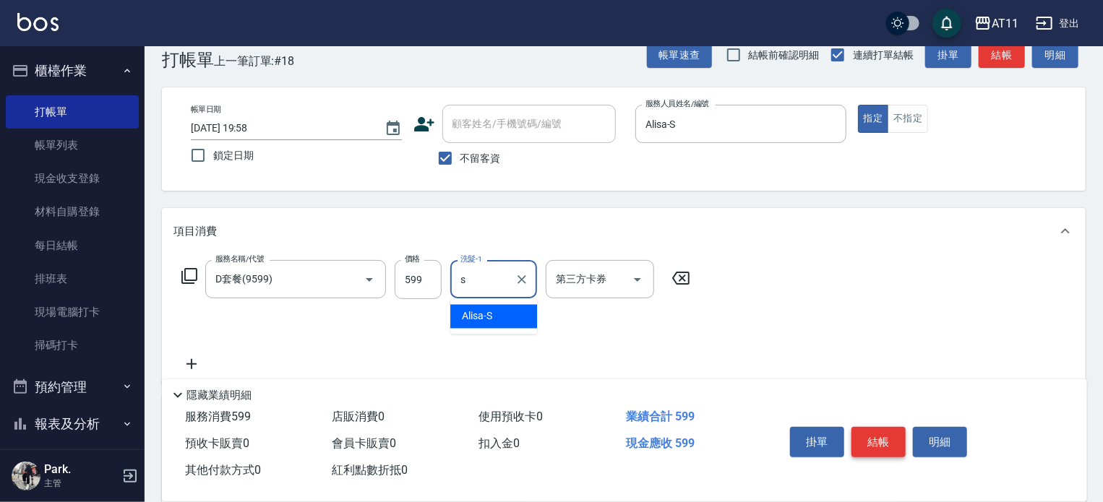
type input "Alisa-S"
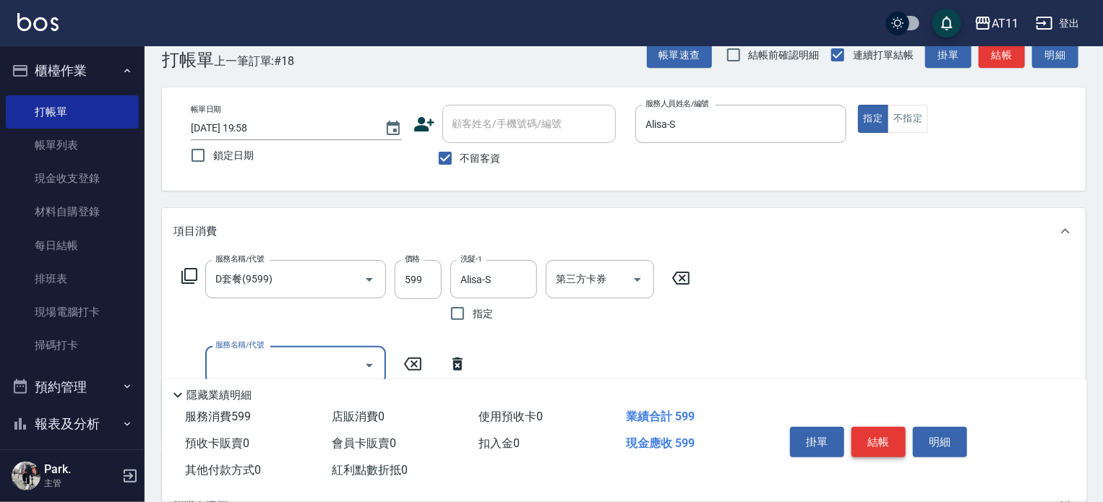
click at [874, 439] on button "結帳" at bounding box center [878, 442] width 54 height 30
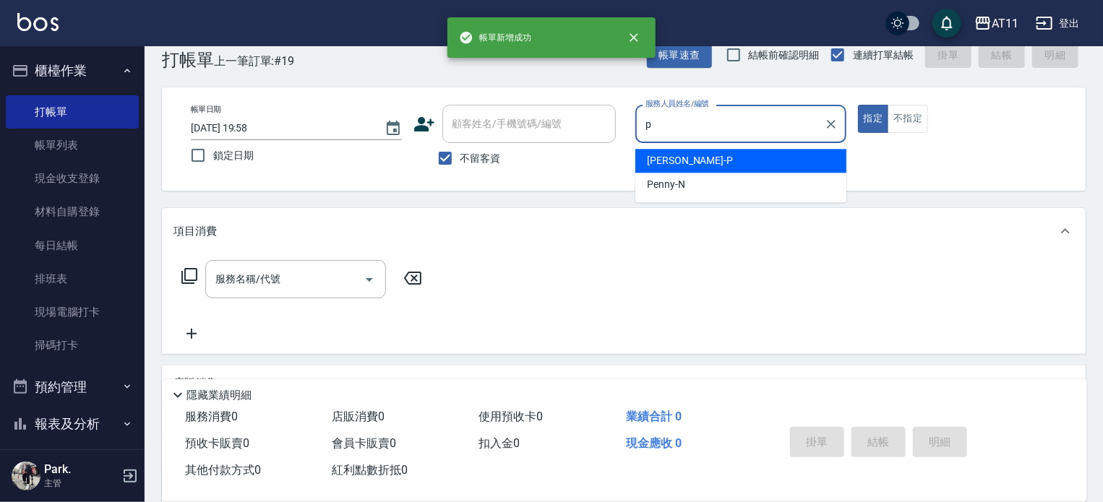
type input "[PERSON_NAME]-P"
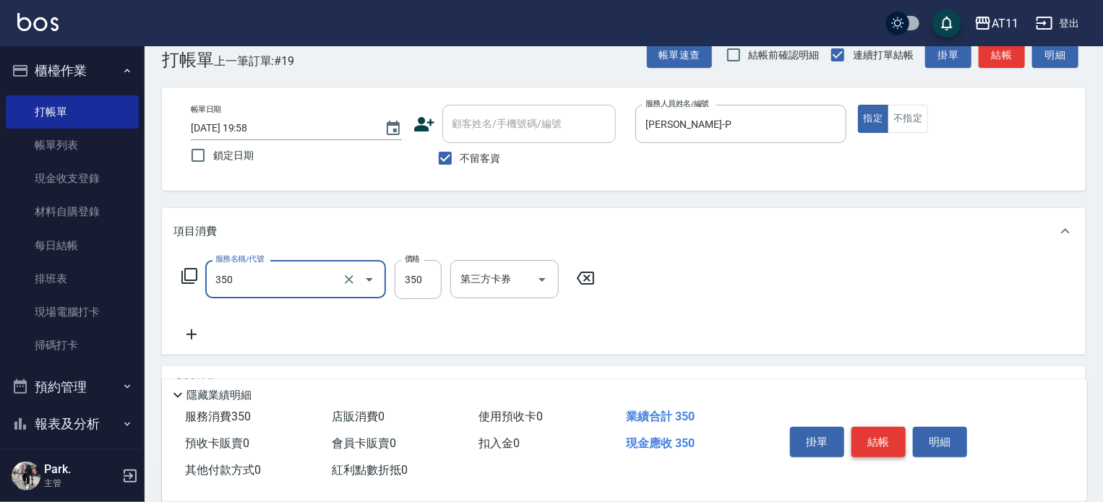
type input "洗髮(350)"
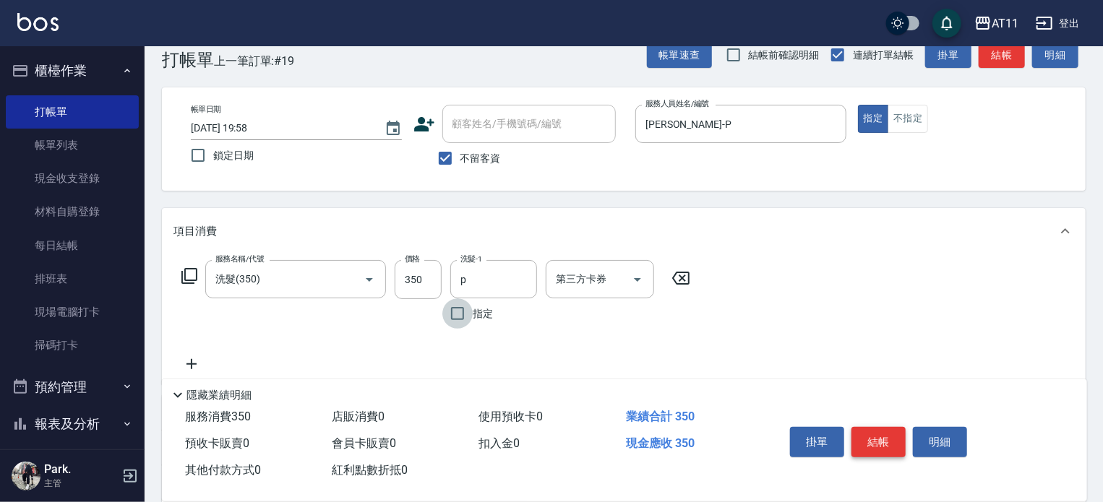
type input "[PERSON_NAME]-P"
click at [874, 439] on button "結帳" at bounding box center [878, 442] width 54 height 30
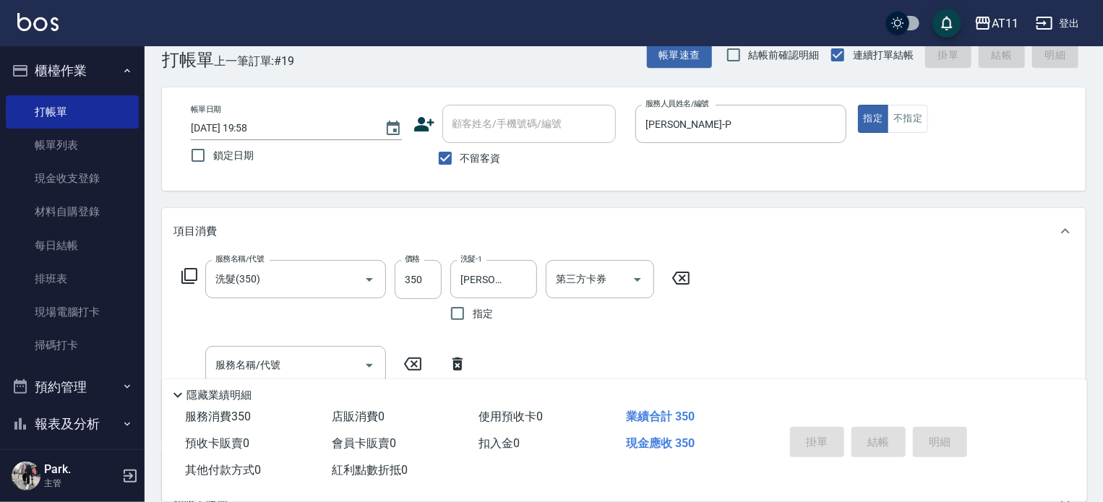
type input "[DATE] 19:59"
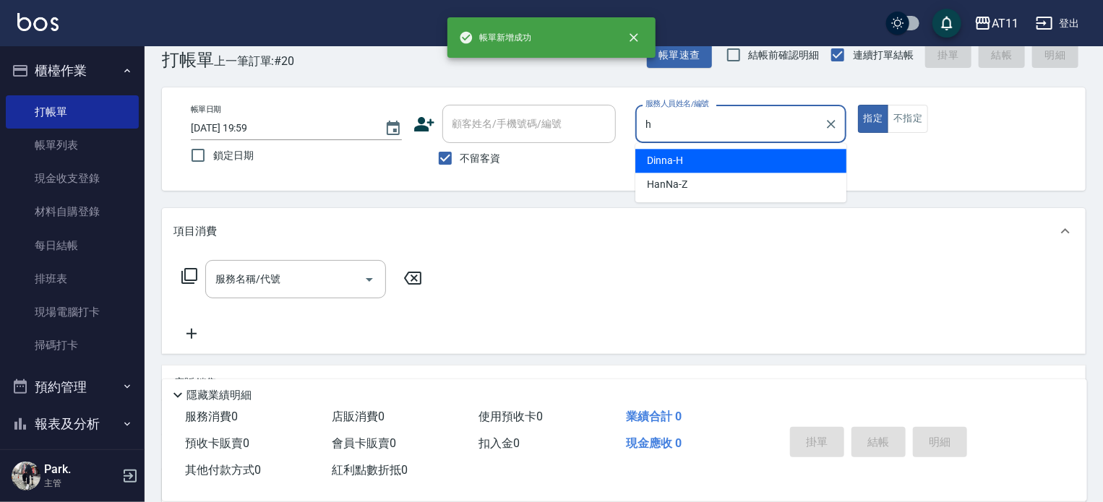
type input "Dinna-H"
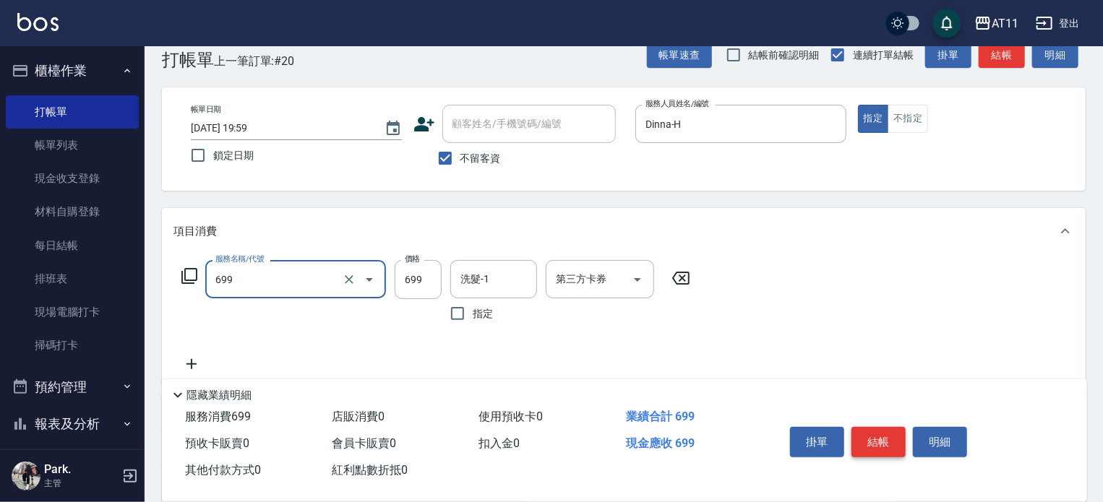
type input "SPA699(699)"
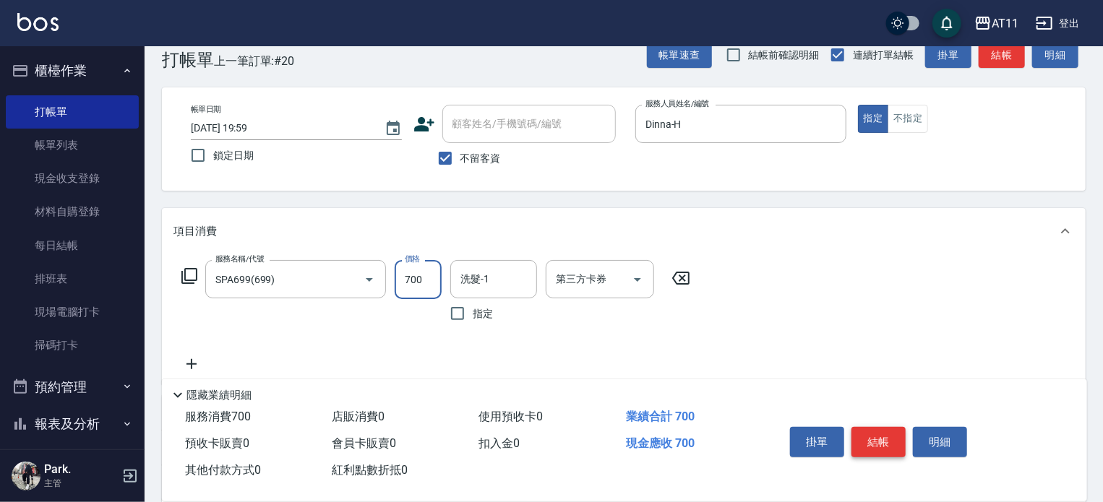
type input "700"
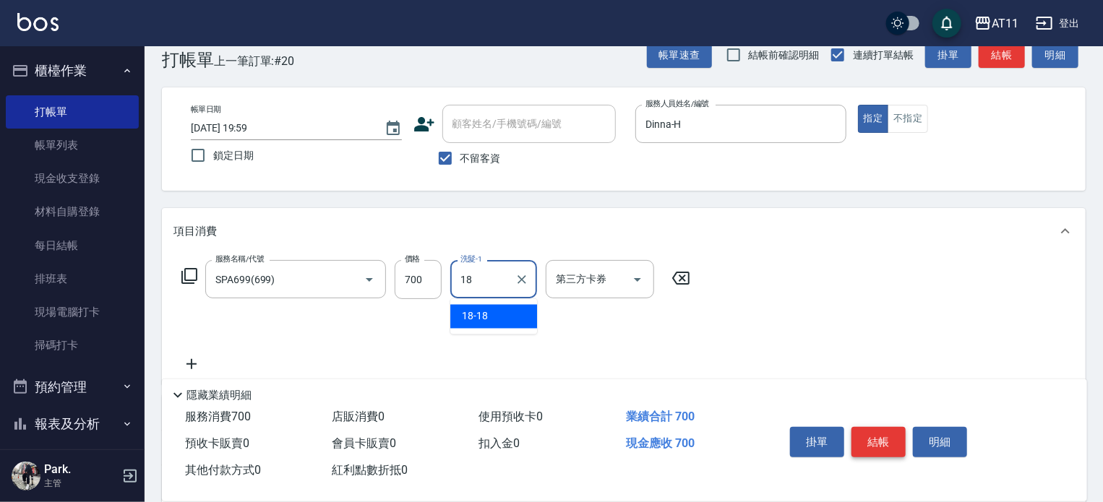
type input "18-18"
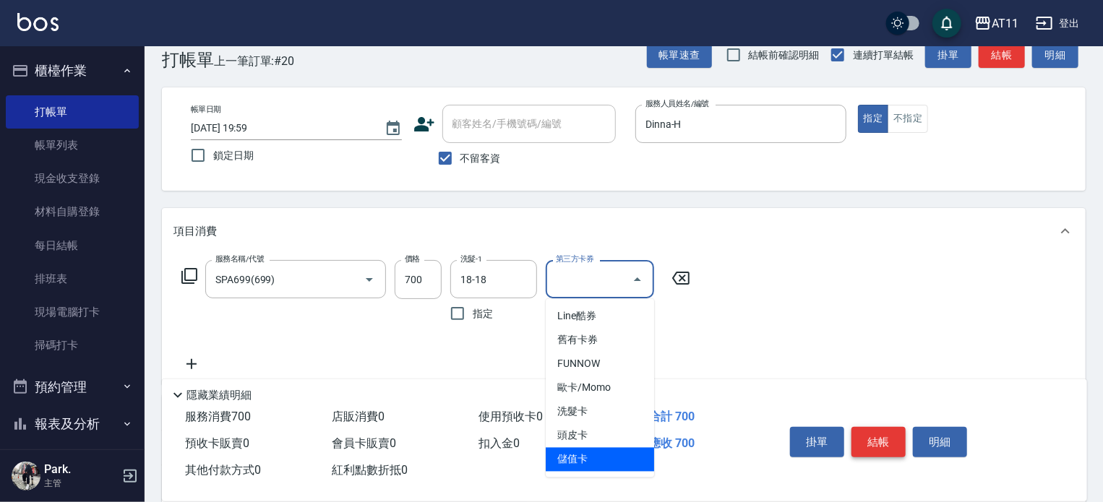
type input "儲值卡"
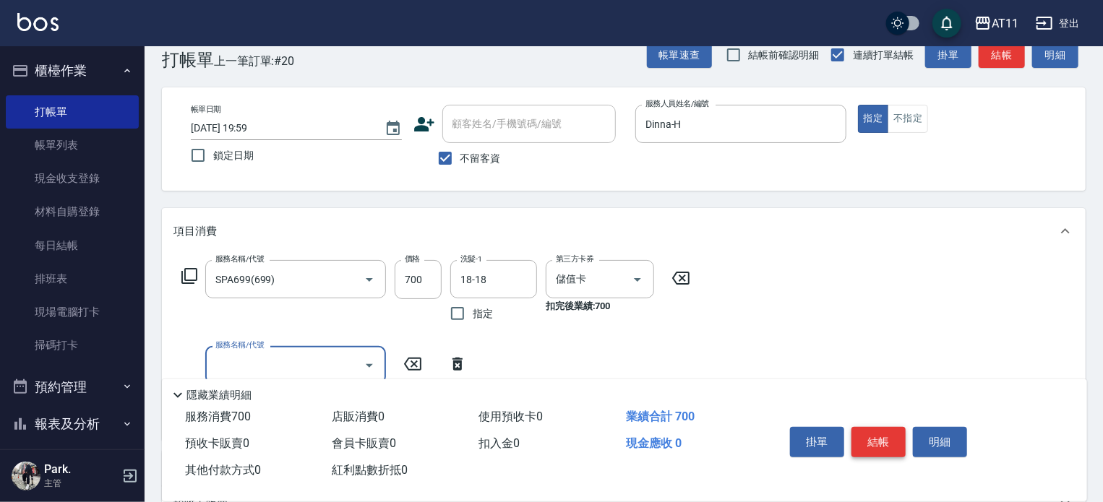
click at [874, 439] on button "結帳" at bounding box center [878, 442] width 54 height 30
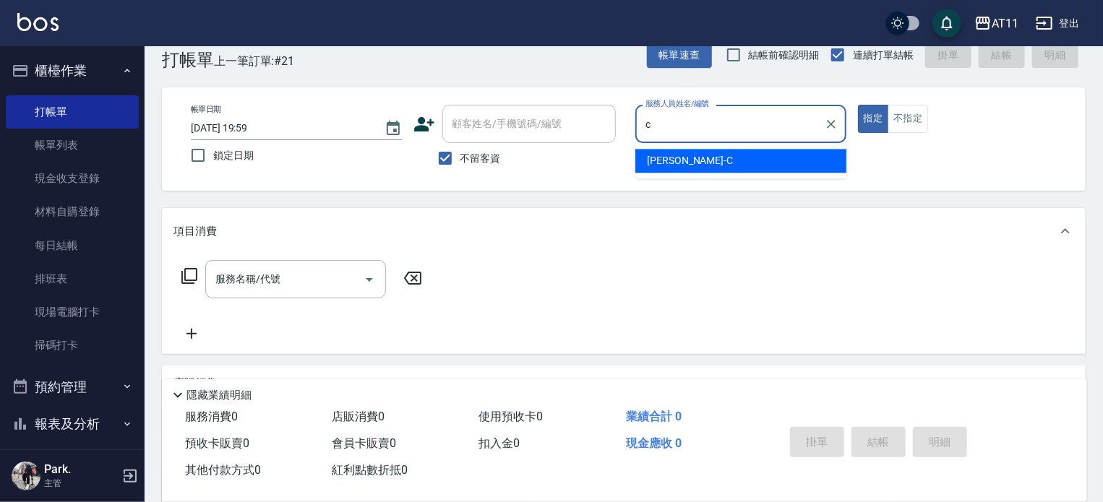
type input "[PERSON_NAME]"
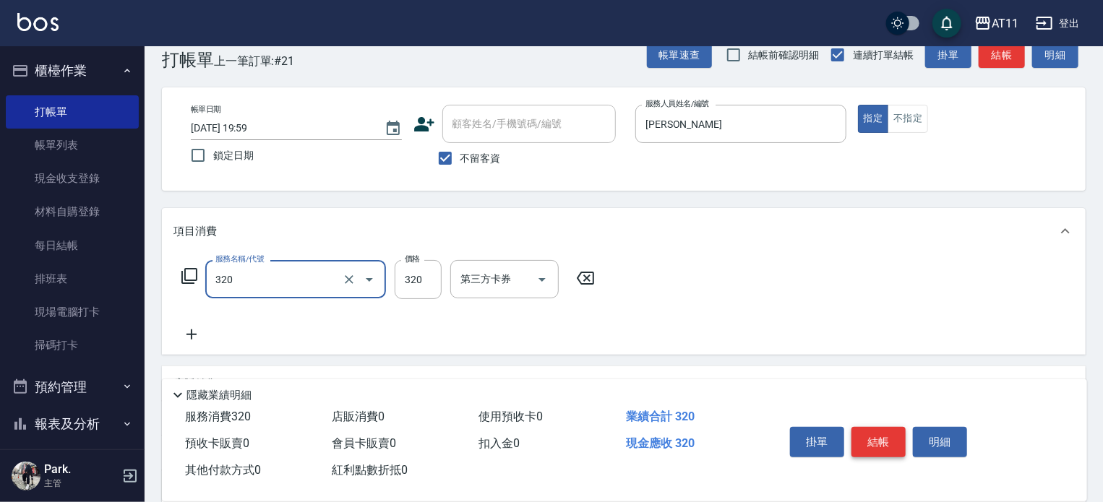
type input "洗剪(320)"
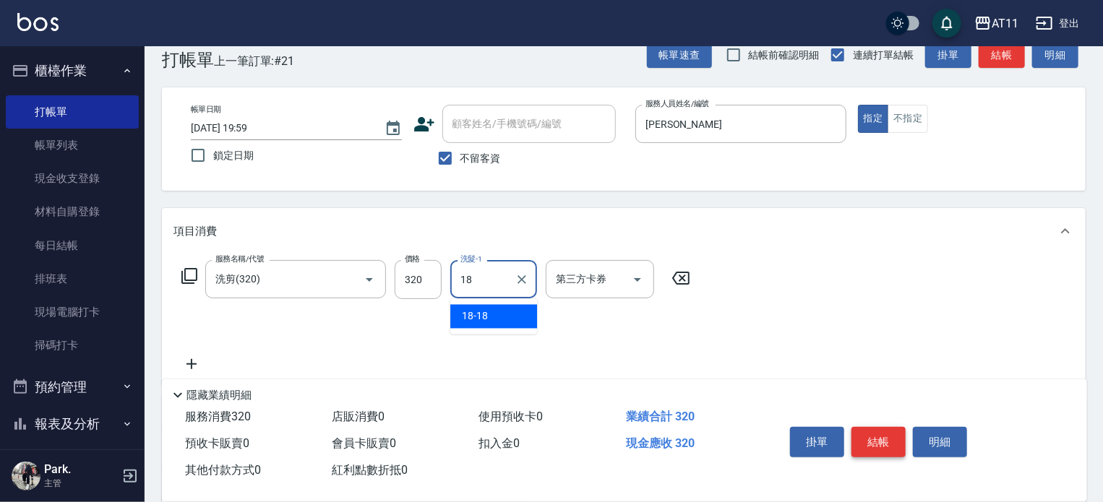
type input "18-18"
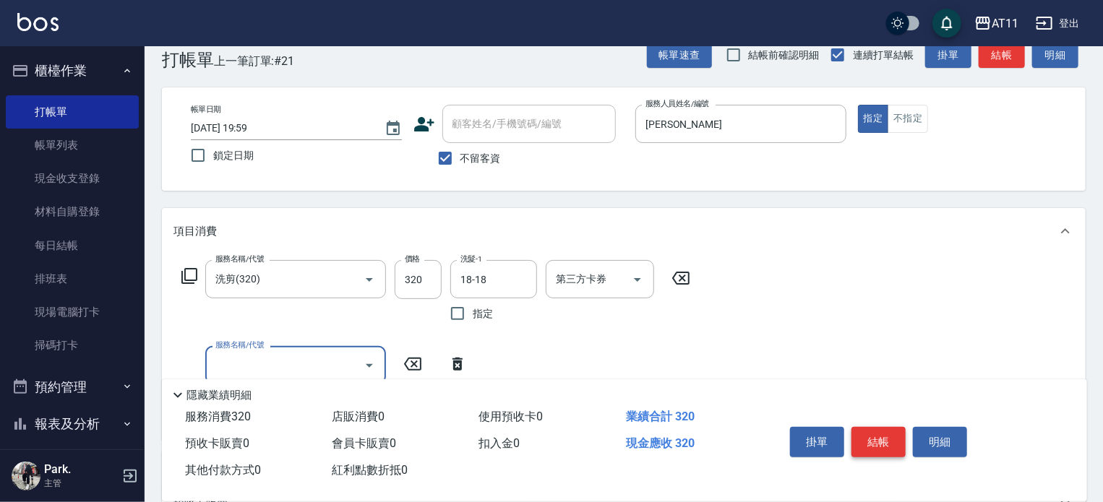
click at [874, 439] on button "結帳" at bounding box center [878, 442] width 54 height 30
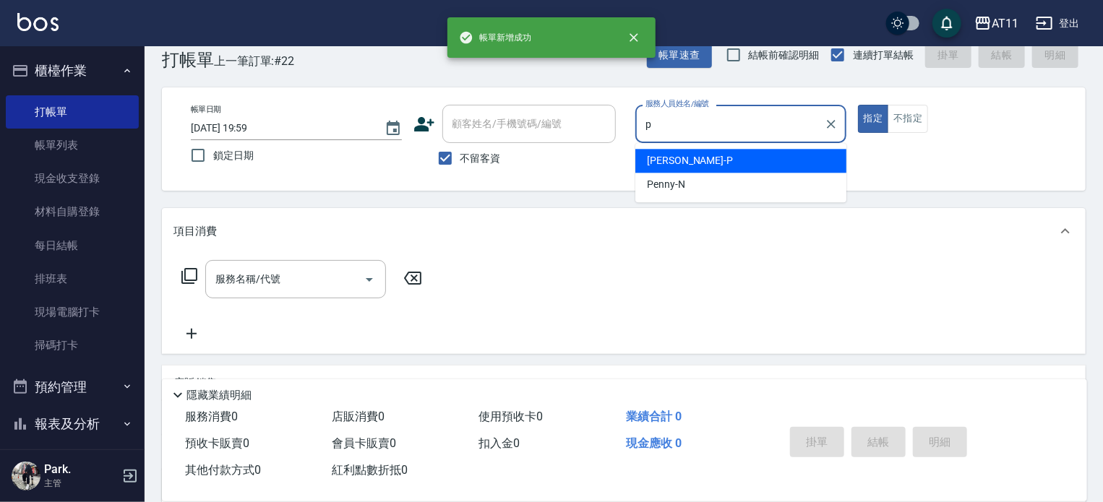
type input "[PERSON_NAME]-P"
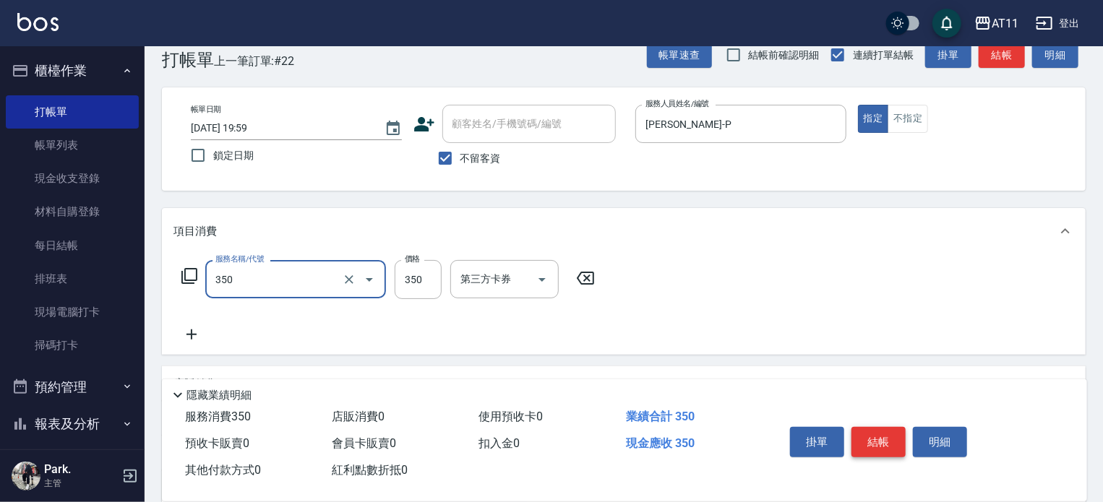
type input "洗髮(350)"
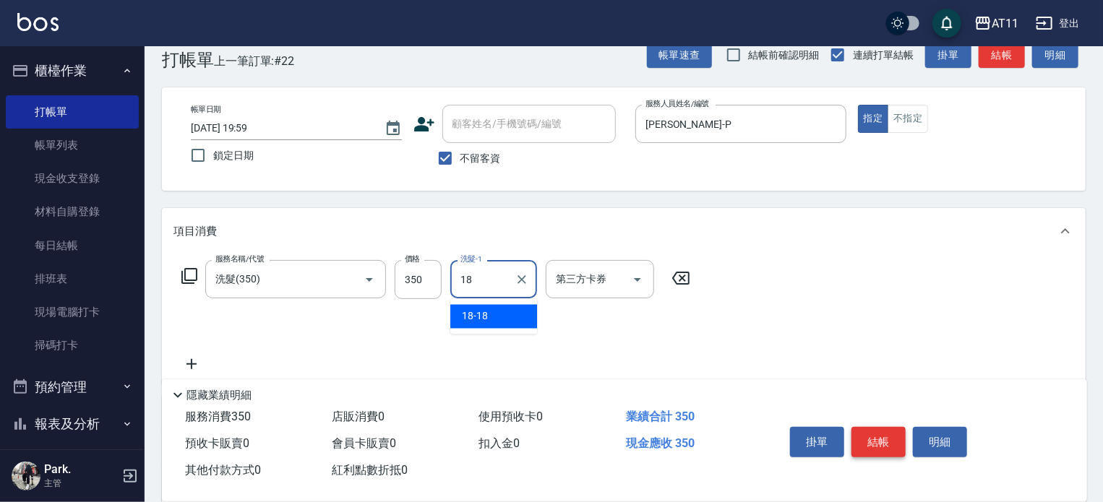
type input "18-18"
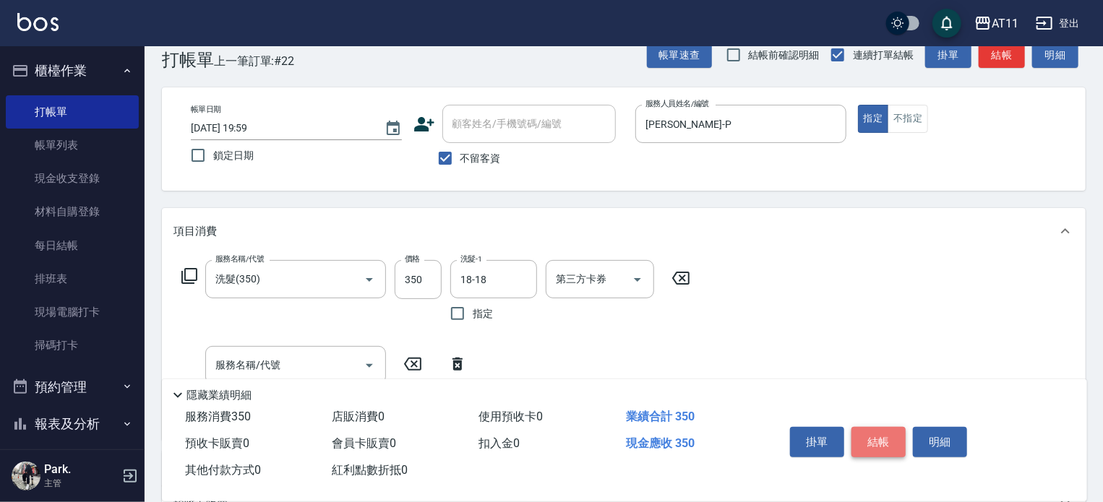
click at [874, 439] on button "結帳" at bounding box center [878, 442] width 54 height 30
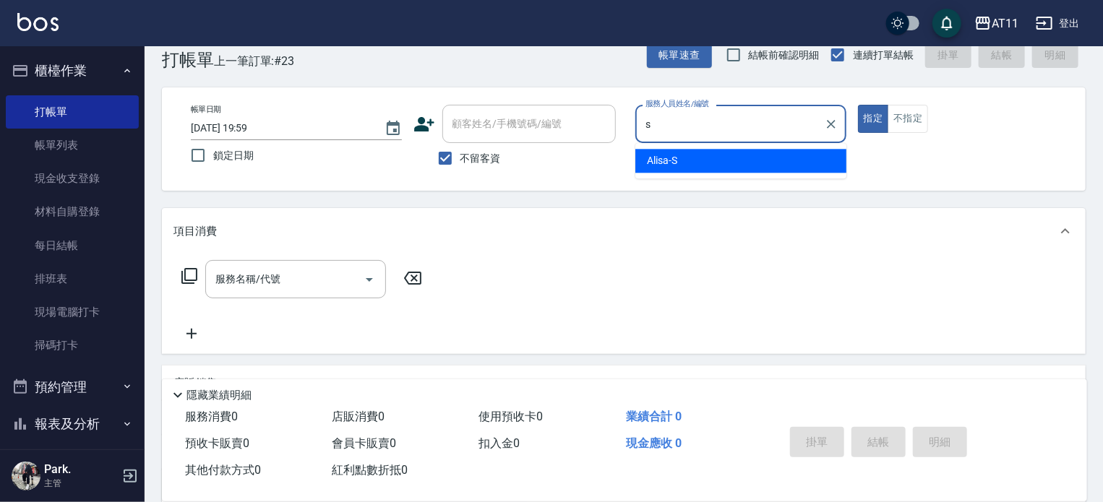
type input "Alisa-S"
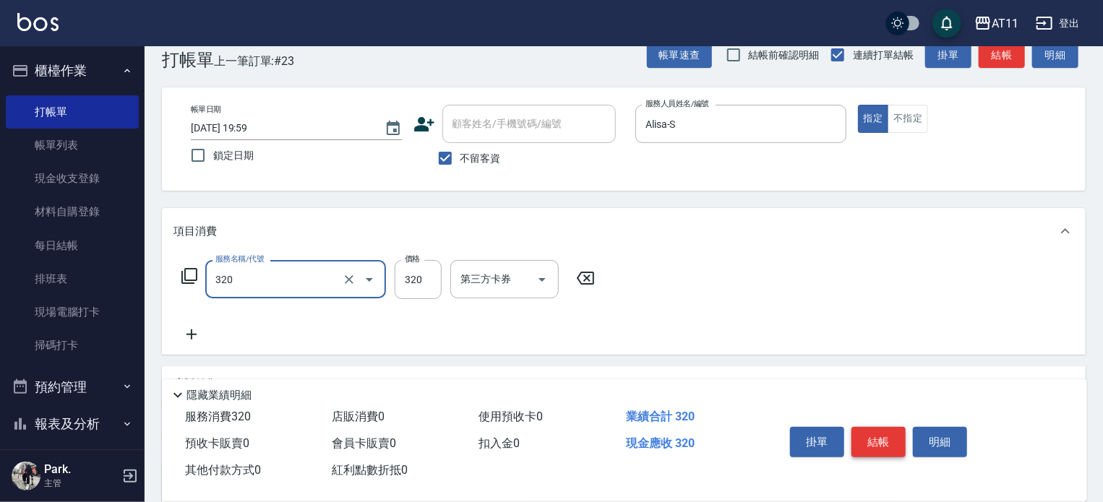
type input "洗剪(320)"
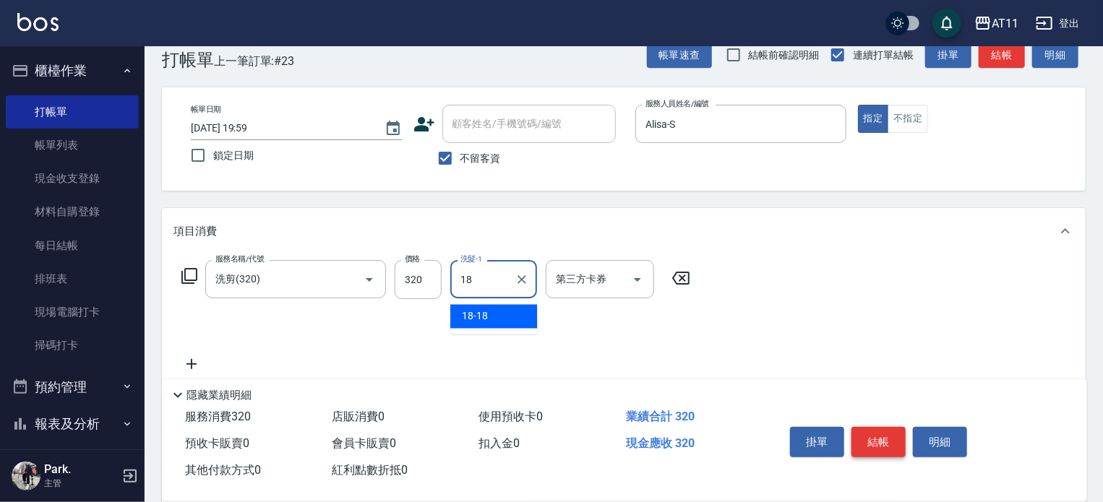
type input "18-18"
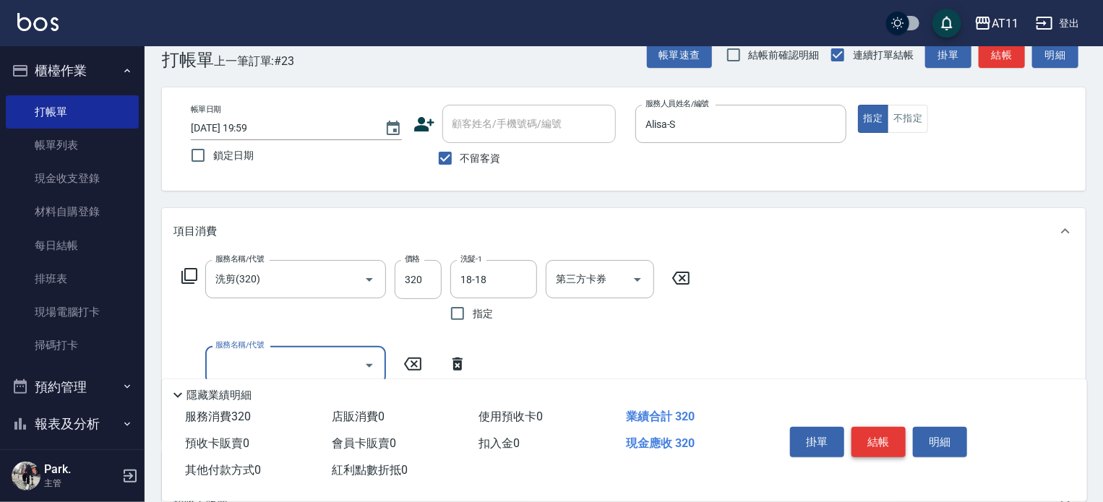
click at [874, 439] on button "結帳" at bounding box center [878, 442] width 54 height 30
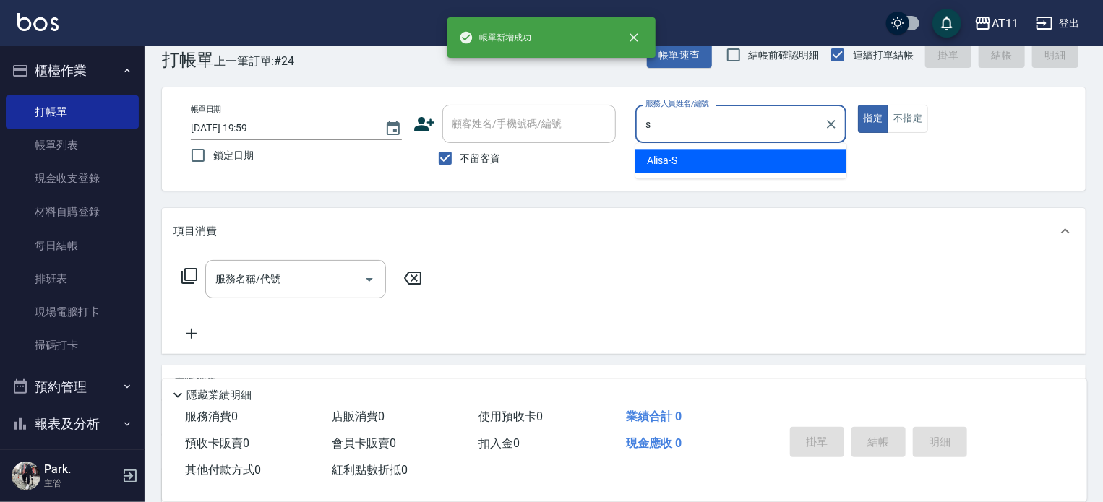
type input "Alisa-S"
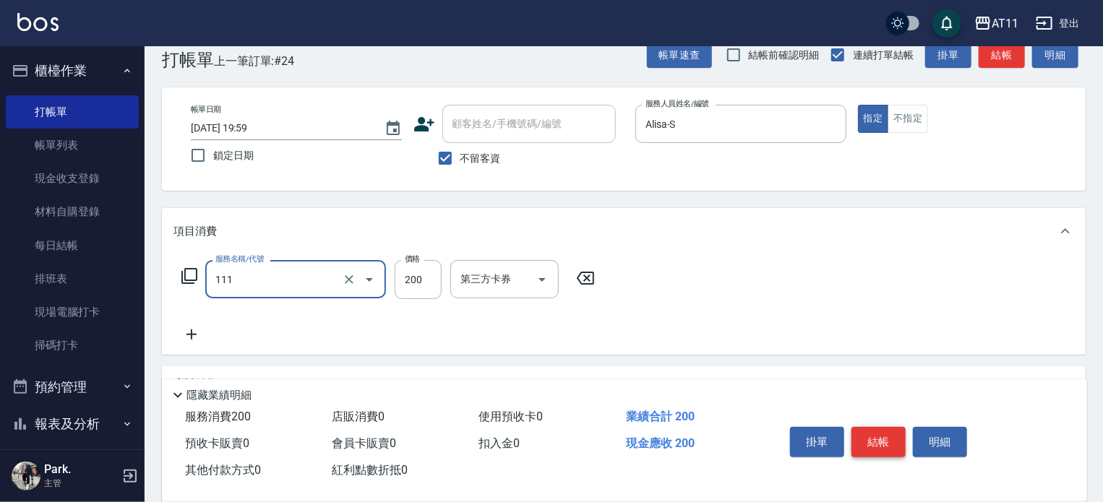
type input "精油洗髮(111)"
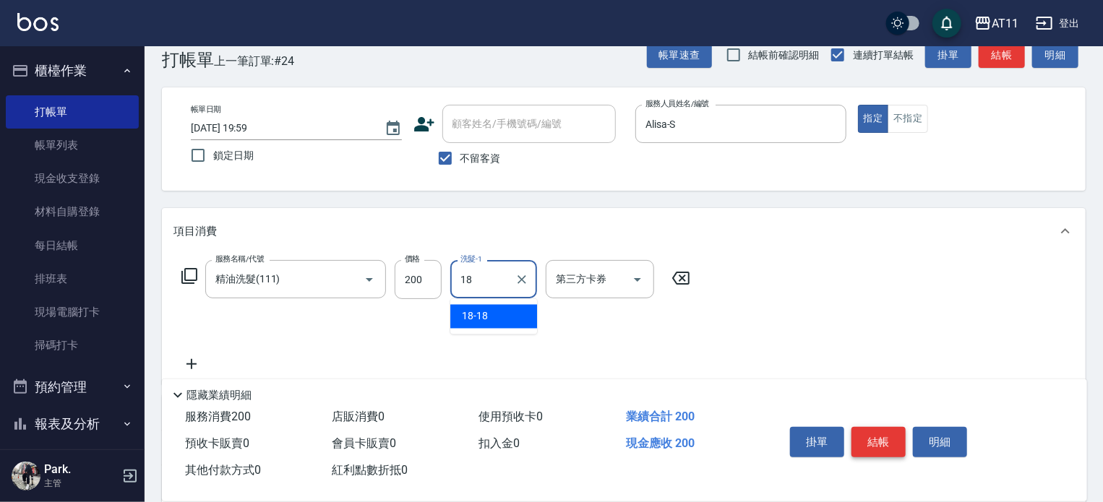
type input "18-18"
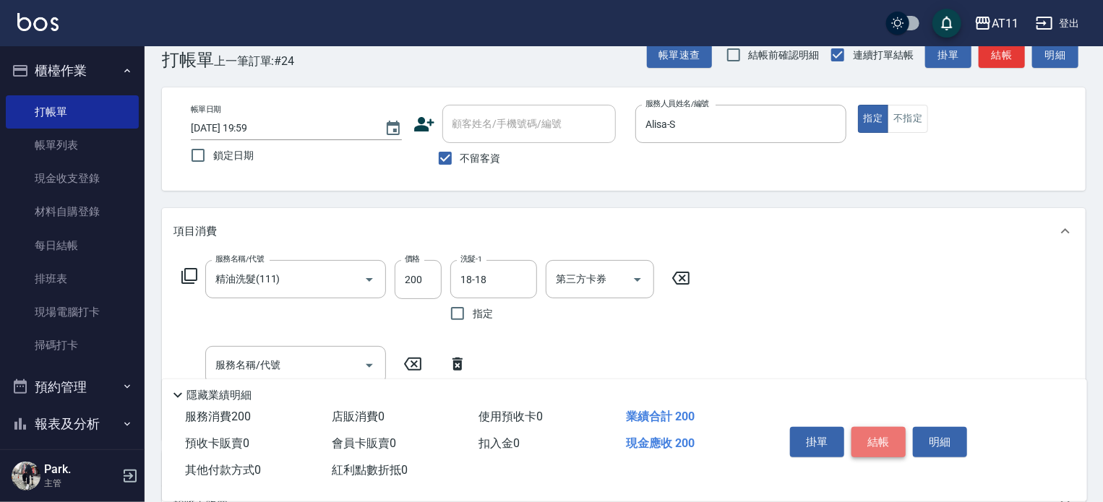
click at [874, 439] on button "結帳" at bounding box center [878, 442] width 54 height 30
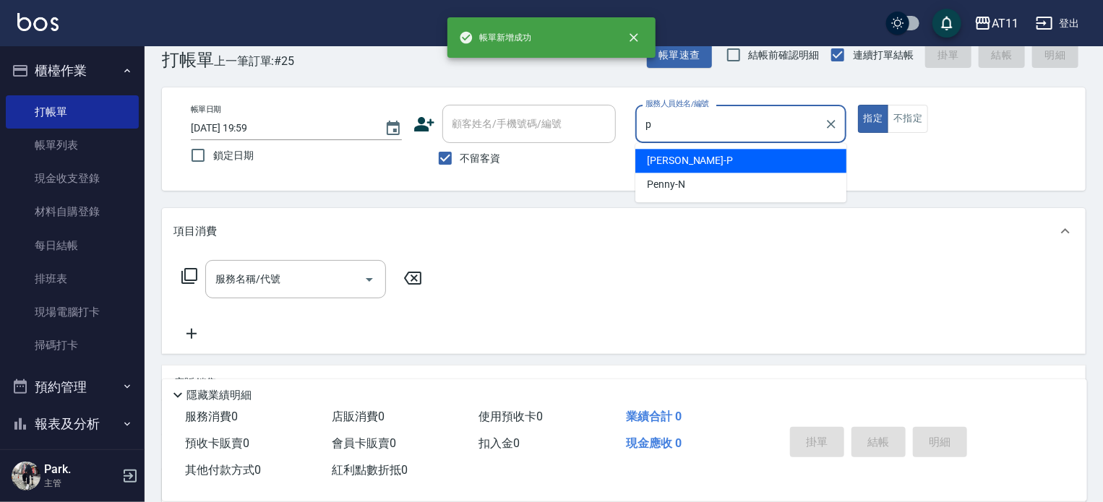
type input "[PERSON_NAME]-P"
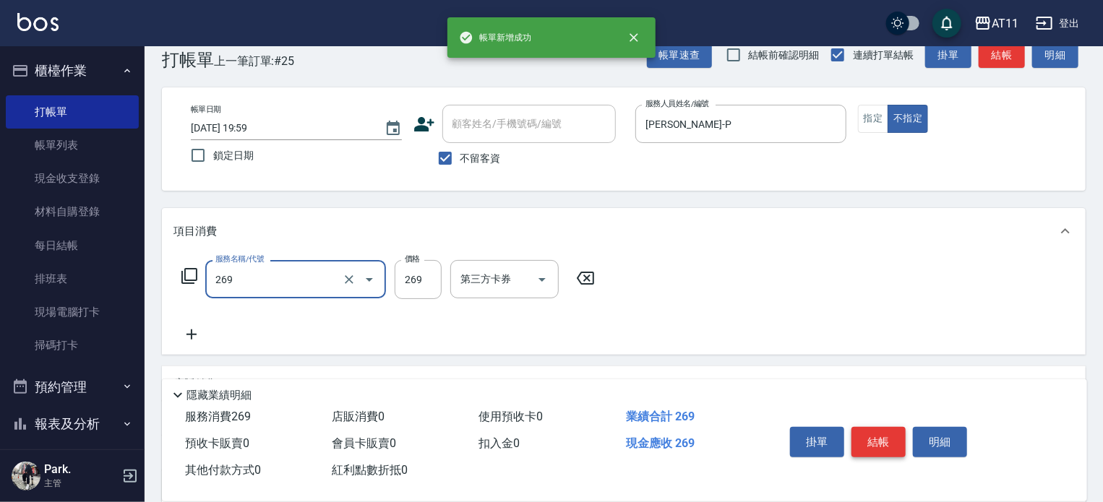
type input "一般洗剪(269)"
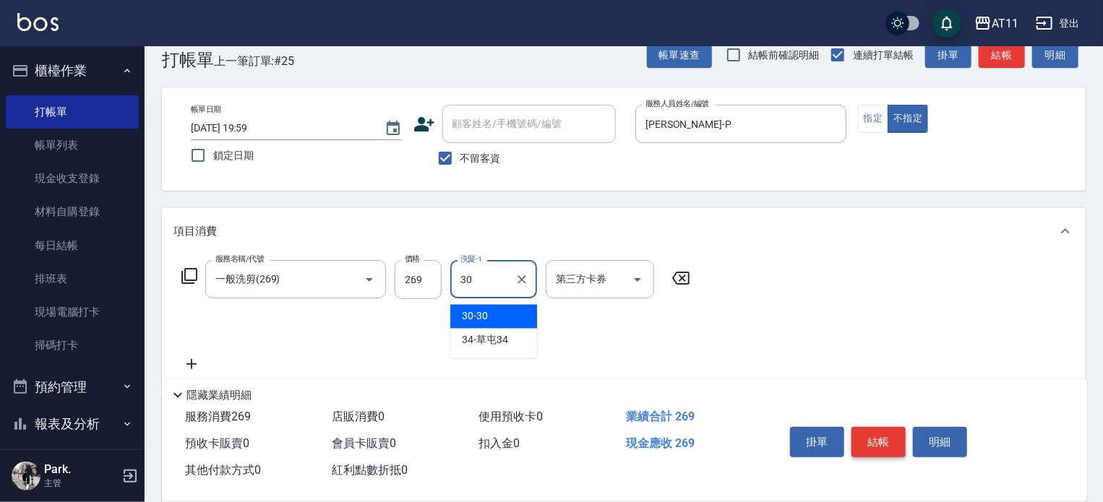
type input "30-30"
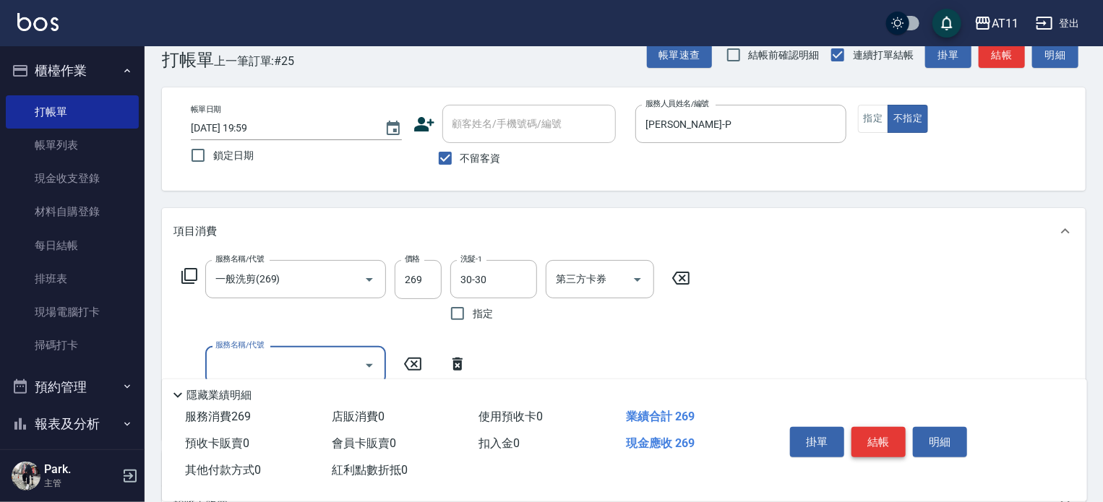
click at [874, 439] on button "結帳" at bounding box center [878, 442] width 54 height 30
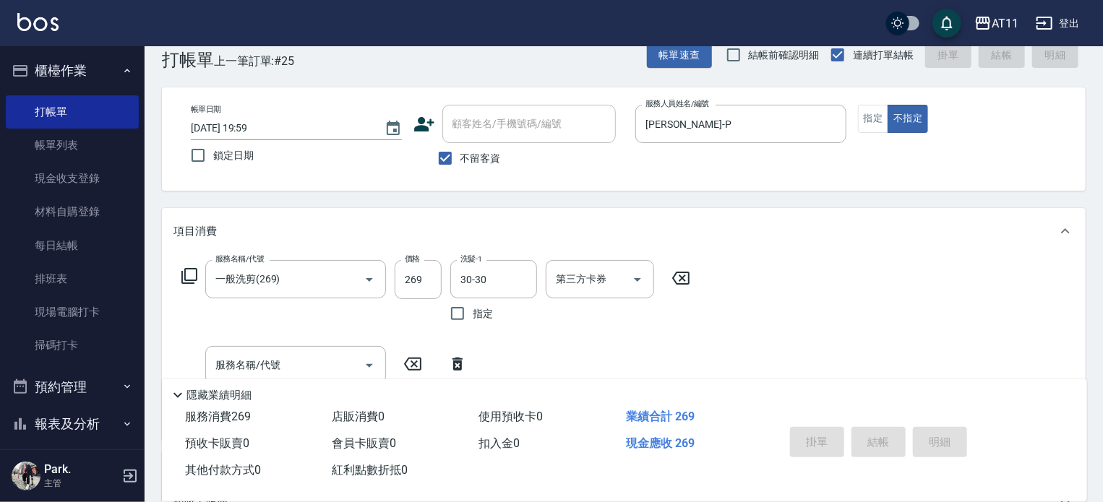
type input "[DATE] 20:00"
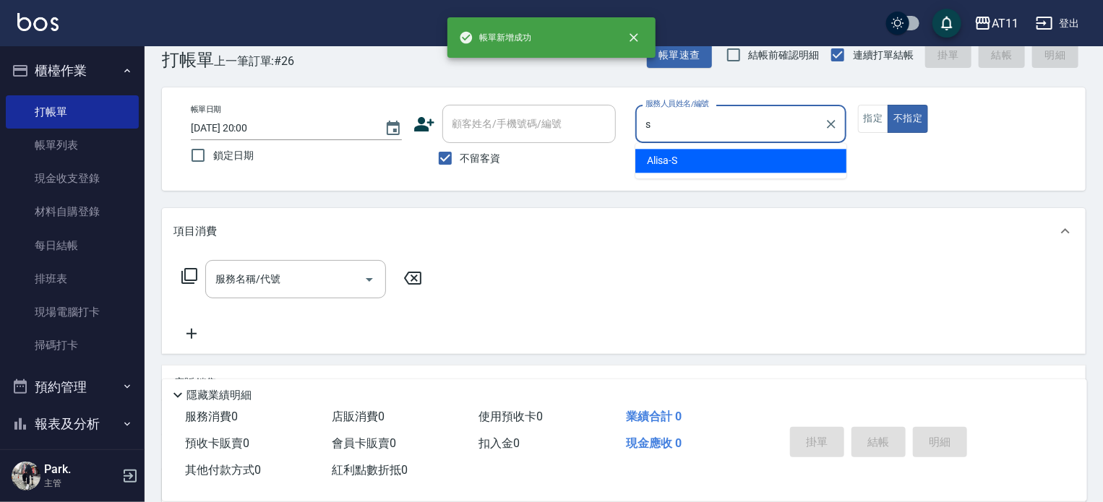
type input "Alisa-S"
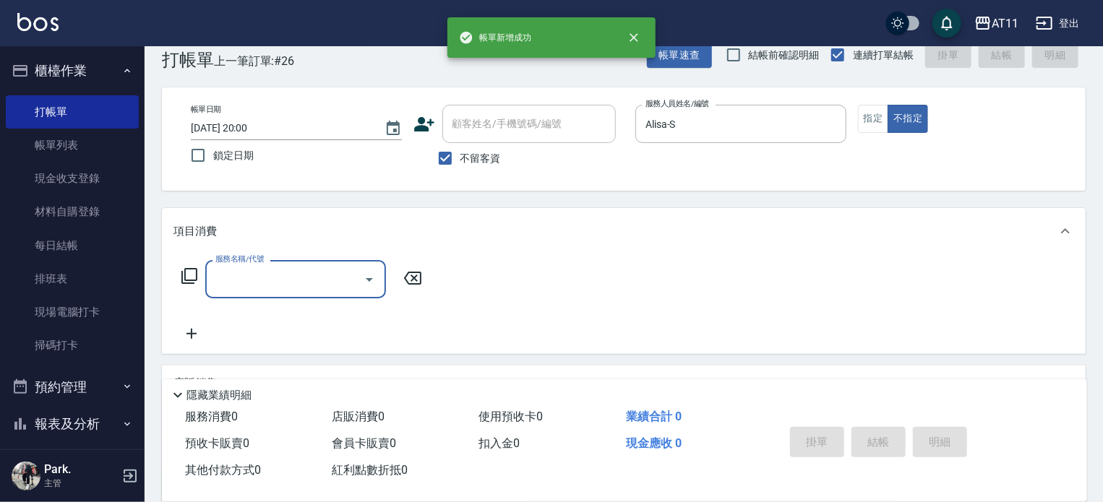
type input "2"
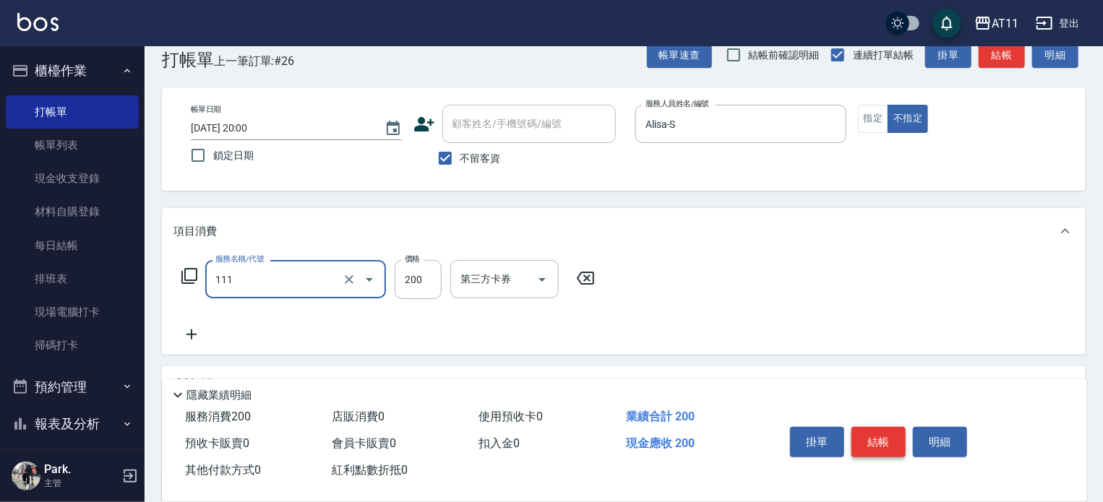
type input "精油洗髮(111)"
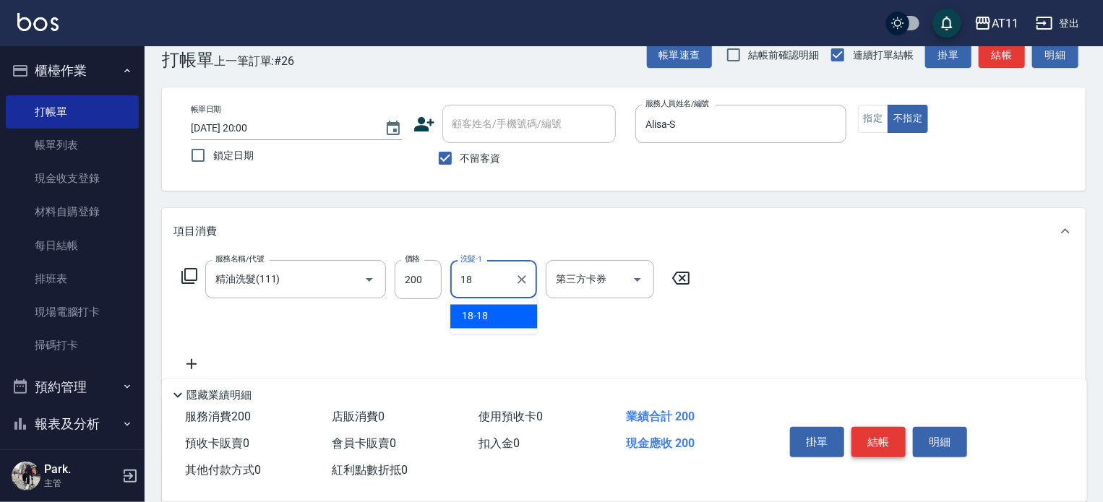
type input "18-18"
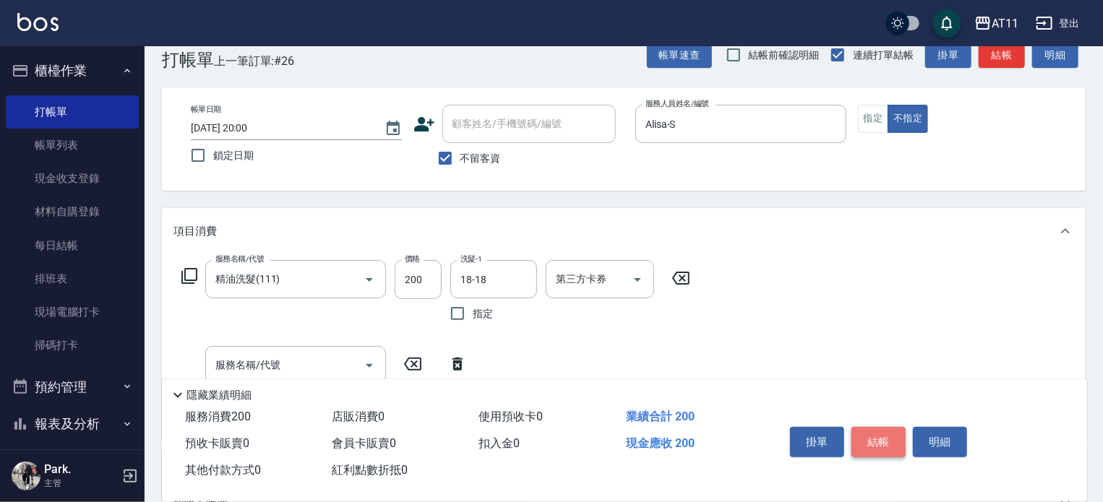
click at [874, 439] on button "結帳" at bounding box center [878, 442] width 54 height 30
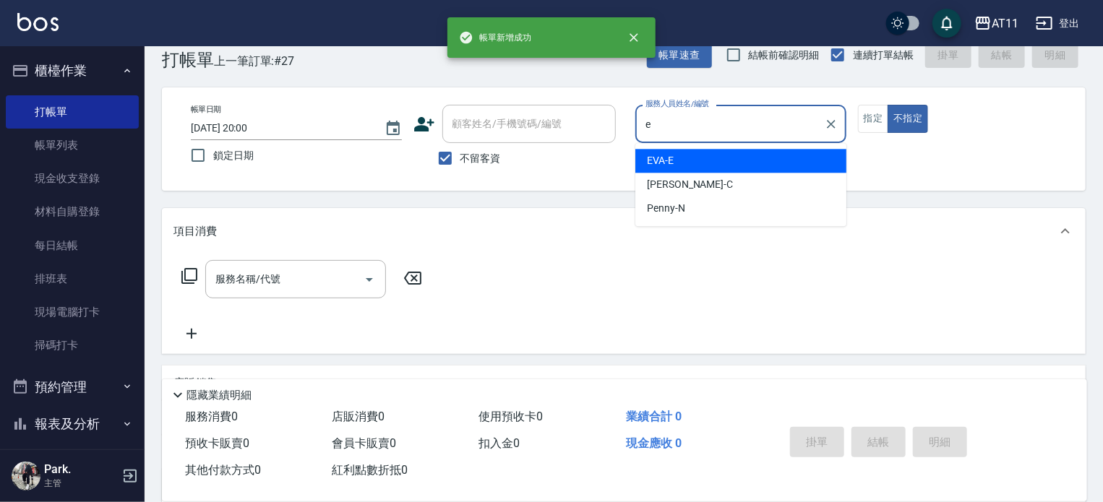
type input "EVA-E"
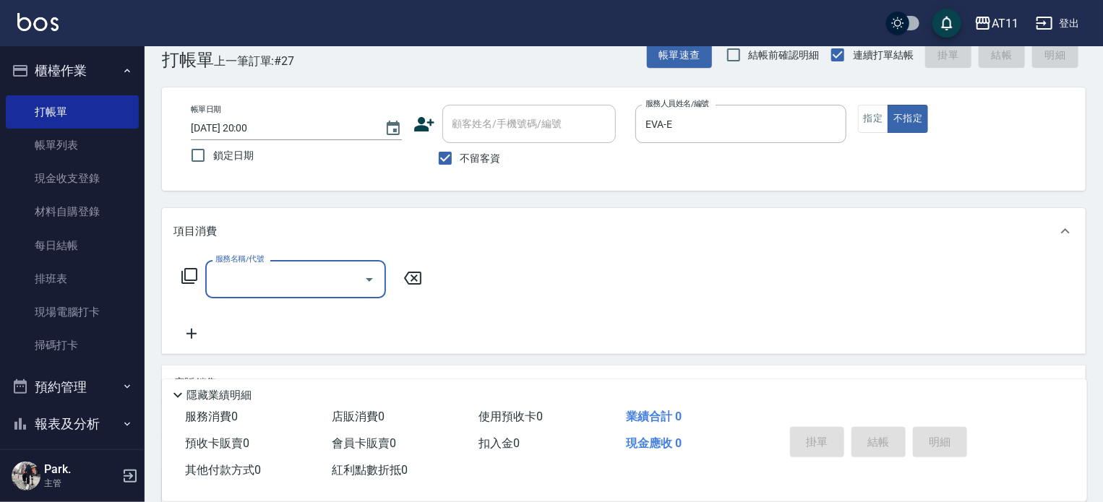
type input "0"
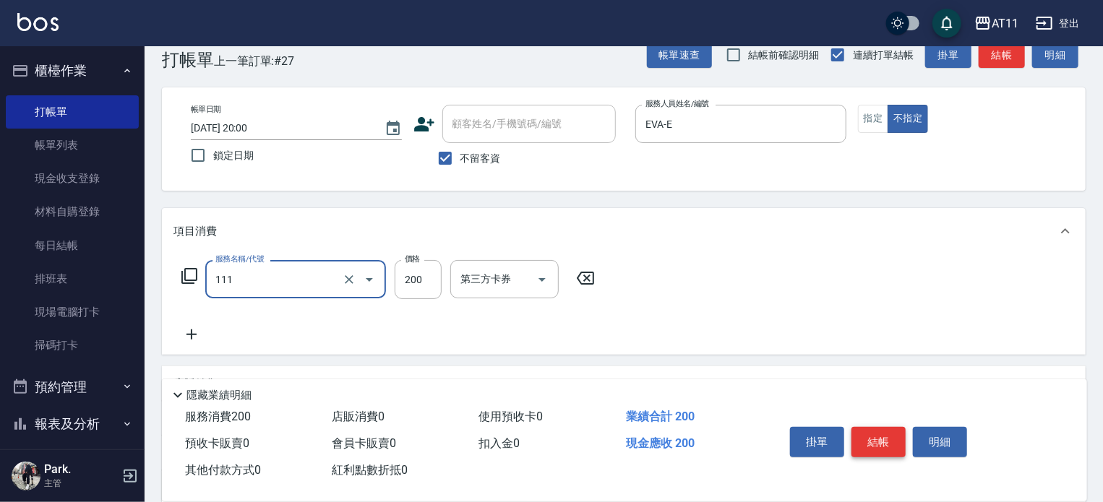
type input "精油洗髮(111)"
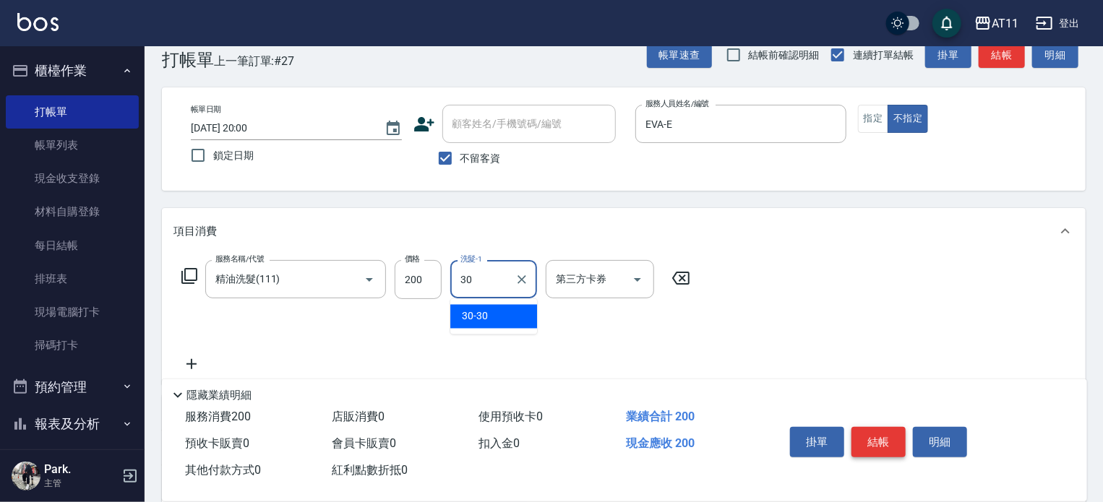
type input "30-30"
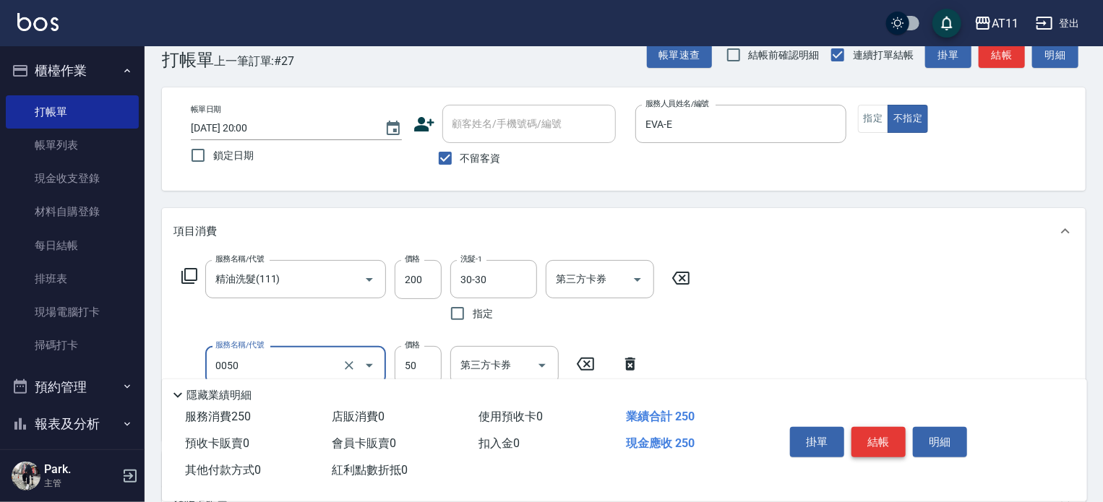
type input "剪瀏海(0050)"
click at [874, 439] on button "結帳" at bounding box center [878, 442] width 54 height 30
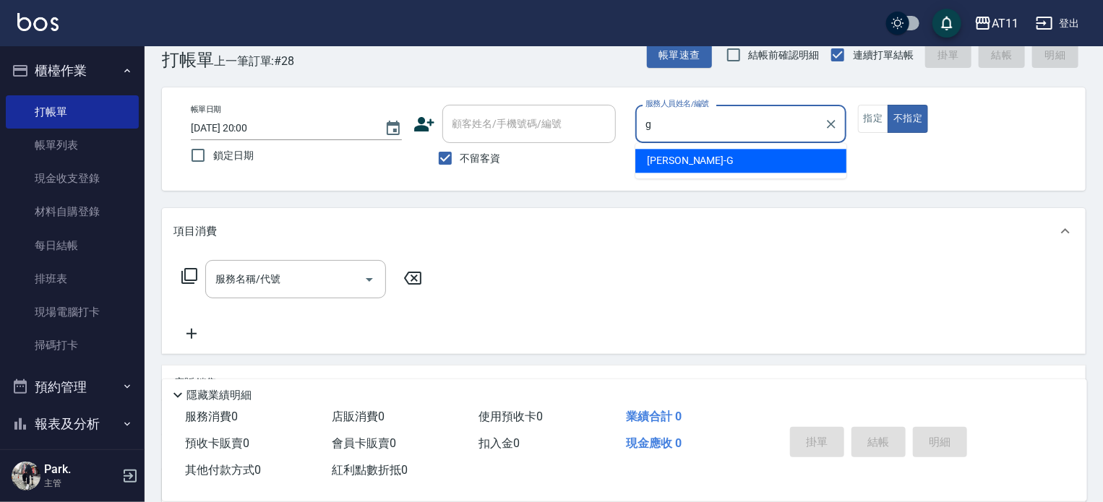
type input "[PERSON_NAME]"
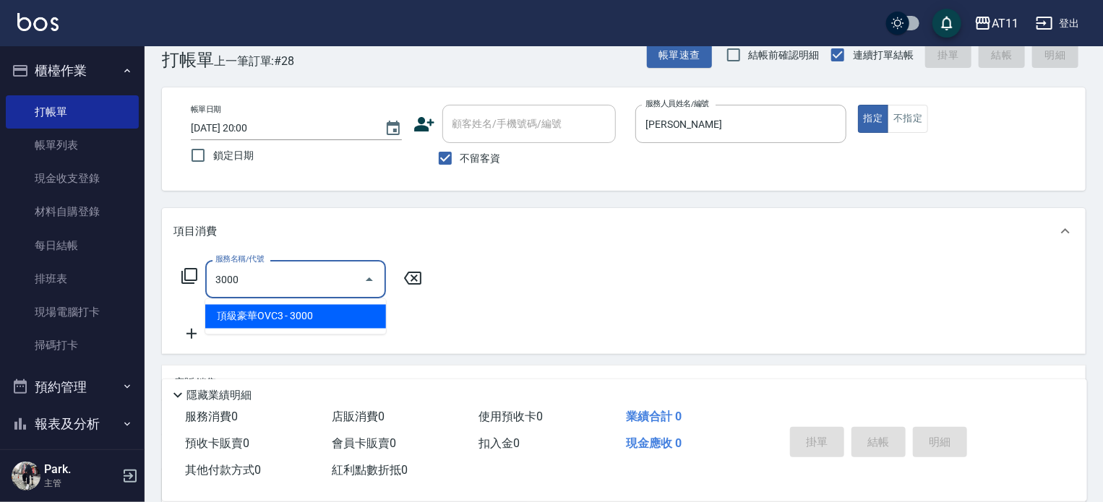
type input "頂級豪華OVC3(3000)"
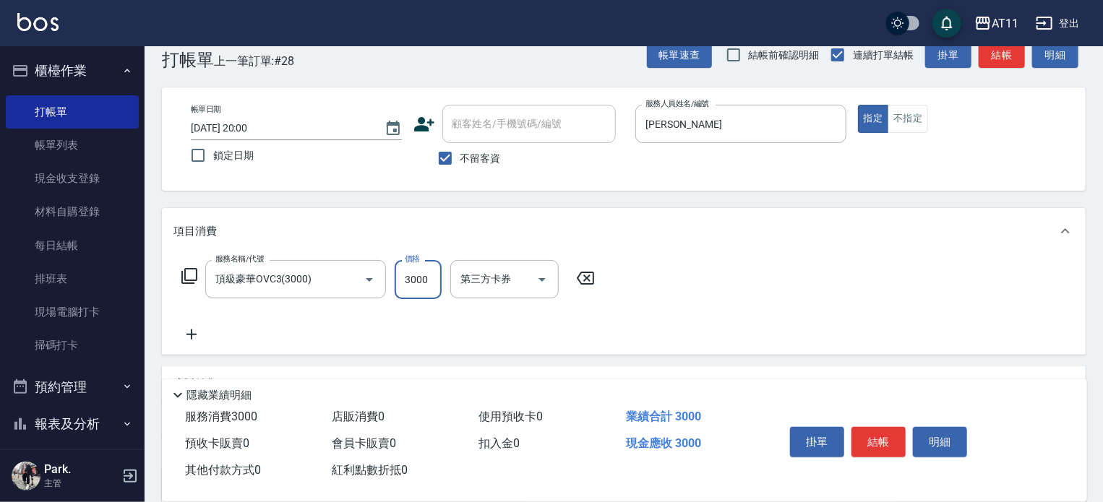
click at [396, 275] on input "3000" at bounding box center [418, 279] width 47 height 39
type input "2400"
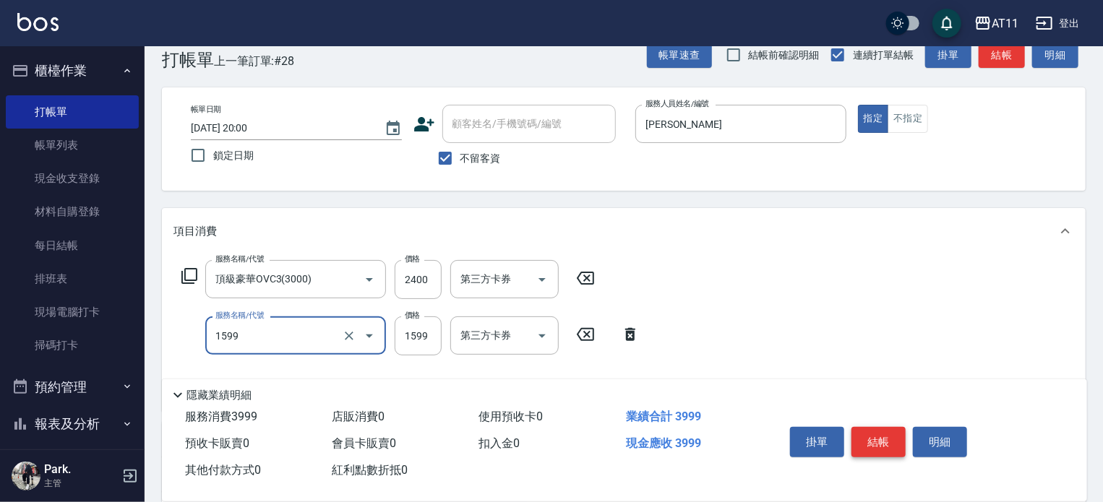
type input "染髮套餐(1599)"
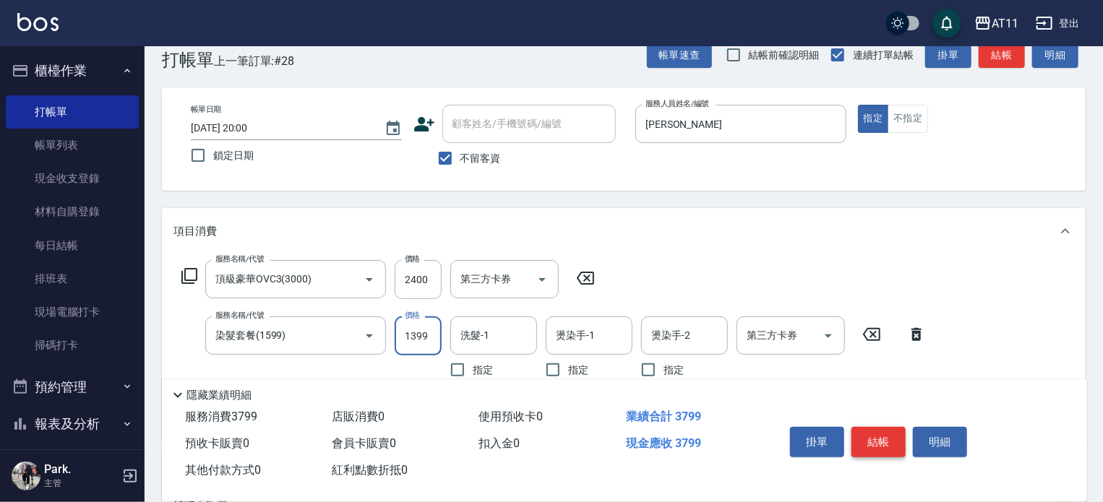
type input "1399"
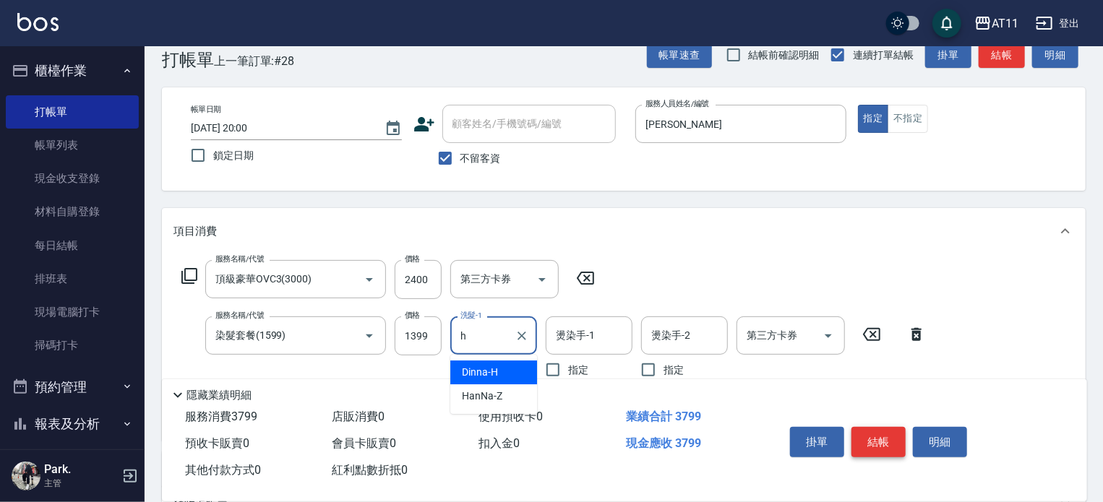
type input "Dinna-H"
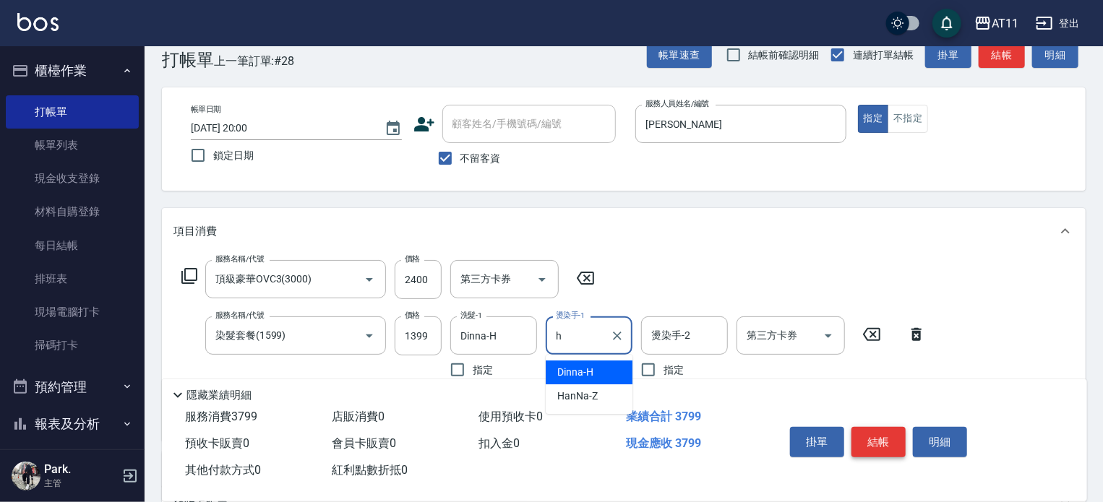
type input "Dinna-H"
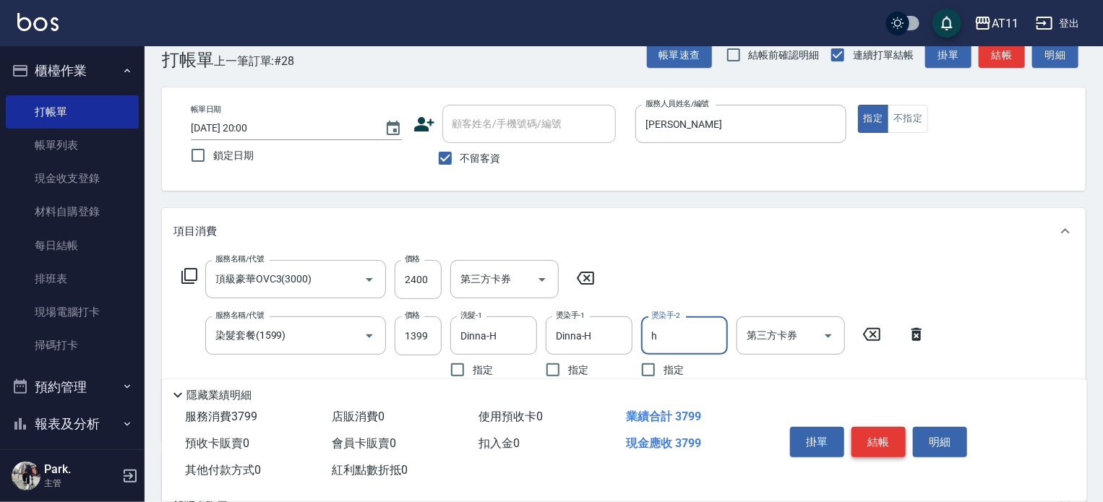
type input "Dinna-H"
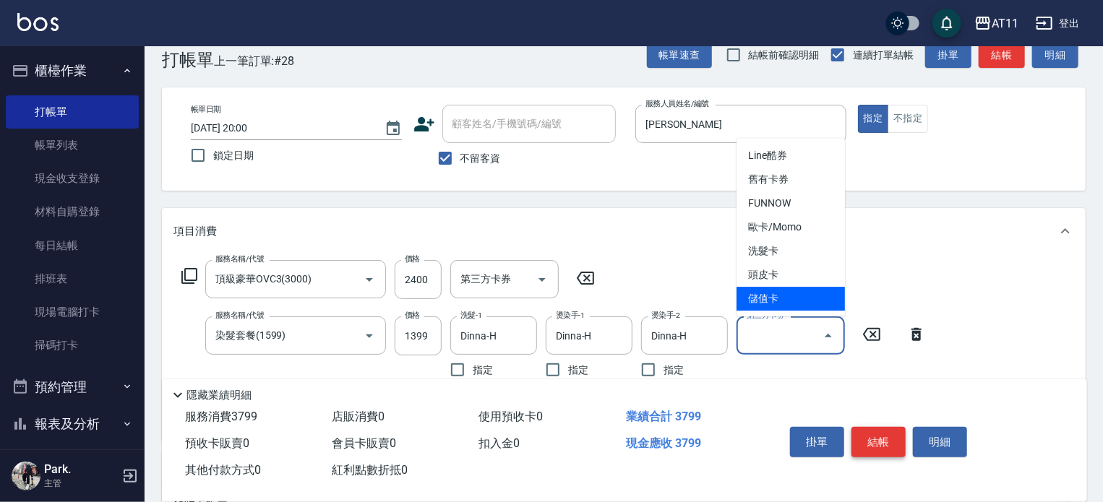
type input "儲值卡"
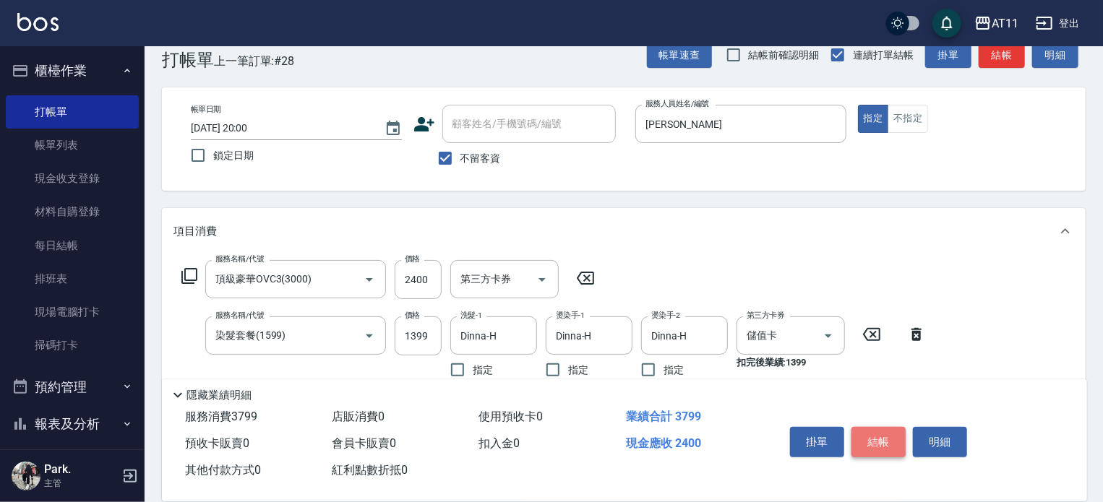
click at [879, 440] on button "結帳" at bounding box center [878, 442] width 54 height 30
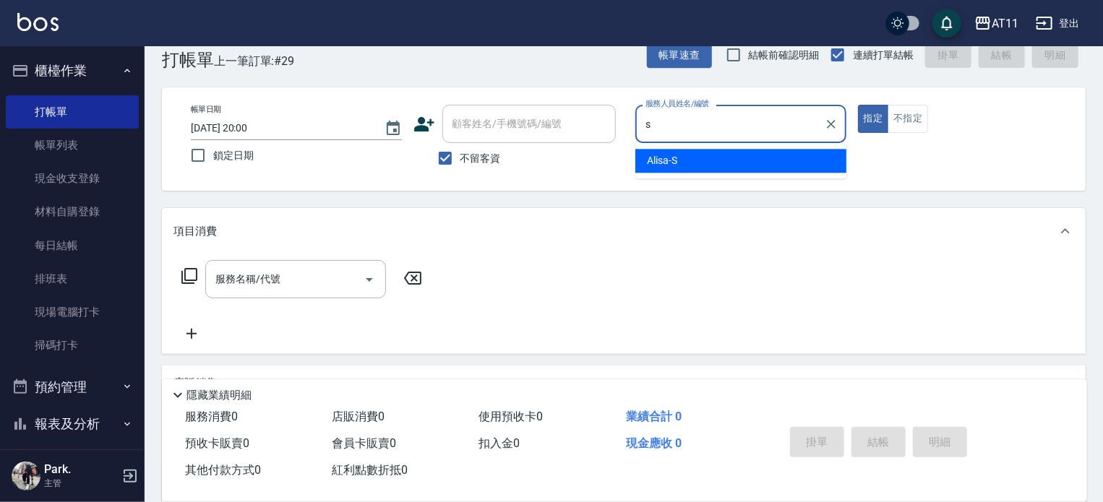
type input "Alisa-S"
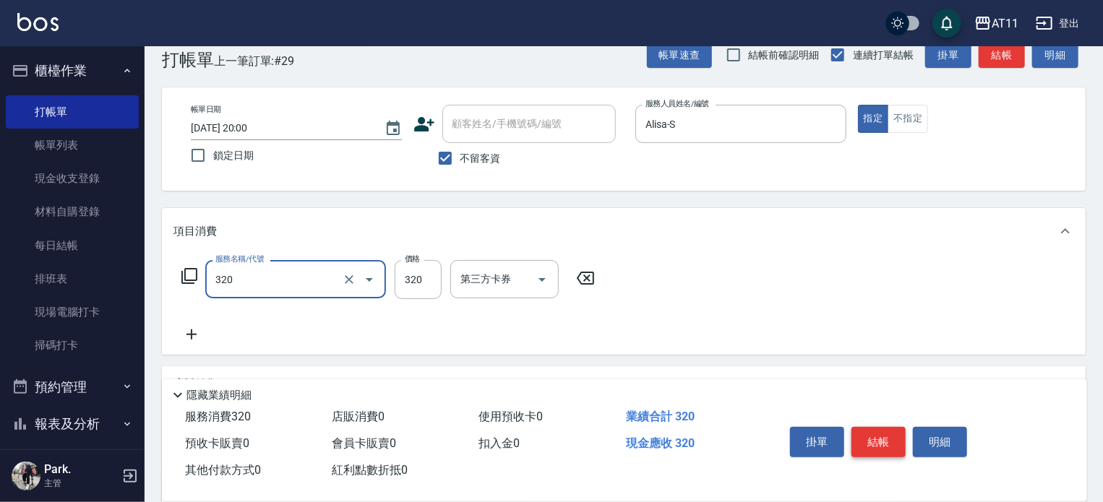
type input "洗剪(320)"
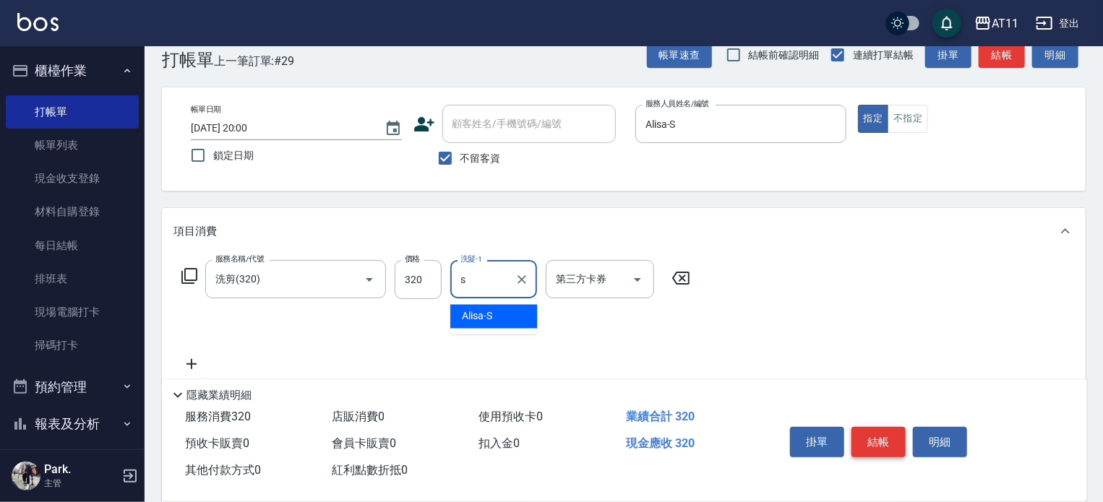
type input "Alisa-S"
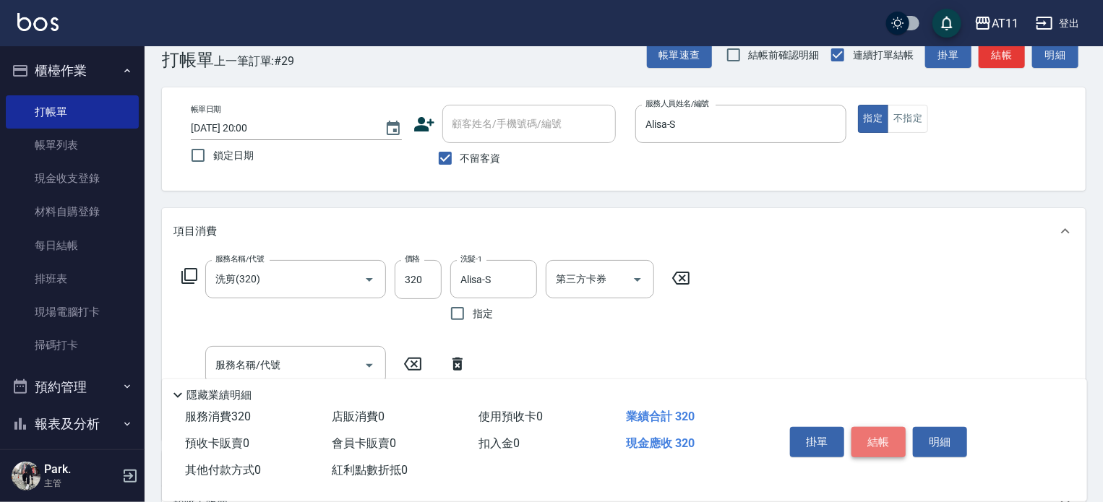
click at [879, 440] on button "結帳" at bounding box center [878, 442] width 54 height 30
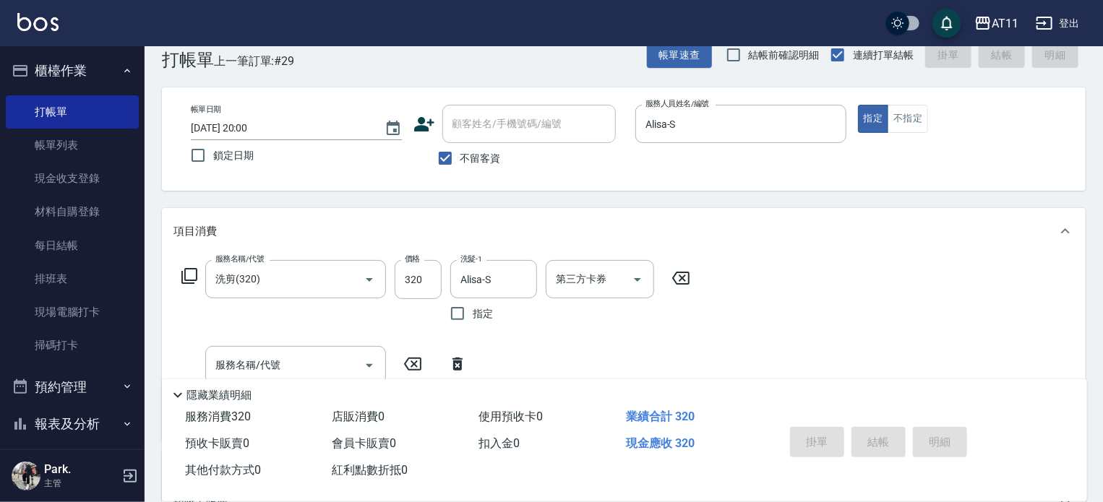
type input "[DATE] 20:01"
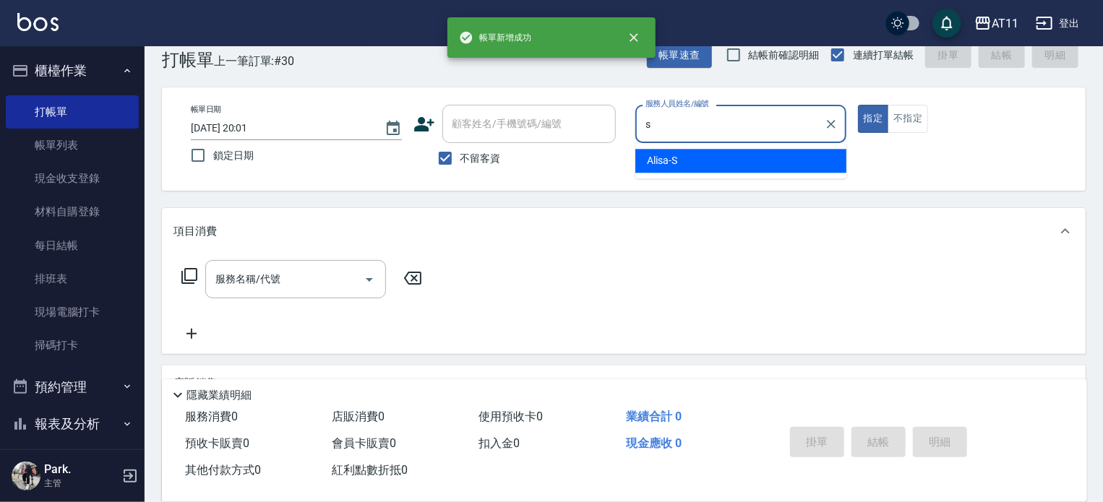
type input "Alisa-S"
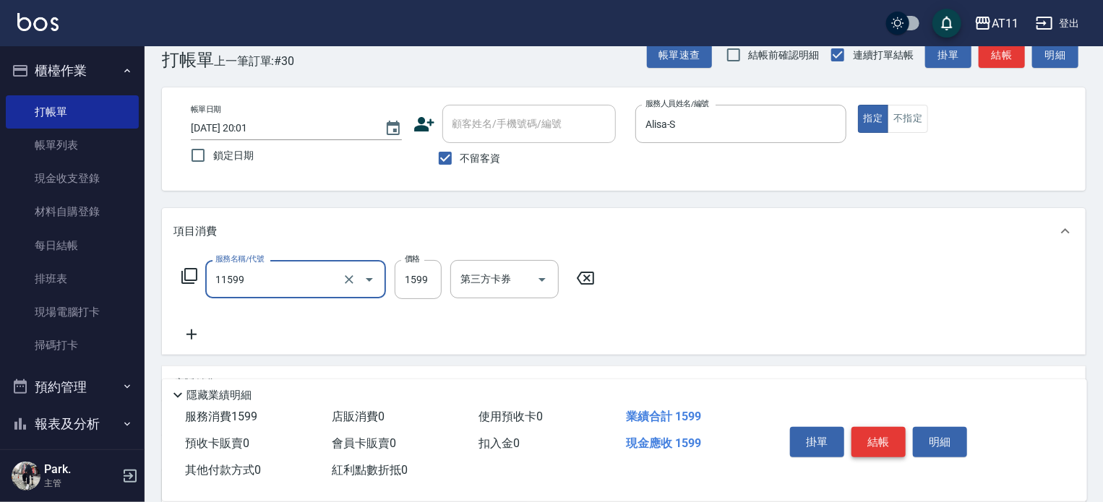
type input "SPA套餐(11599)"
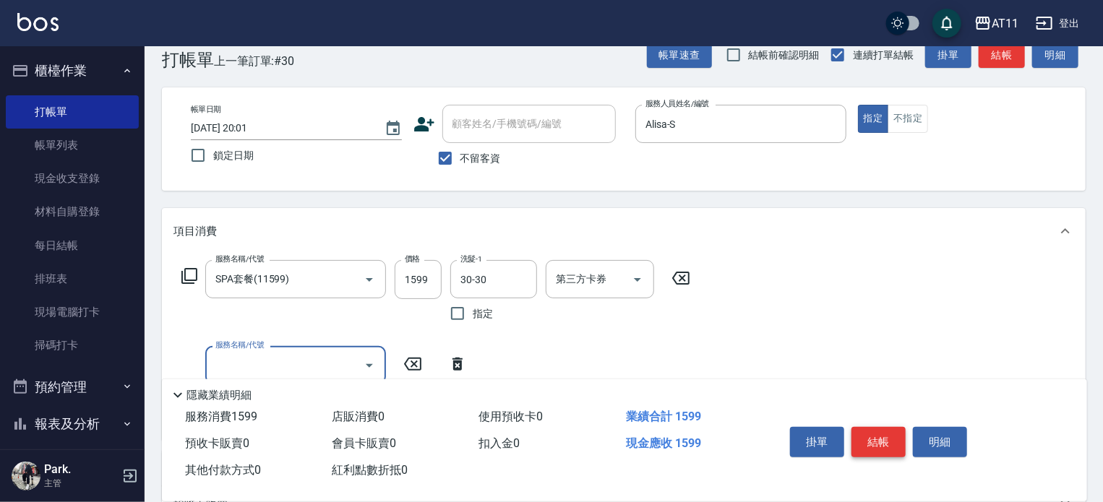
click at [879, 440] on button "結帳" at bounding box center [878, 442] width 54 height 30
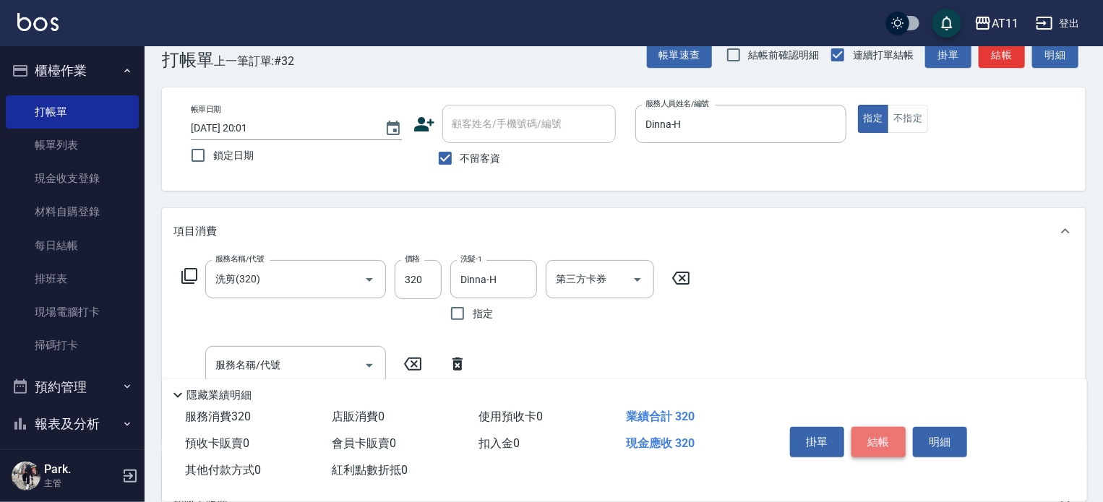
click at [879, 440] on button "結帳" at bounding box center [878, 442] width 54 height 30
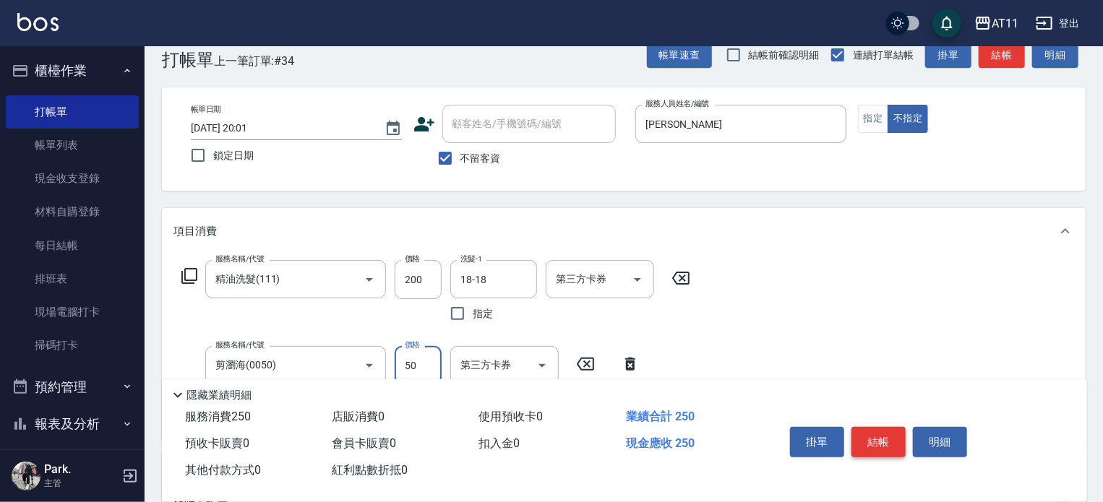
click at [879, 440] on button "結帳" at bounding box center [878, 442] width 54 height 30
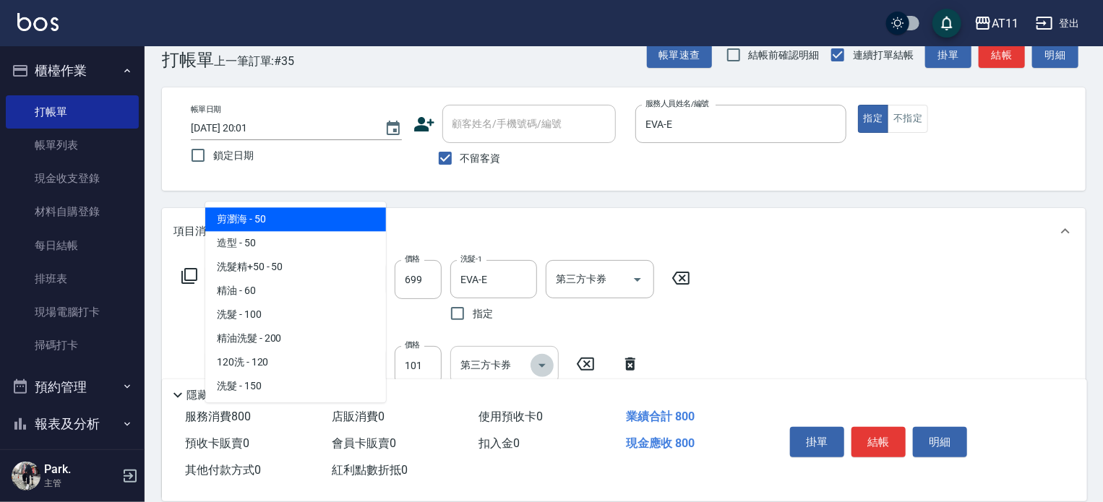
click at [538, 361] on icon "Open" at bounding box center [541, 365] width 17 height 17
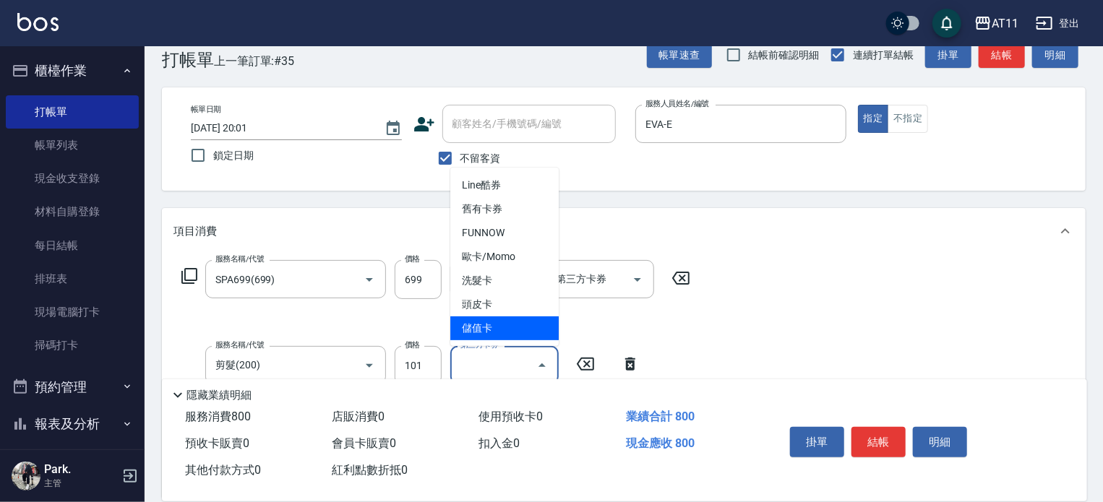
click at [520, 324] on span "儲值卡" at bounding box center [504, 329] width 108 height 24
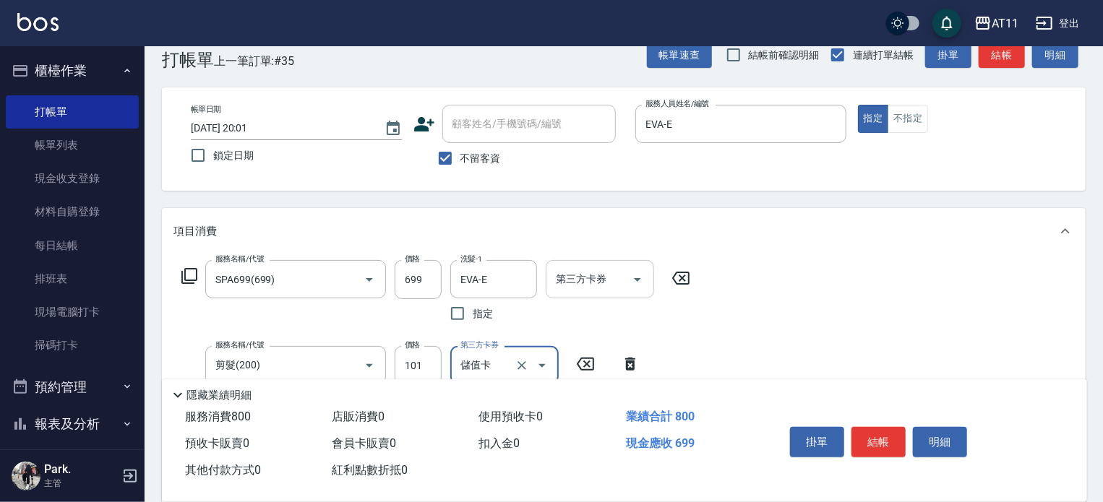
click at [636, 275] on icon "Open" at bounding box center [637, 279] width 17 height 17
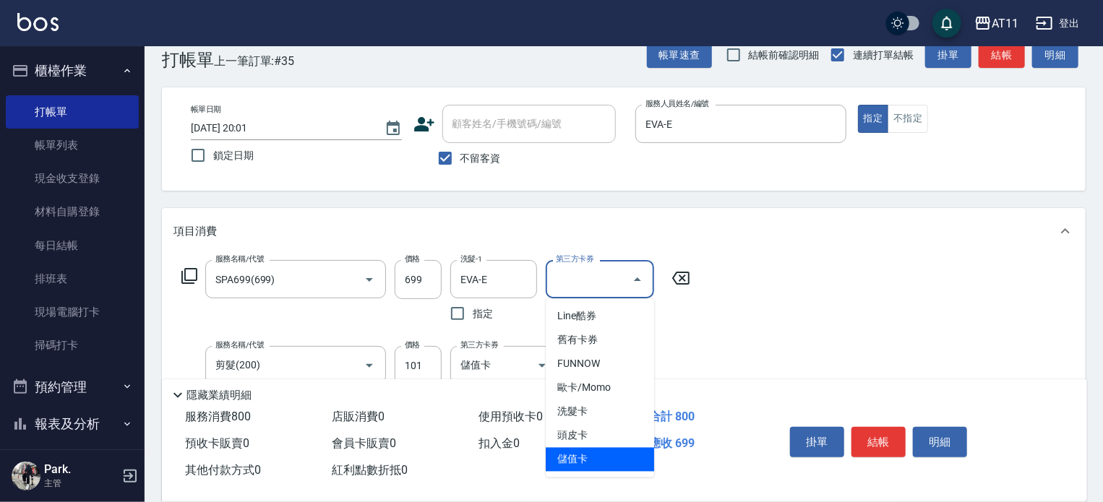
click at [606, 457] on span "儲值卡" at bounding box center [600, 460] width 108 height 24
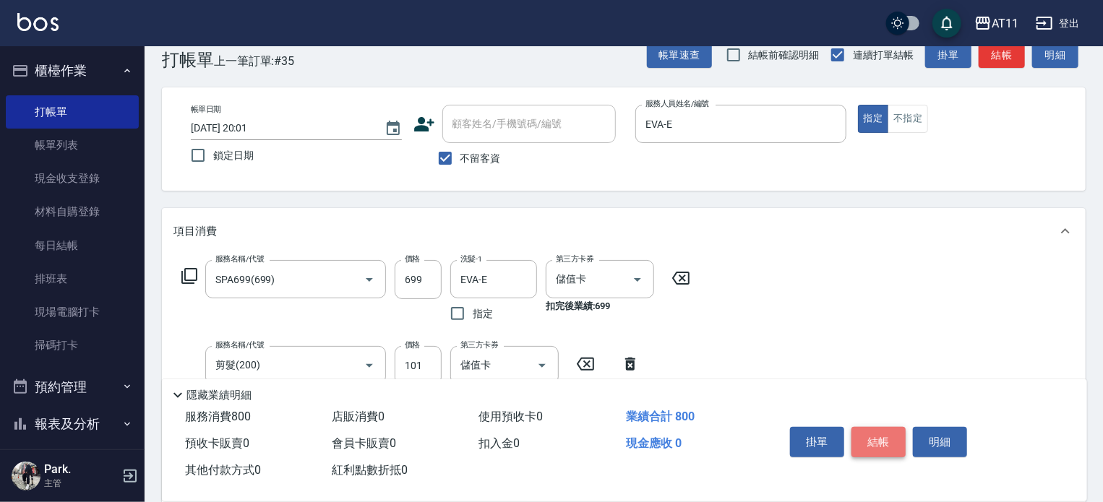
click at [870, 442] on button "結帳" at bounding box center [878, 442] width 54 height 30
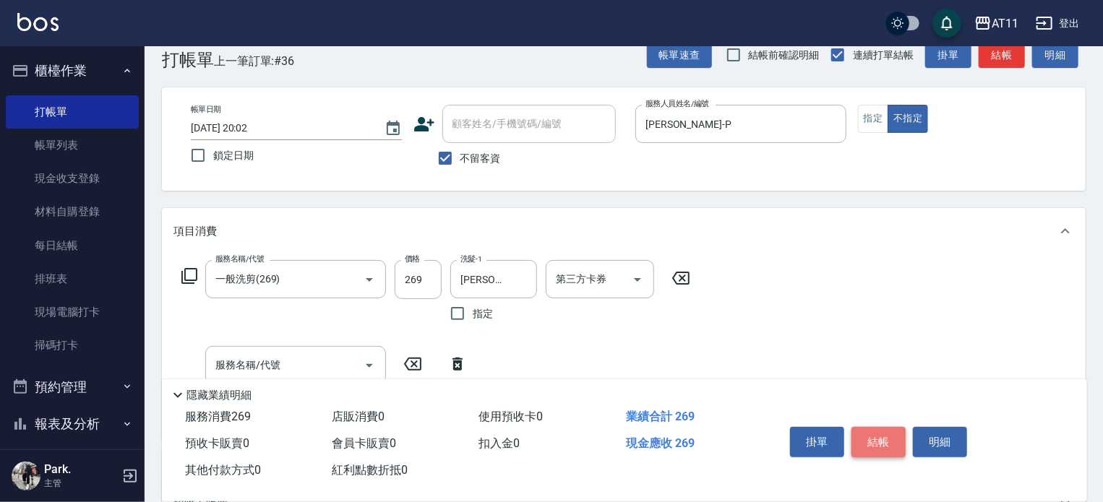
click at [870, 442] on button "結帳" at bounding box center [878, 442] width 54 height 30
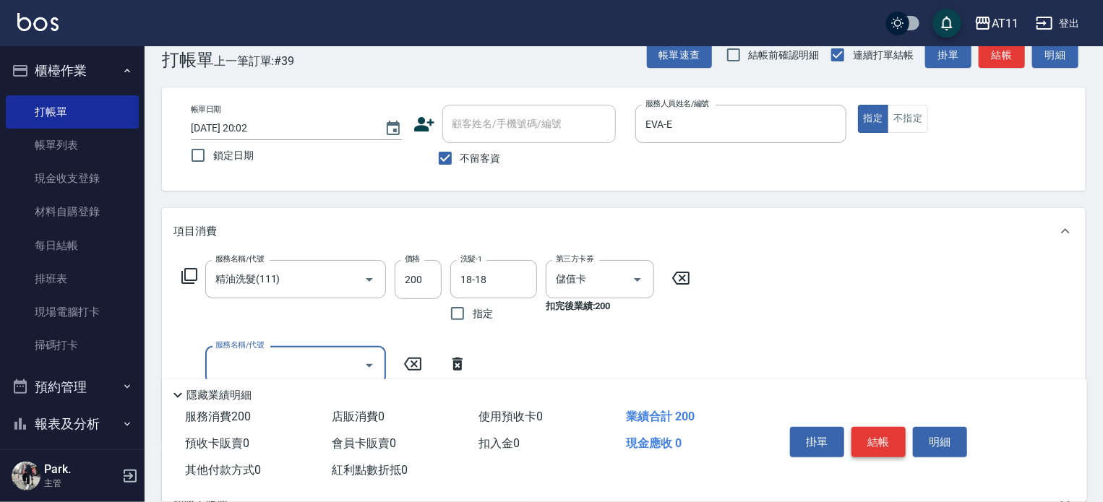
click at [870, 442] on button "結帳" at bounding box center [878, 442] width 54 height 30
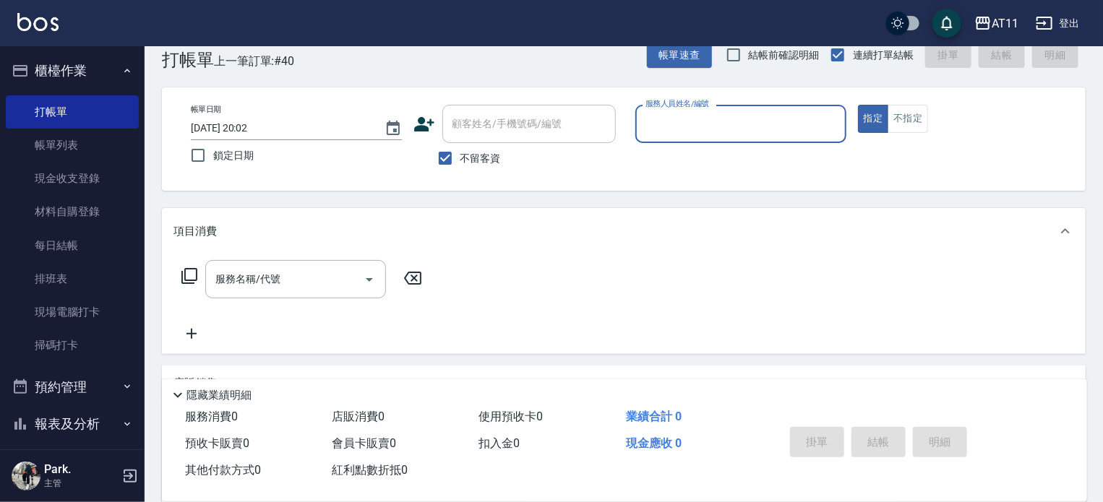
click at [67, 74] on button "櫃檯作業" at bounding box center [72, 71] width 133 height 38
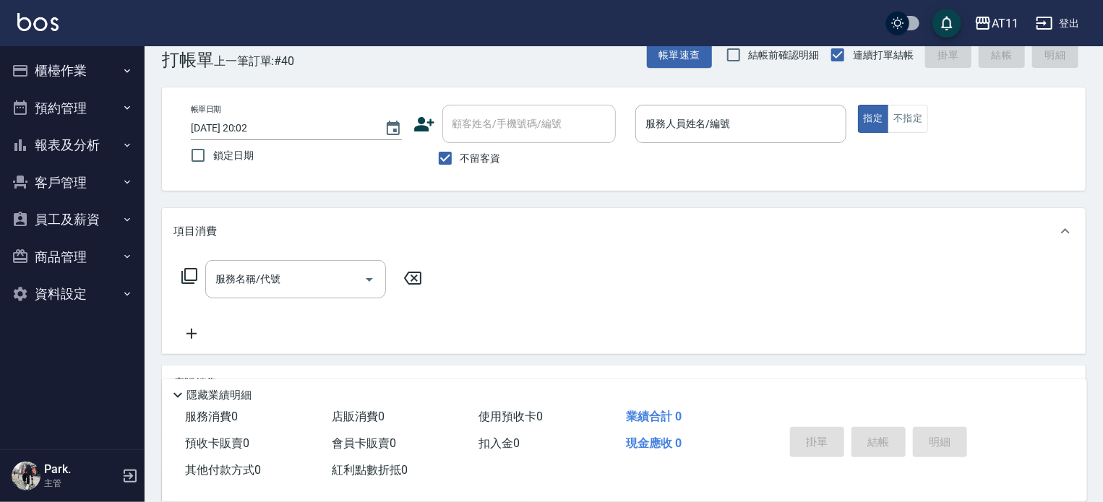
click at [69, 145] on button "報表及分析" at bounding box center [72, 145] width 133 height 38
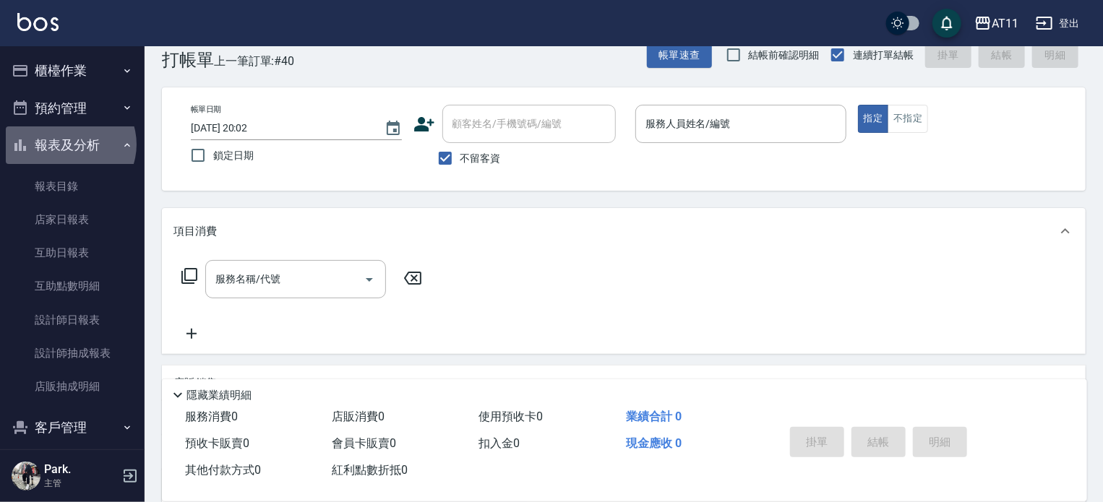
click at [69, 145] on button "報表及分析" at bounding box center [72, 145] width 133 height 38
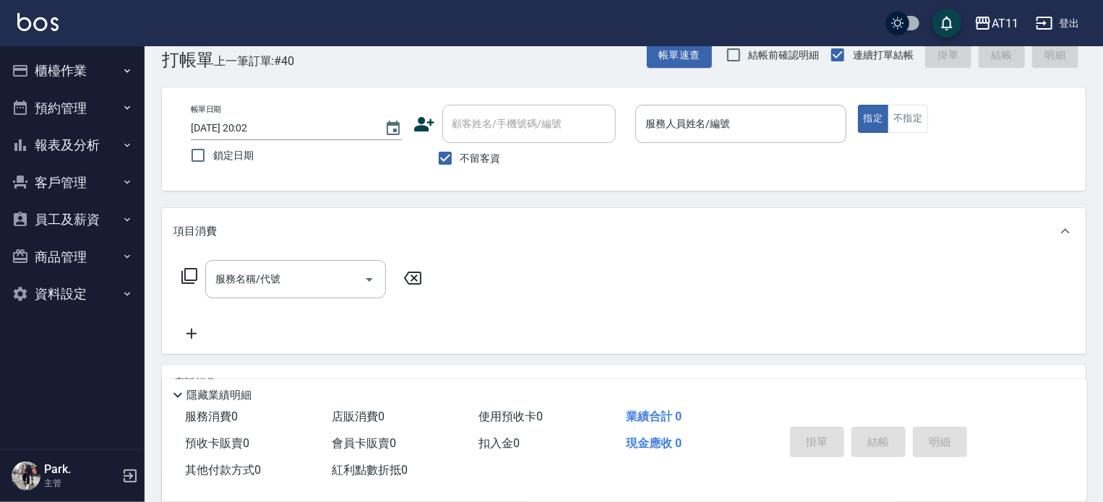
click at [83, 182] on button "客戶管理" at bounding box center [72, 183] width 133 height 38
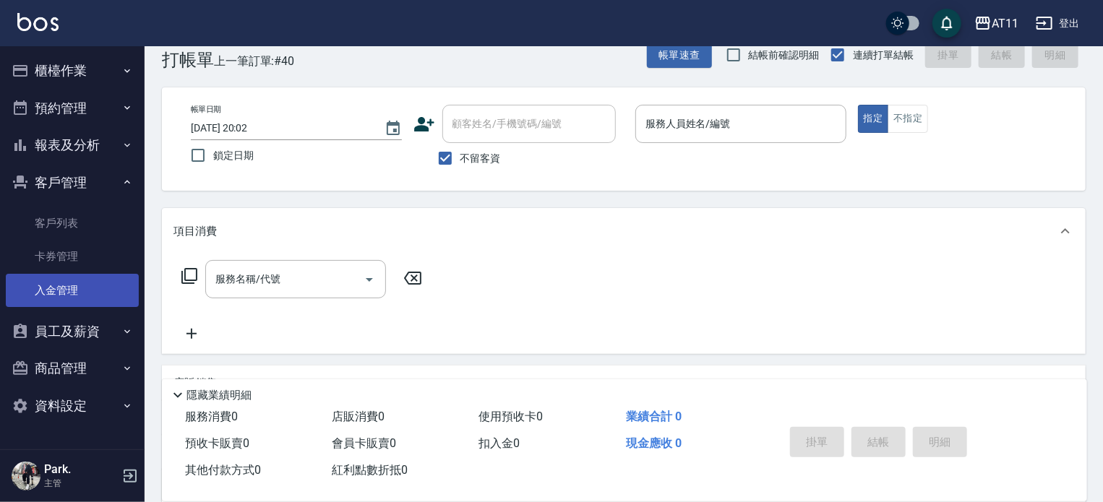
click at [75, 280] on link "入金管理" at bounding box center [72, 290] width 133 height 33
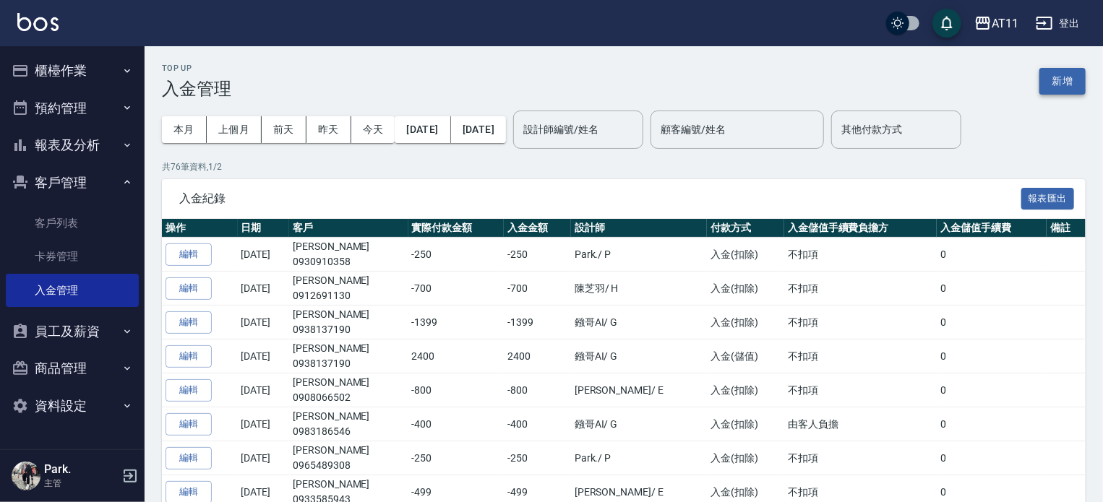
click at [1058, 79] on button "新增" at bounding box center [1062, 81] width 46 height 27
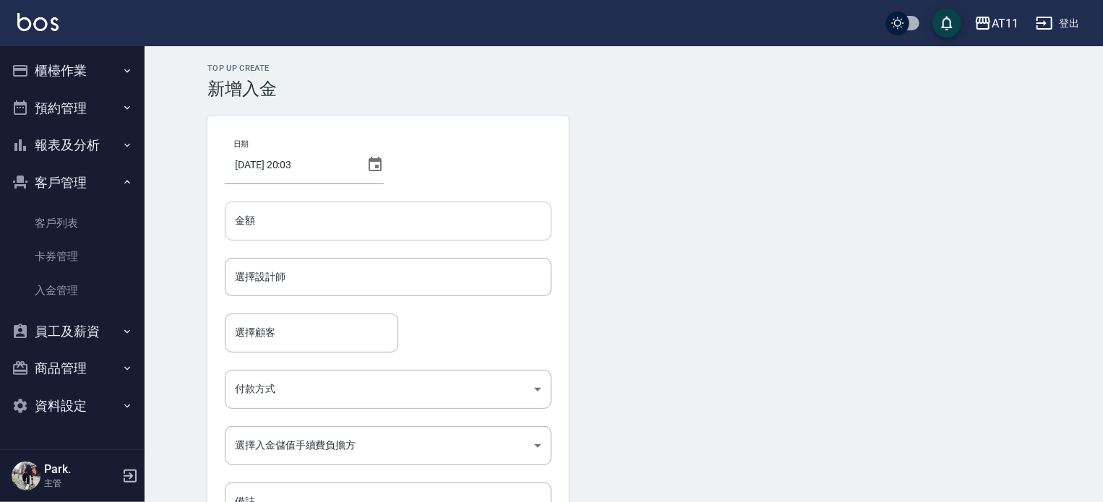
click at [304, 224] on input "金額" at bounding box center [388, 221] width 327 height 39
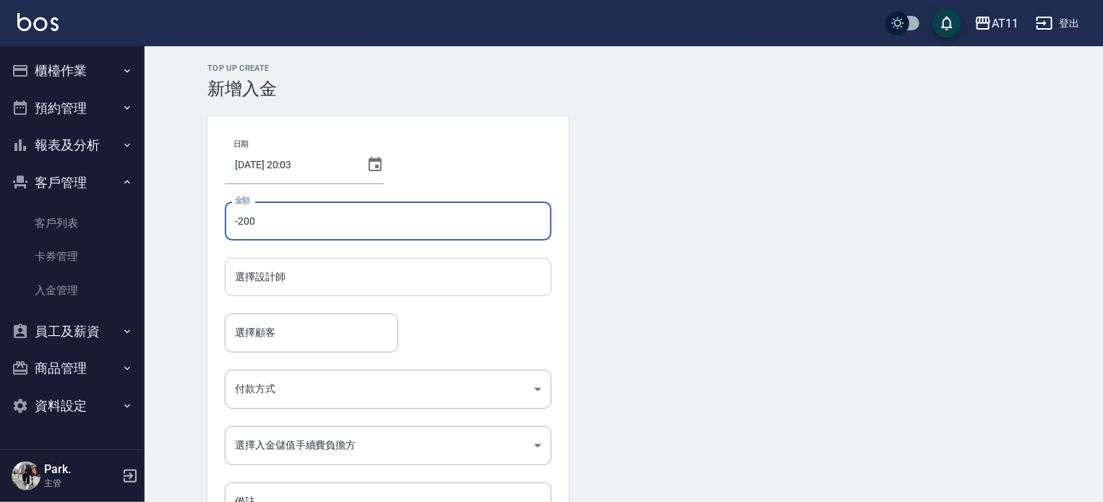
click at [292, 266] on input "選擇設計師" at bounding box center [388, 276] width 314 height 25
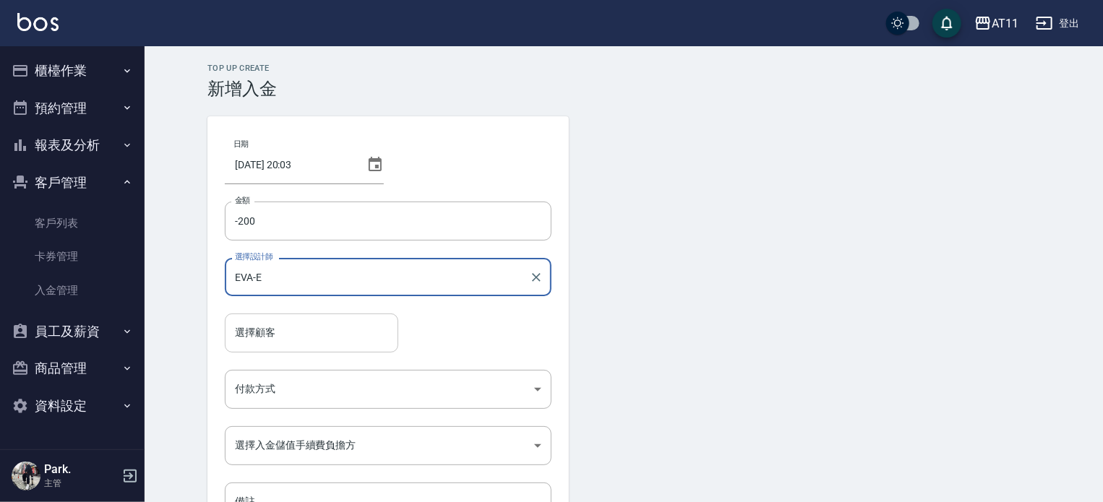
click at [294, 330] on input "選擇顧客" at bounding box center [311, 332] width 160 height 25
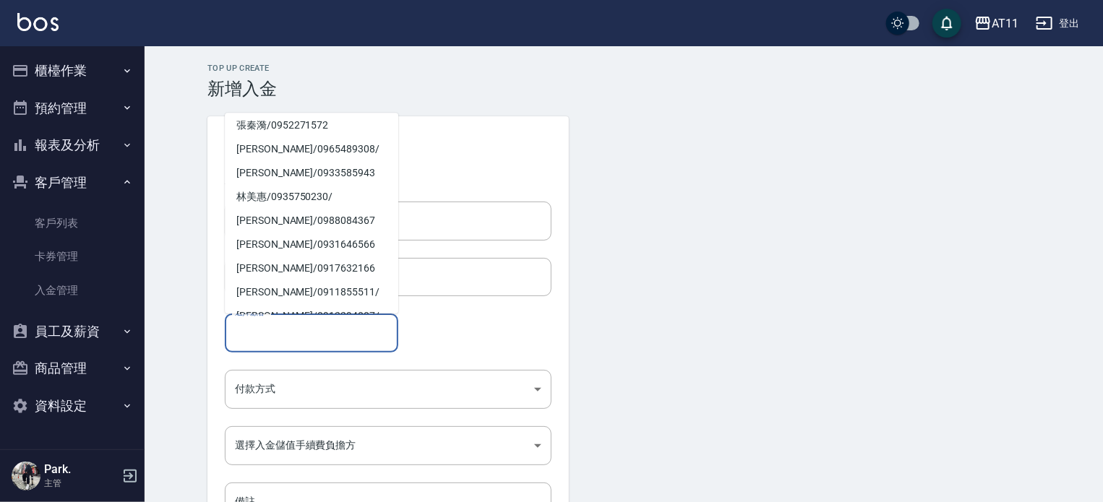
scroll to position [164, 0]
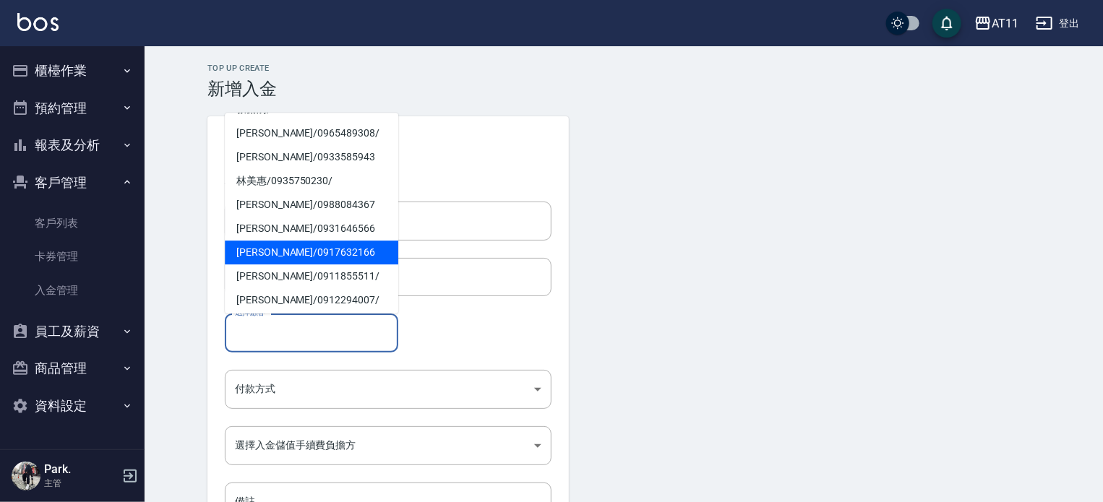
click at [278, 249] on span "[PERSON_NAME]/ 0917632166" at bounding box center [311, 253] width 173 height 24
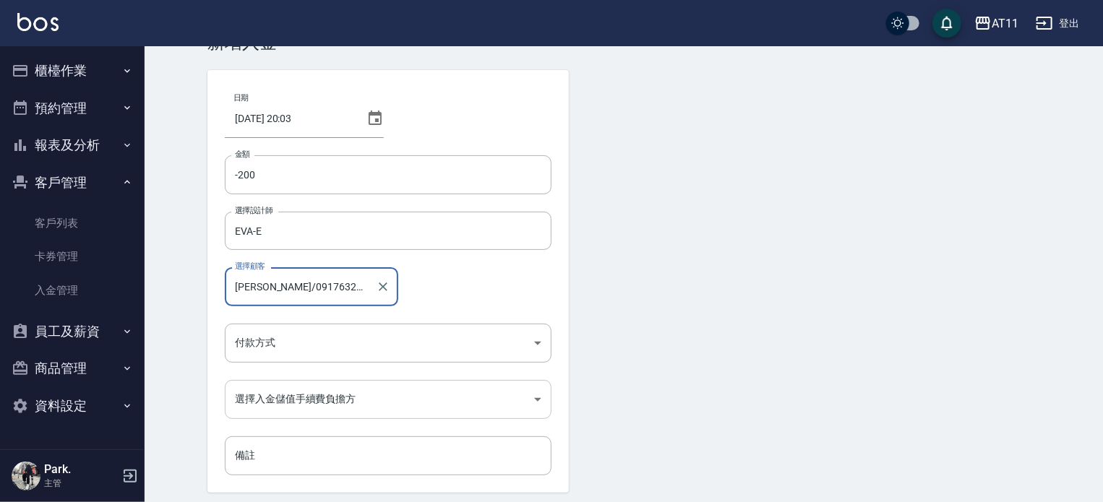
scroll to position [98, 0]
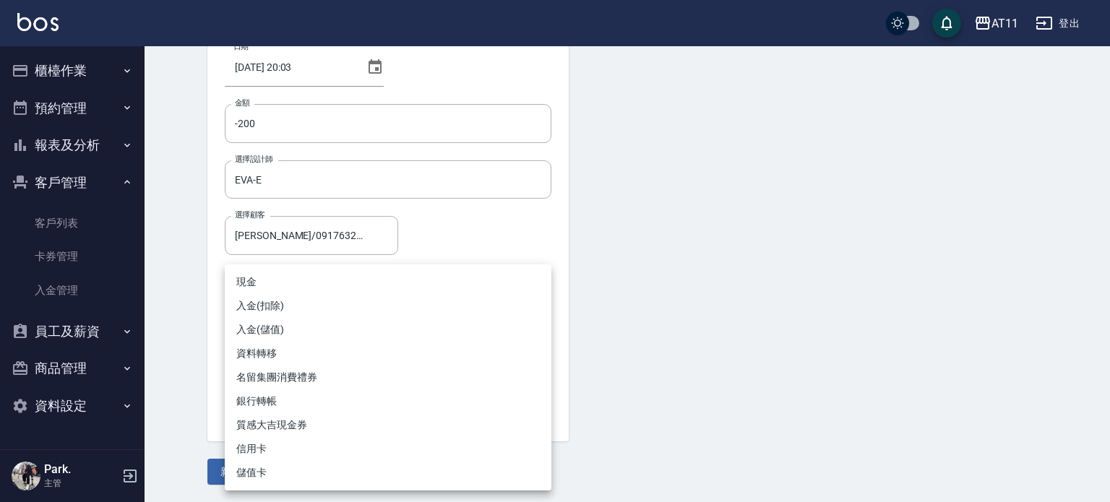
click at [383, 290] on body "AT11 登出 櫃檯作業 打帳單 帳單列表 現金收支登錄 材料自購登錄 每日結帳 排班表 現場電腦打卡 掃碼打卡 預約管理 預約管理 單日預約紀錄 單週預約紀…" at bounding box center [555, 202] width 1110 height 600
click at [366, 310] on li "入金(扣除)" at bounding box center [388, 306] width 327 height 24
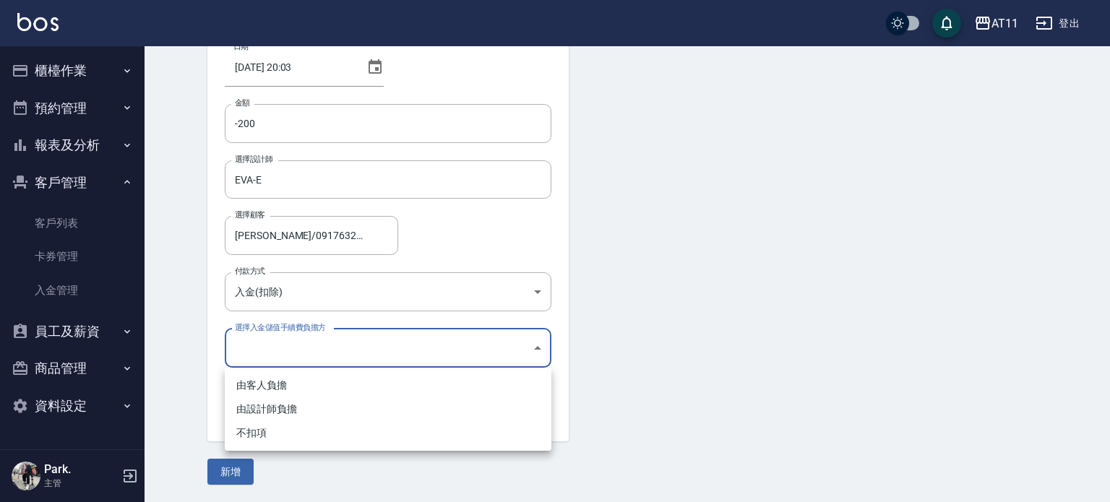
click at [361, 353] on body "AT11 登出 櫃檯作業 打帳單 帳單列表 現金收支登錄 材料自購登錄 每日結帳 排班表 現場電腦打卡 掃碼打卡 預約管理 預約管理 單日預約紀錄 單週預約紀…" at bounding box center [555, 202] width 1110 height 600
click at [332, 433] on li "不扣項" at bounding box center [388, 433] width 327 height 24
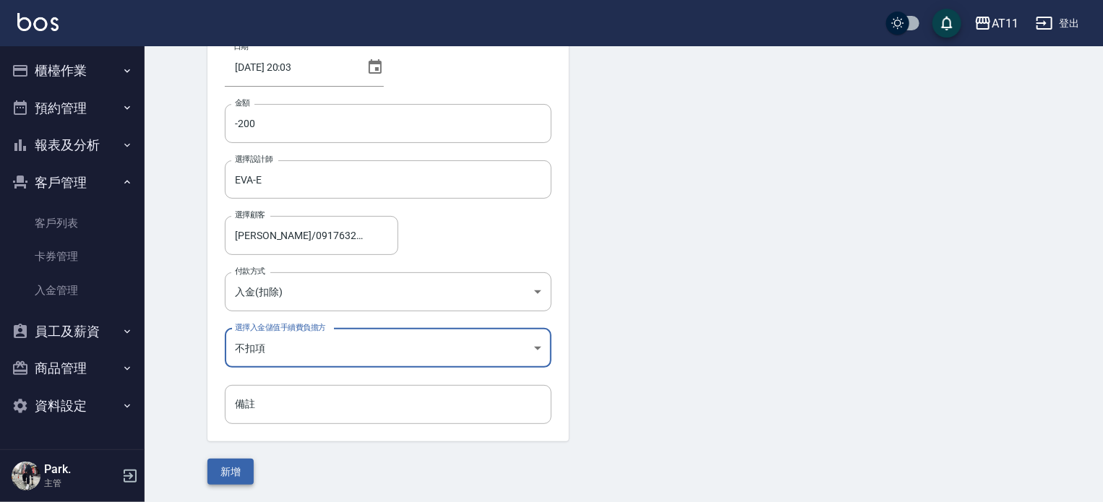
click at [225, 476] on button "新增" at bounding box center [230, 472] width 46 height 27
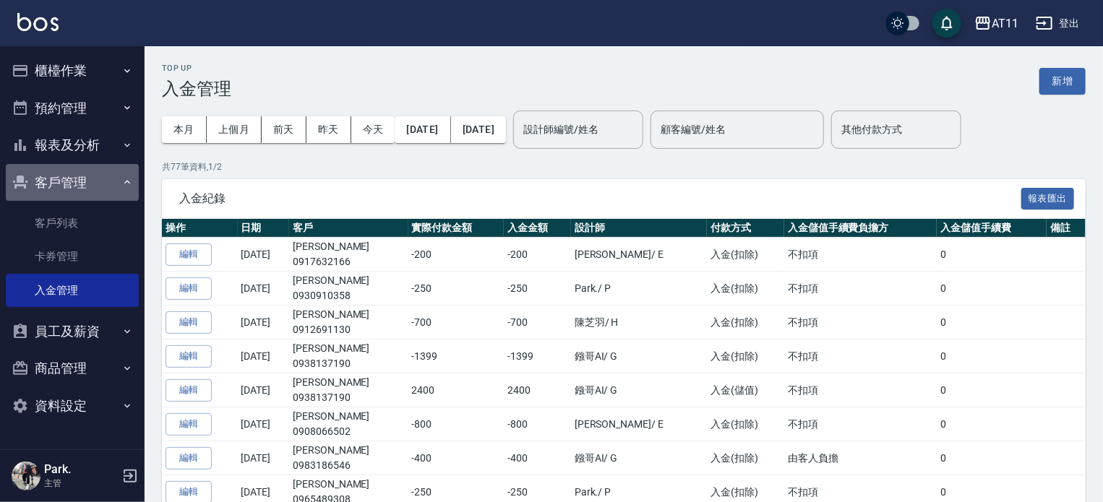
click at [65, 183] on button "客戶管理" at bounding box center [72, 183] width 133 height 38
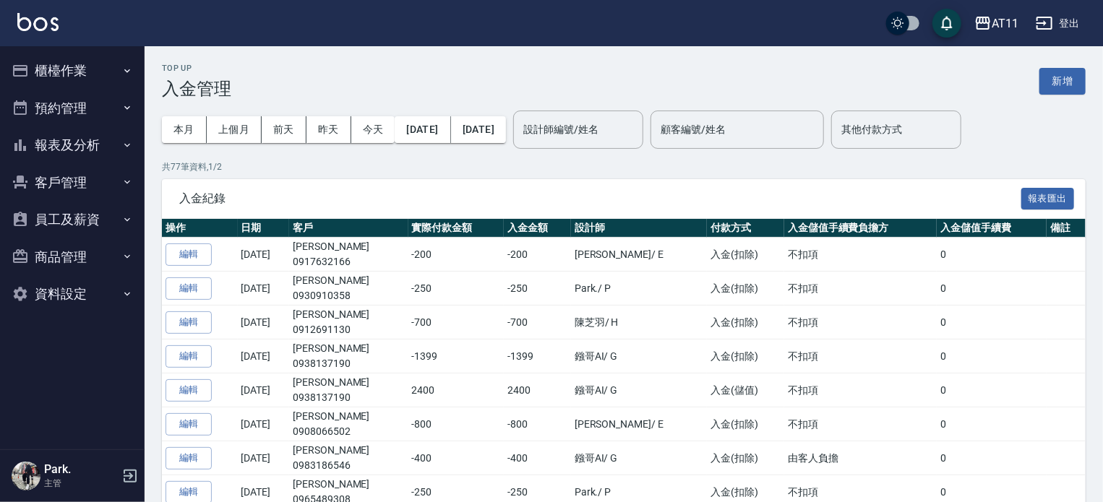
click at [64, 150] on button "報表及分析" at bounding box center [72, 145] width 133 height 38
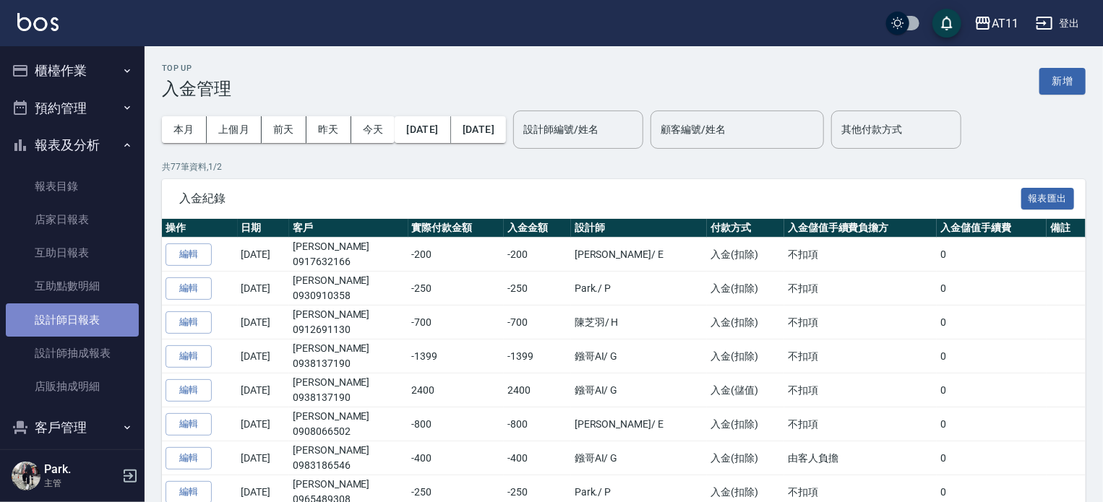
click at [73, 321] on link "設計師日報表" at bounding box center [72, 320] width 133 height 33
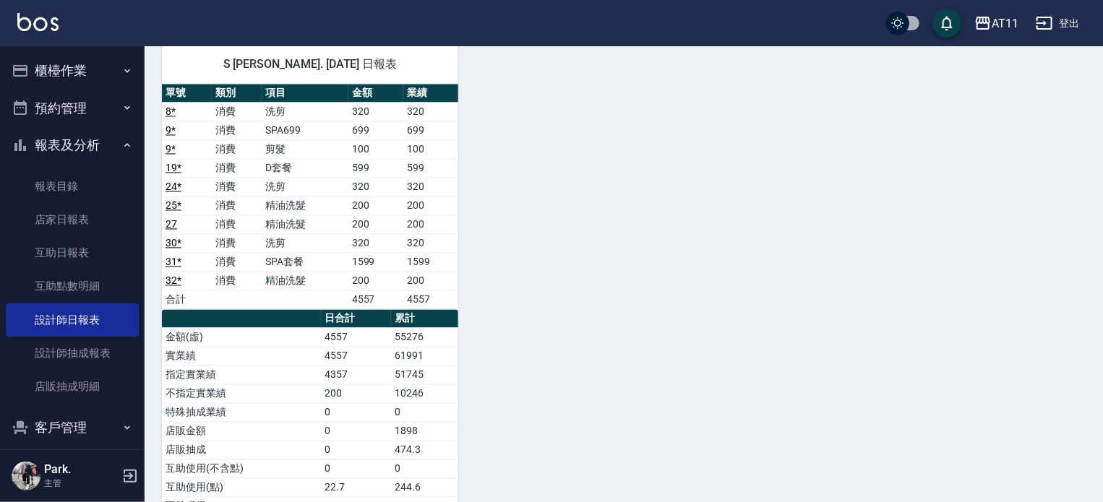
scroll to position [1517, 0]
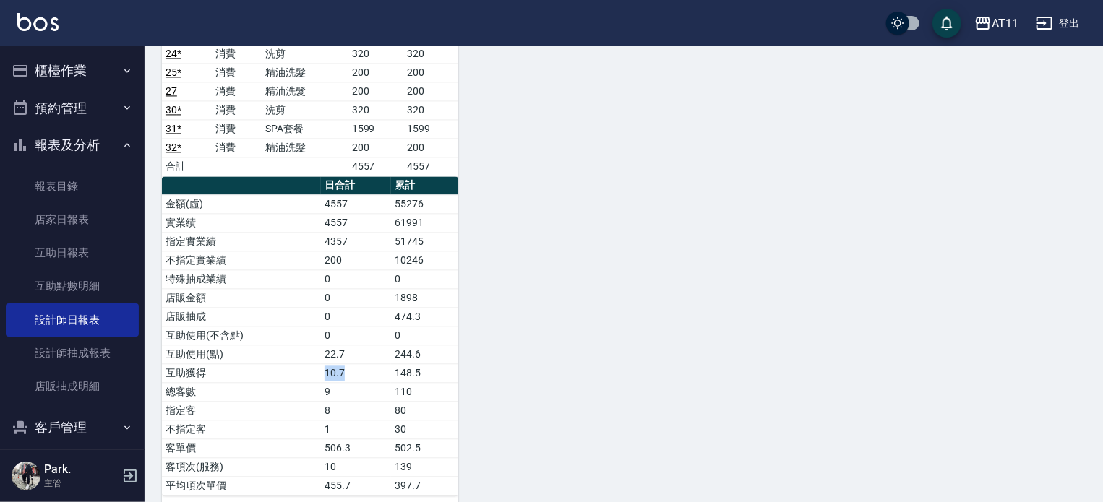
drag, startPoint x: 301, startPoint y: 340, endPoint x: 428, endPoint y: 346, distance: 127.3
click at [377, 364] on tr "互助獲得 10.7 148.5" at bounding box center [310, 373] width 296 height 19
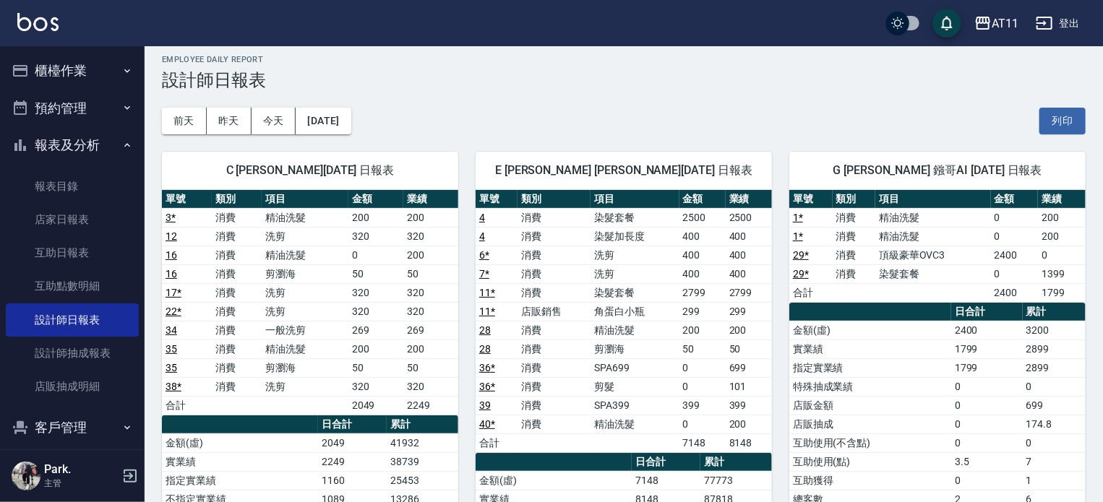
scroll to position [0, 0]
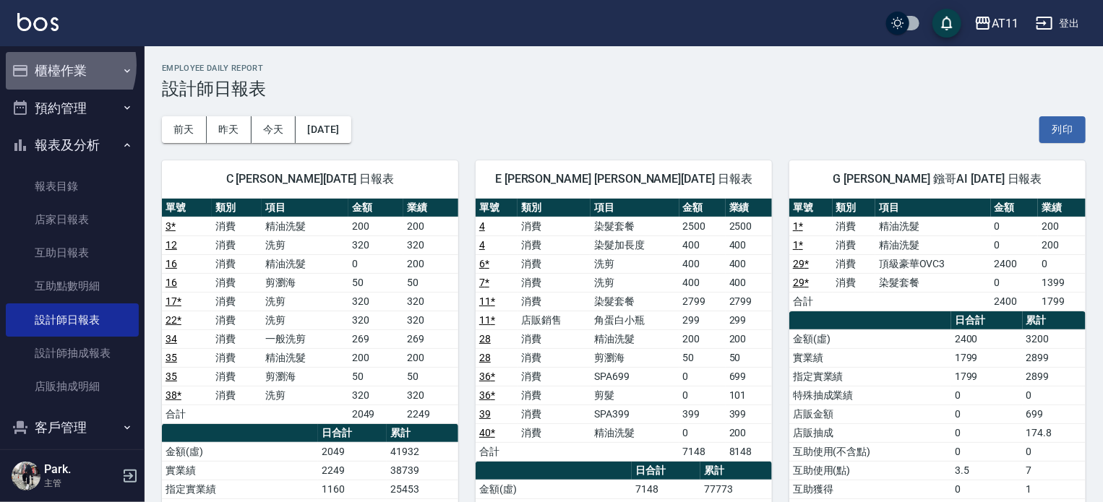
click at [54, 65] on button "櫃檯作業" at bounding box center [72, 71] width 133 height 38
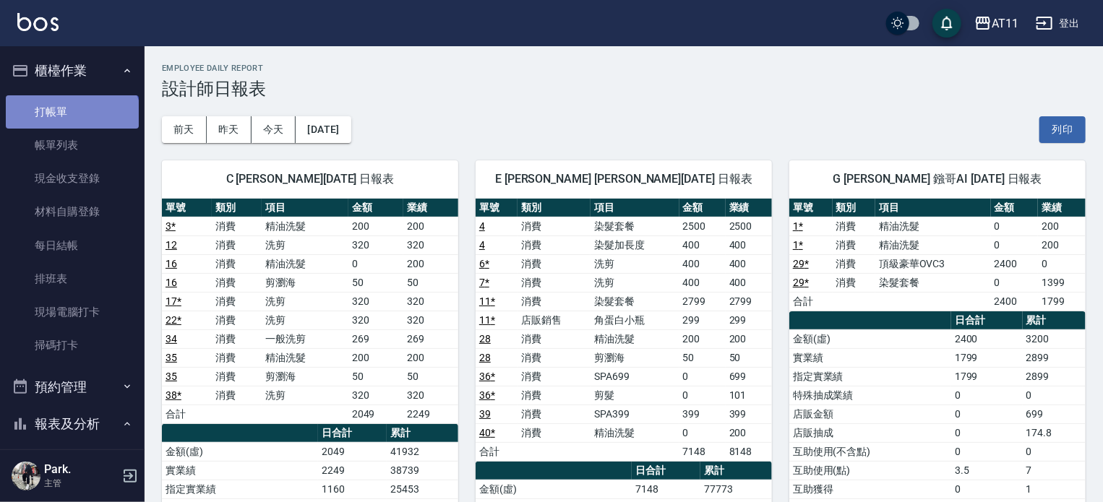
click at [71, 123] on link "打帳單" at bounding box center [72, 111] width 133 height 33
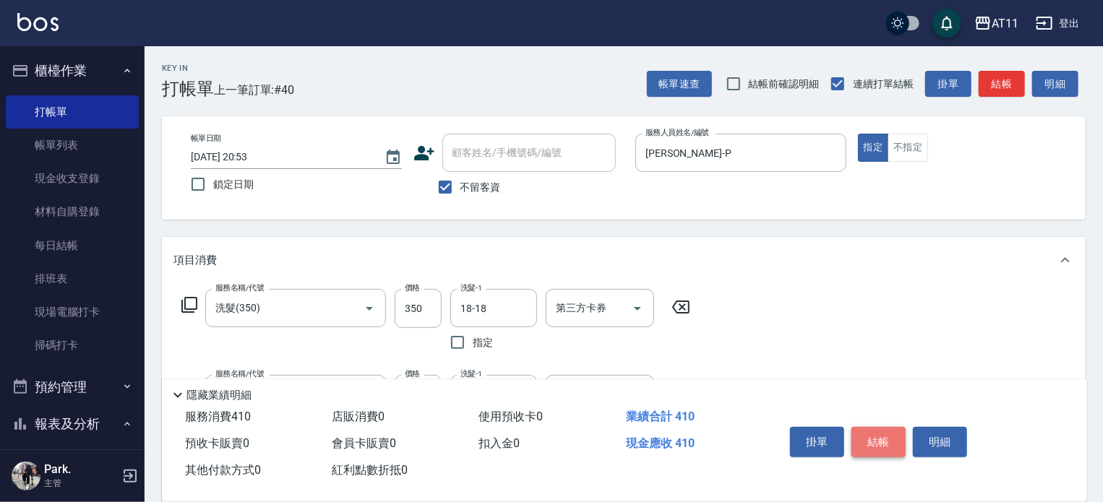
click at [869, 437] on button "結帳" at bounding box center [878, 442] width 54 height 30
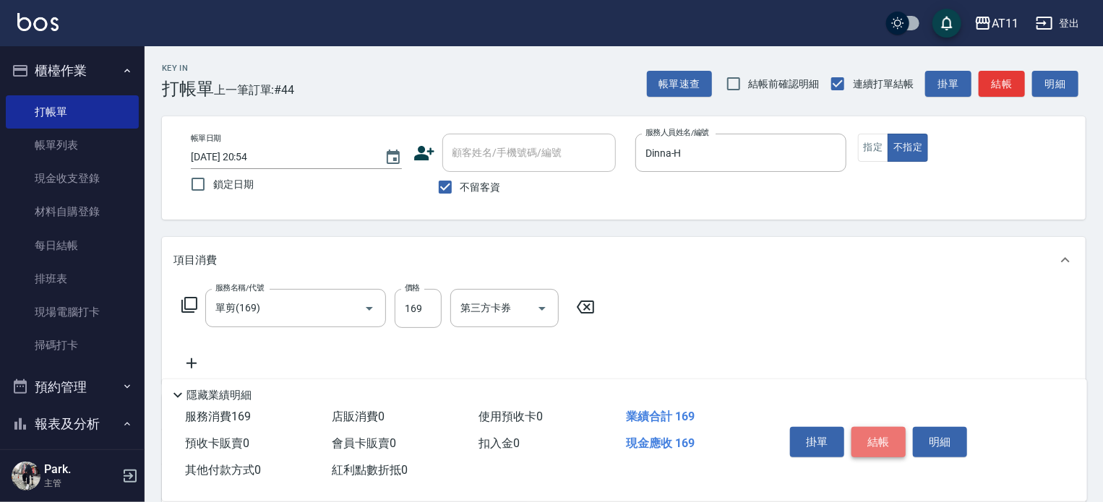
click at [869, 437] on button "結帳" at bounding box center [878, 442] width 54 height 30
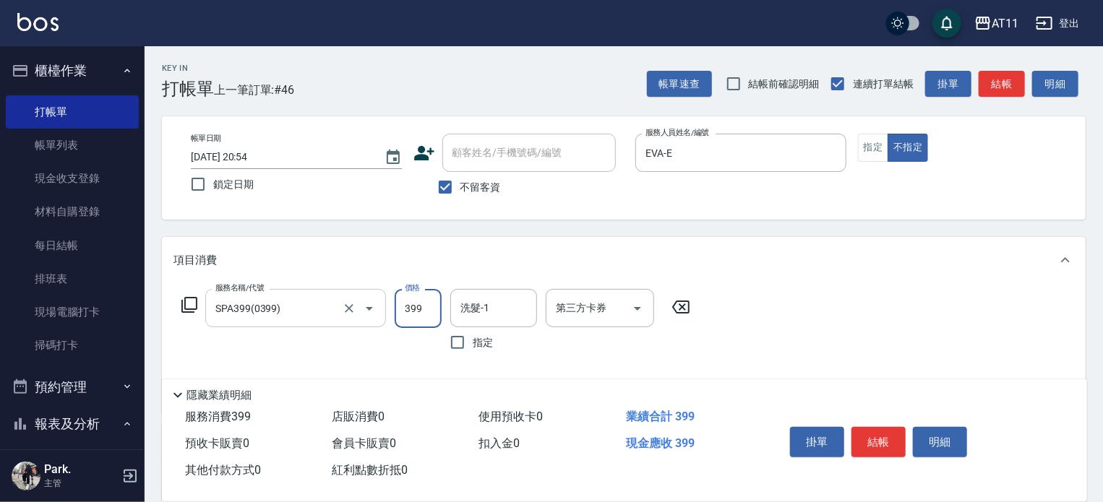
click at [294, 309] on input "SPA399(0399)" at bounding box center [275, 308] width 127 height 25
click at [413, 307] on input "200" at bounding box center [418, 308] width 47 height 39
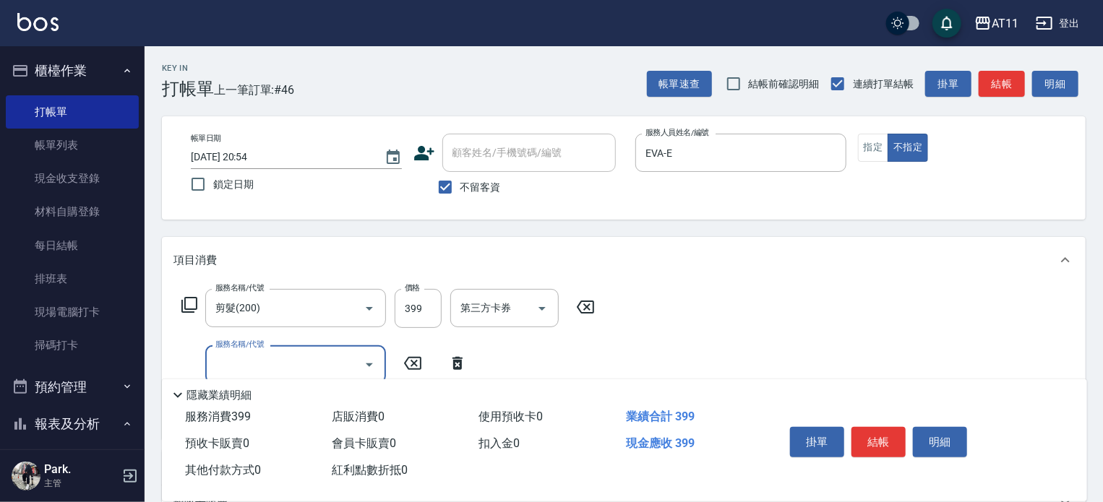
click at [619, 223] on div "Key In 打帳單 上一筆訂單:#46 帳單速查 結帳前確認明細 連續打單結帳 掛單 結帳 明細 帳單日期 [DATE] 20:54 鎖定日期 顧客姓名/手…" at bounding box center [624, 386] width 958 height 681
click at [874, 436] on button "結帳" at bounding box center [878, 442] width 54 height 30
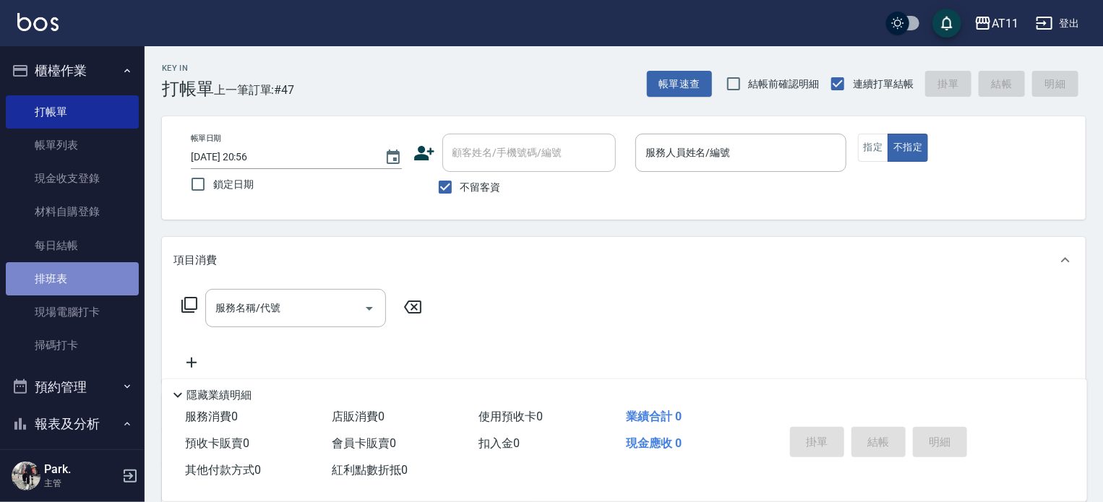
click at [74, 283] on link "排班表" at bounding box center [72, 278] width 133 height 33
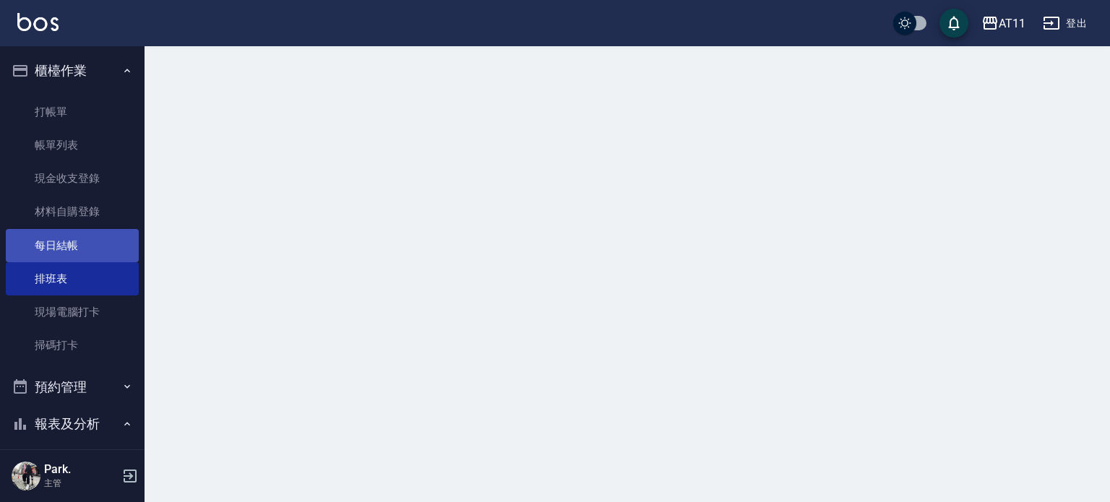
click at [65, 235] on link "每日結帳" at bounding box center [72, 245] width 133 height 33
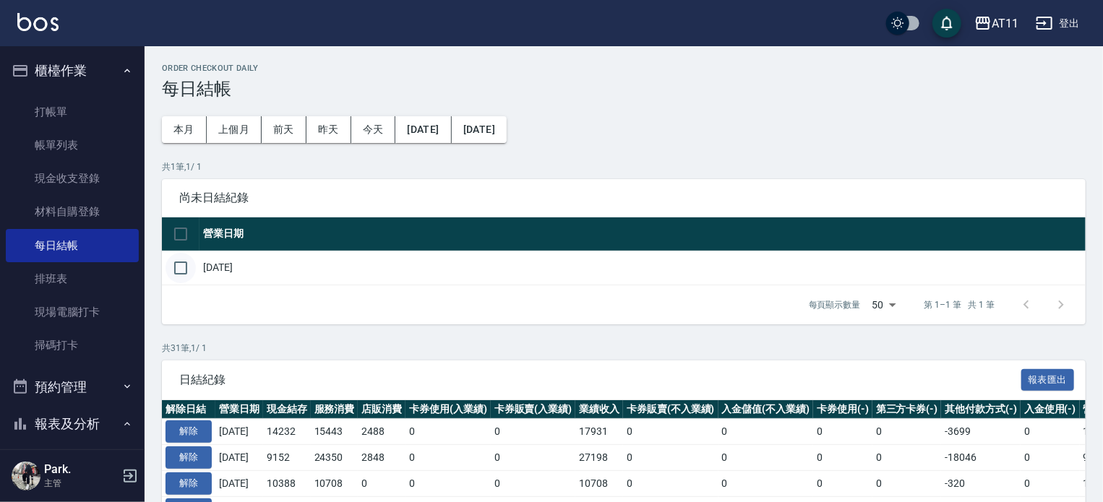
click at [165, 274] on input "checkbox" at bounding box center [180, 268] width 30 height 30
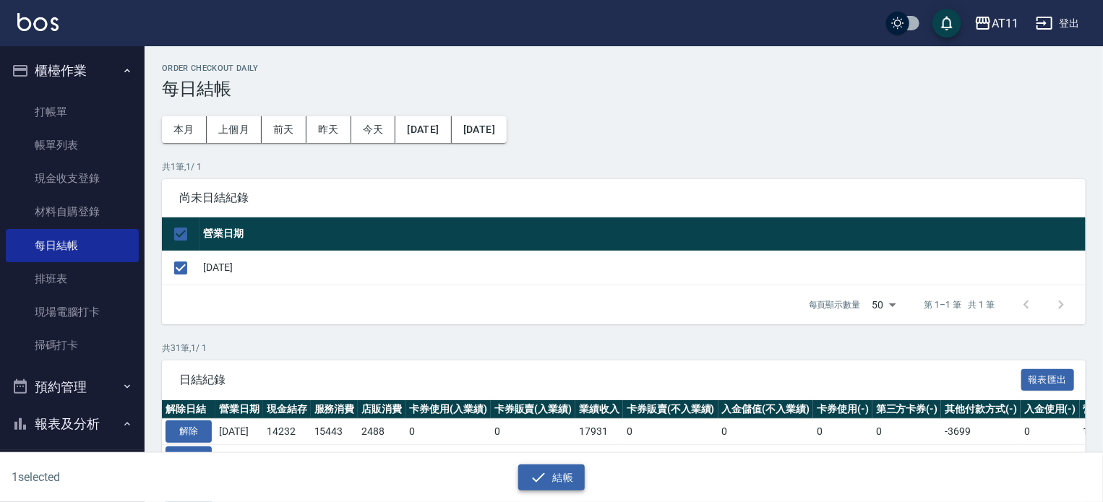
click at [541, 479] on icon "button" at bounding box center [538, 477] width 17 height 17
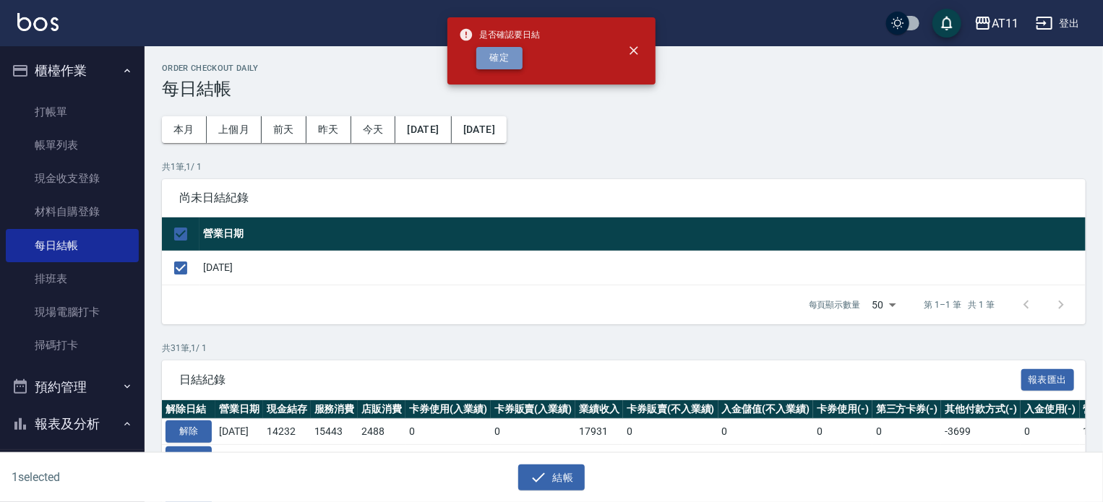
click at [500, 57] on button "確定" at bounding box center [499, 58] width 46 height 22
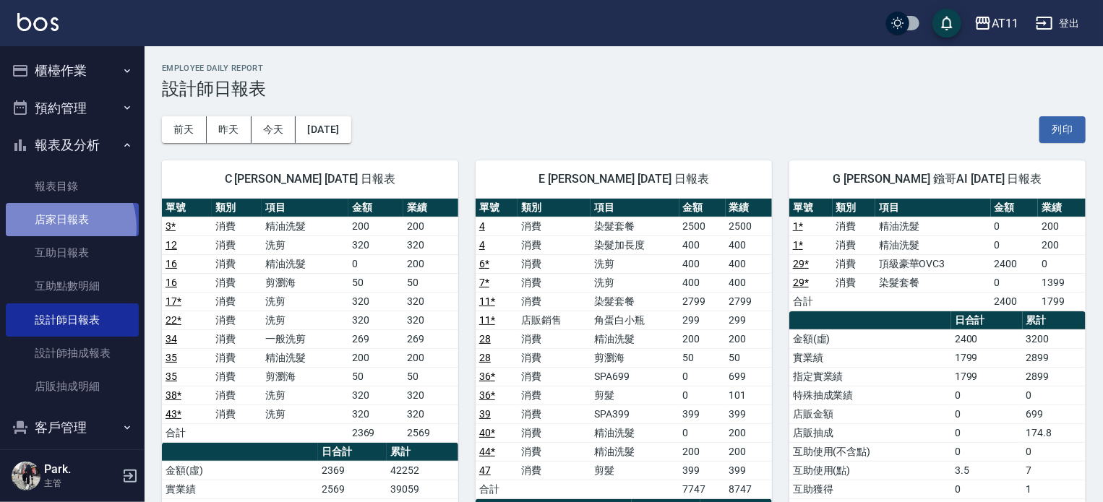
click at [56, 228] on link "店家日報表" at bounding box center [72, 219] width 133 height 33
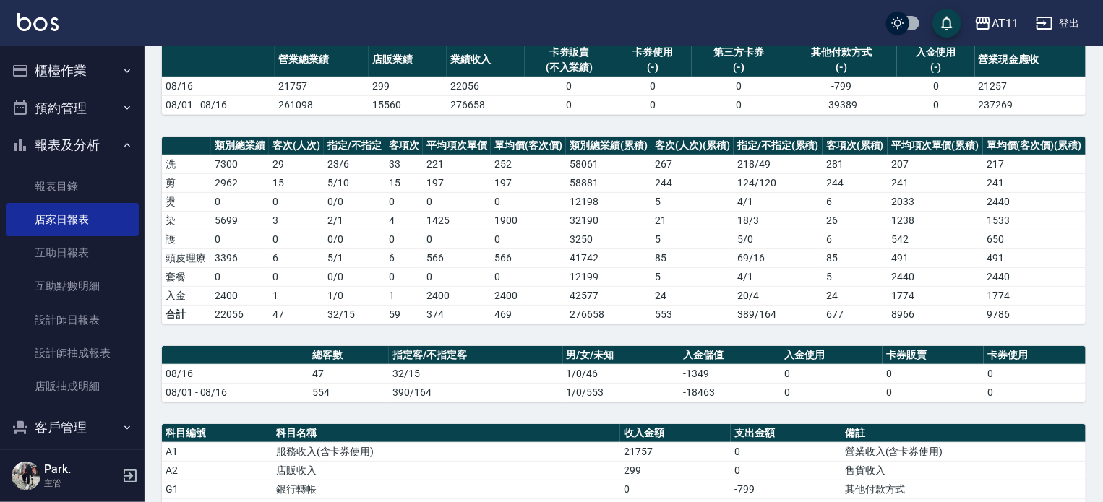
scroll to position [90, 0]
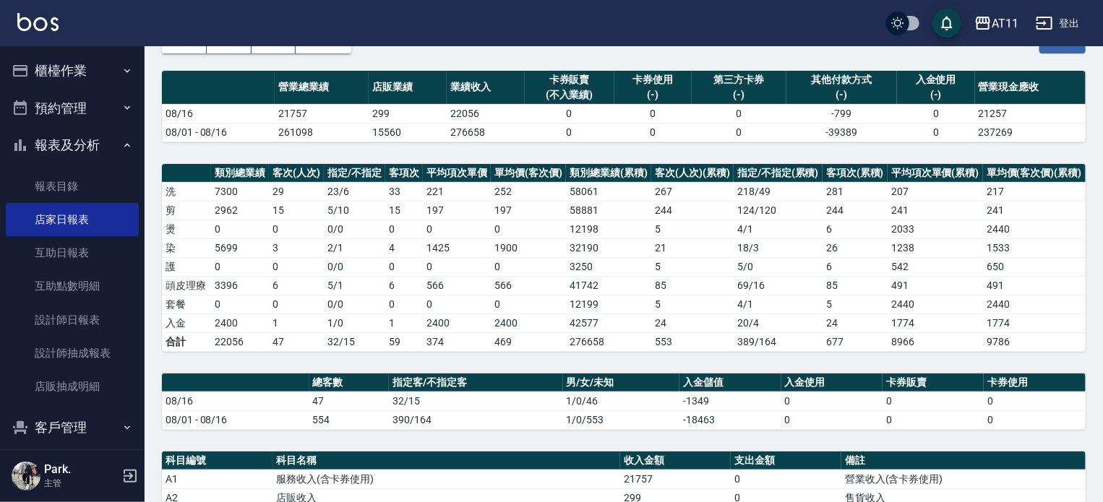
click at [76, 66] on button "櫃檯作業" at bounding box center [72, 71] width 133 height 38
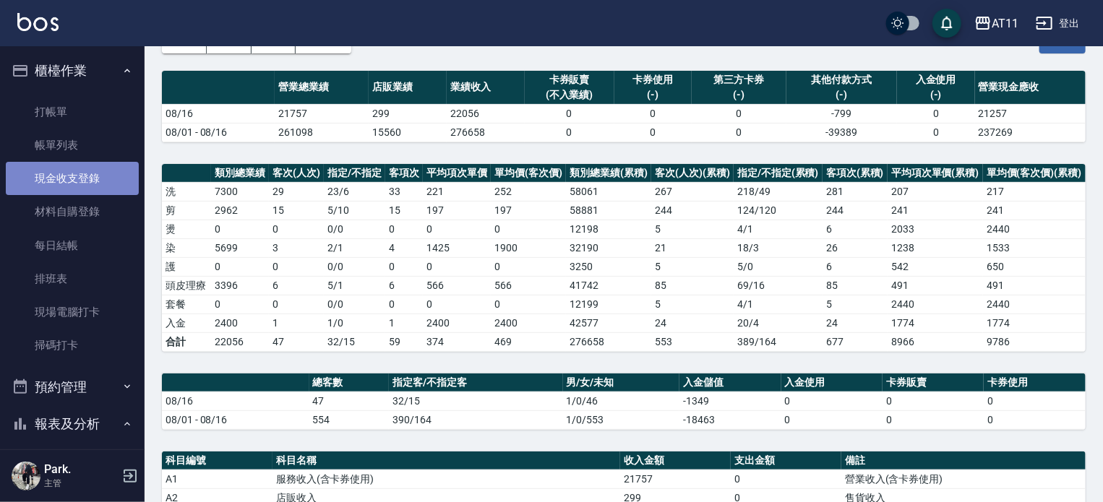
click at [82, 180] on link "現金收支登錄" at bounding box center [72, 178] width 133 height 33
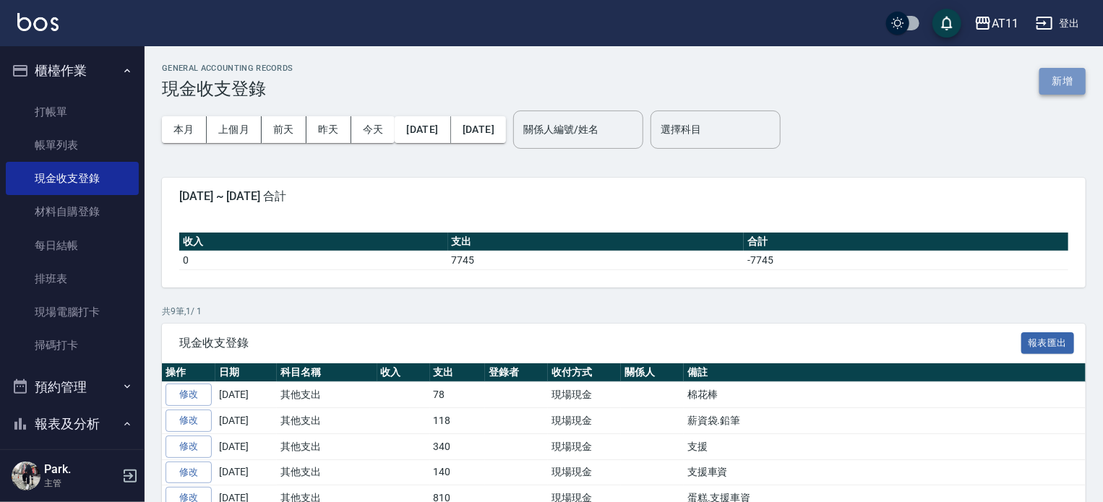
click at [1067, 83] on button "新增" at bounding box center [1062, 81] width 46 height 27
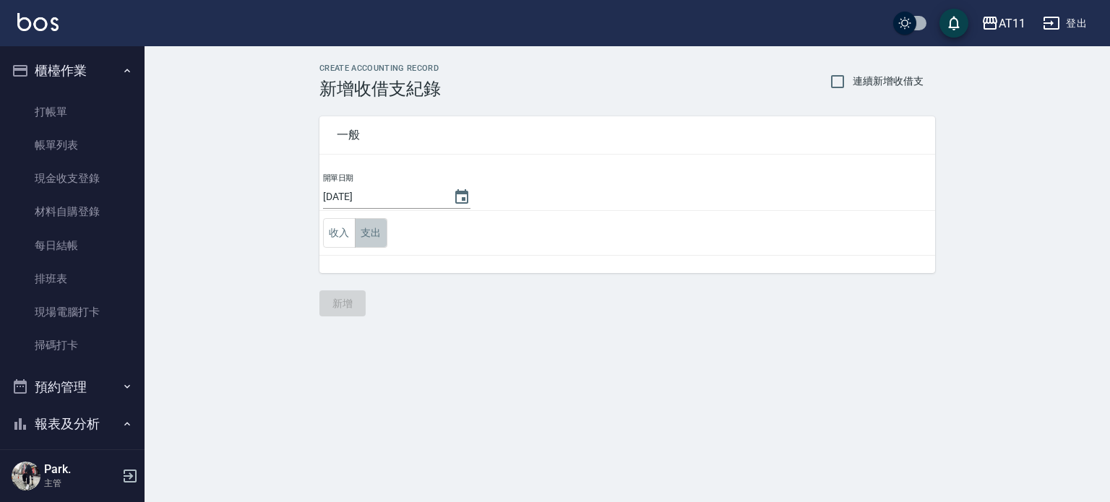
click at [375, 233] on button "支出" at bounding box center [371, 233] width 33 height 30
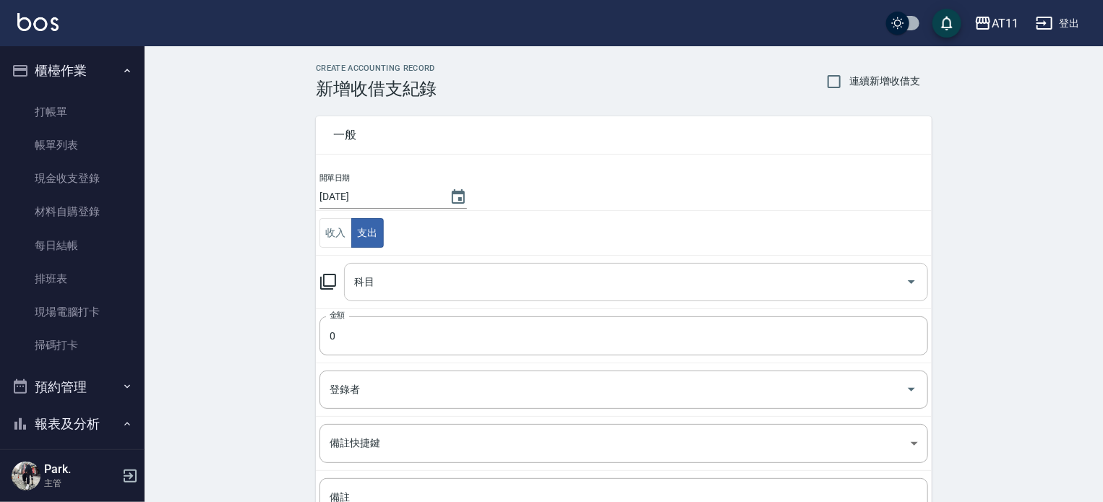
click at [405, 280] on input "科目" at bounding box center [624, 282] width 549 height 25
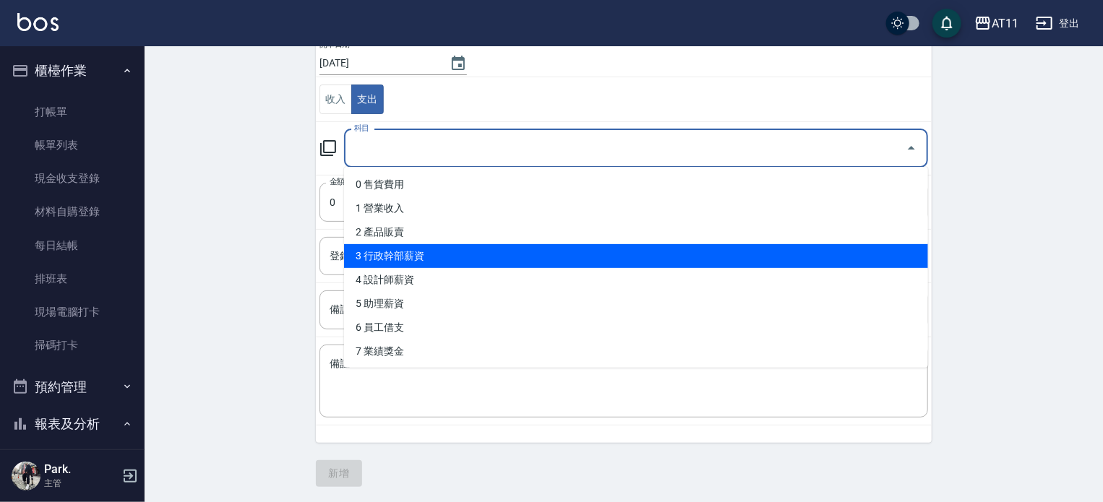
click at [574, 262] on li "3 行政幹部薪資" at bounding box center [636, 256] width 584 height 24
type input "3 行政幹部薪資"
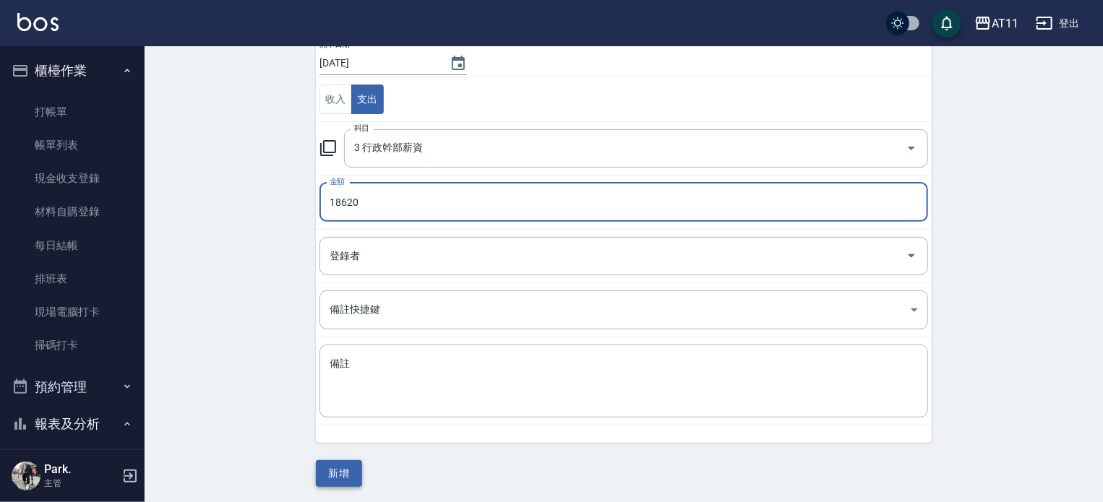
type input "18620"
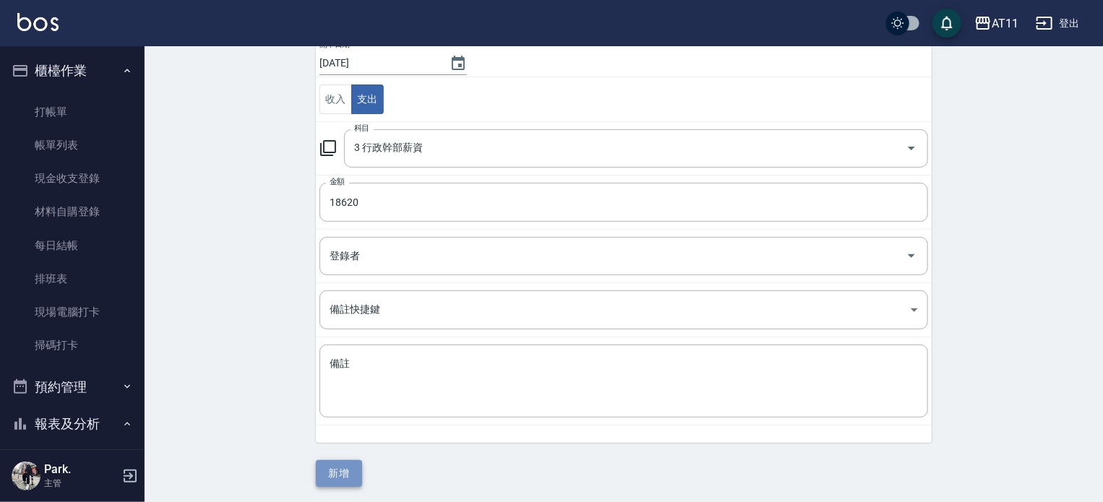
click at [338, 469] on button "新增" at bounding box center [339, 473] width 46 height 27
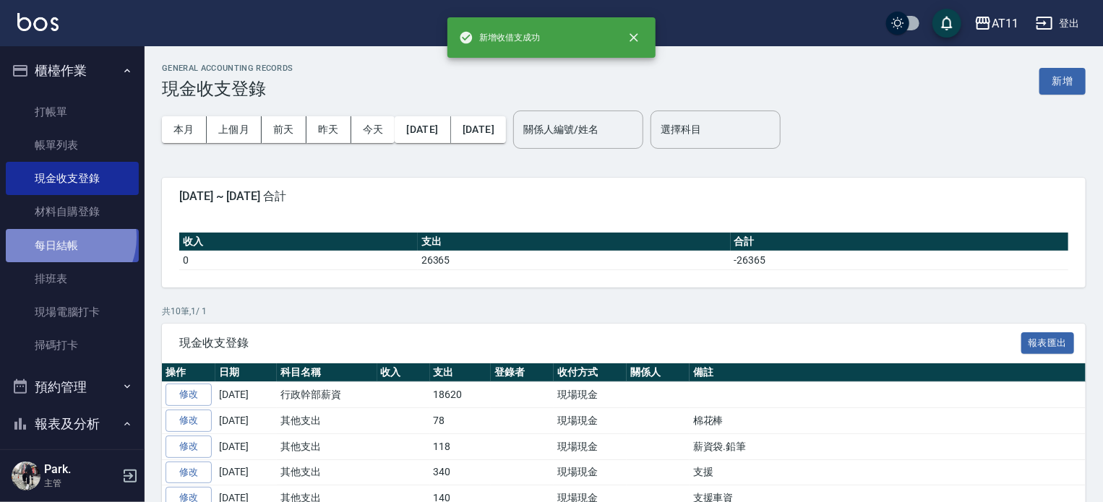
click at [61, 237] on link "每日結帳" at bounding box center [72, 245] width 133 height 33
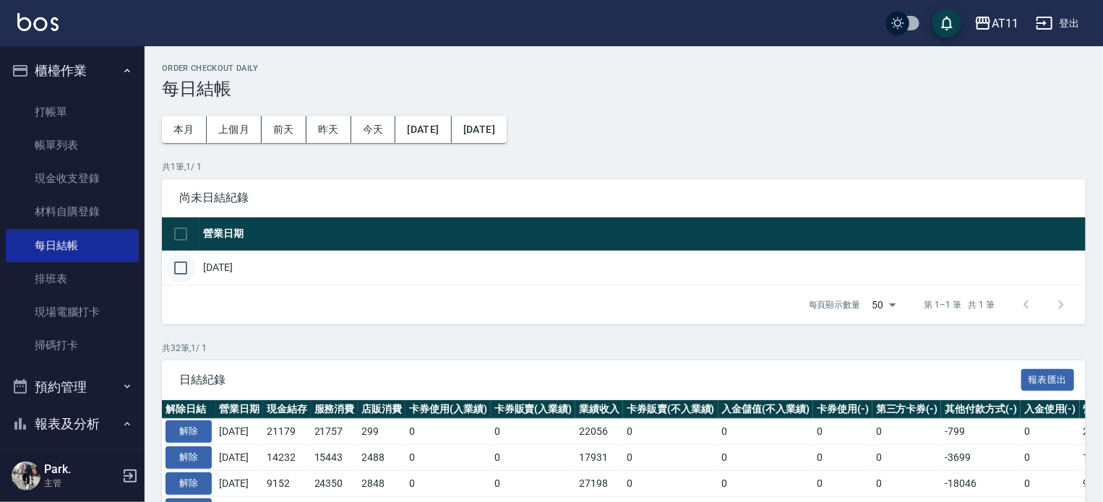
click at [178, 265] on input "checkbox" at bounding box center [180, 268] width 30 height 30
checkbox input "true"
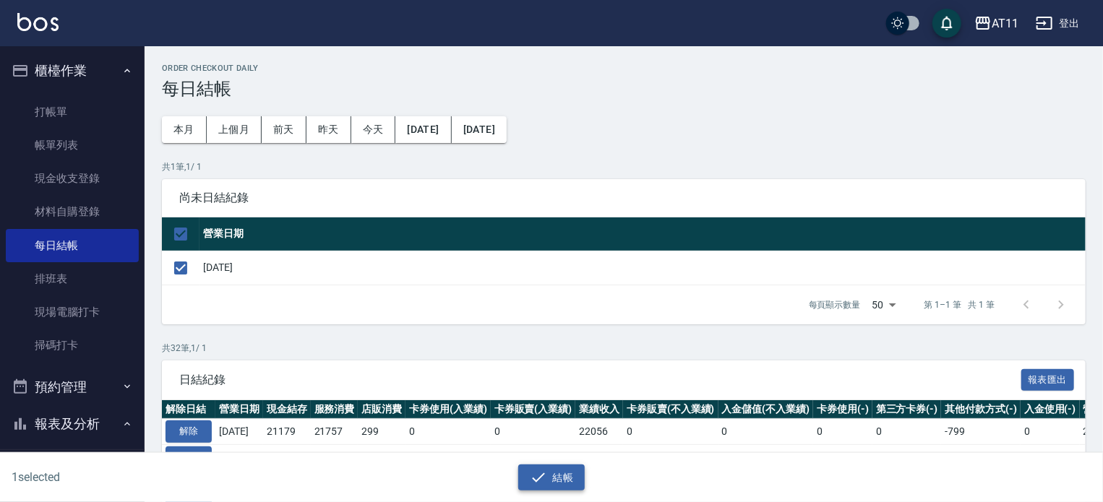
click at [555, 476] on button "結帳" at bounding box center [551, 478] width 67 height 27
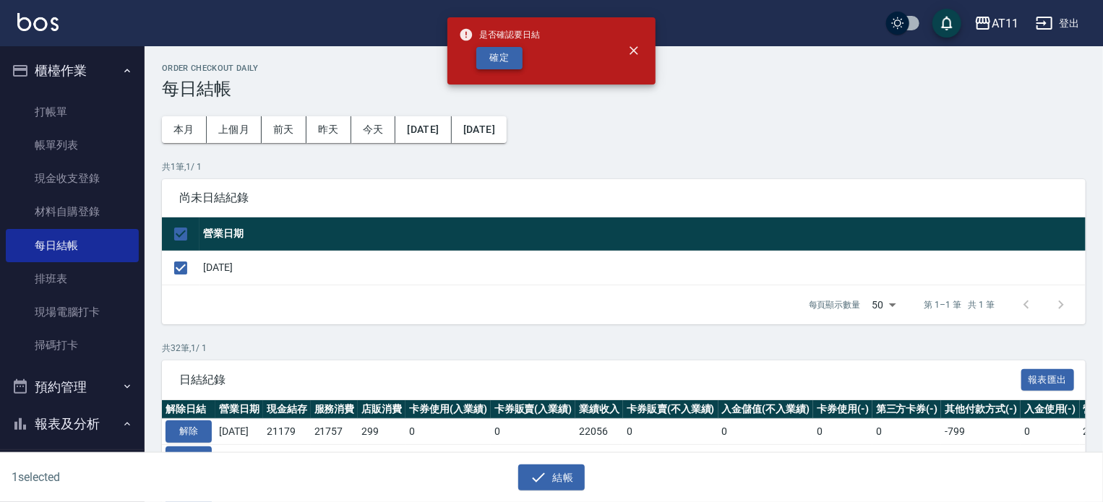
click at [495, 56] on button "確定" at bounding box center [499, 58] width 46 height 22
checkbox input "false"
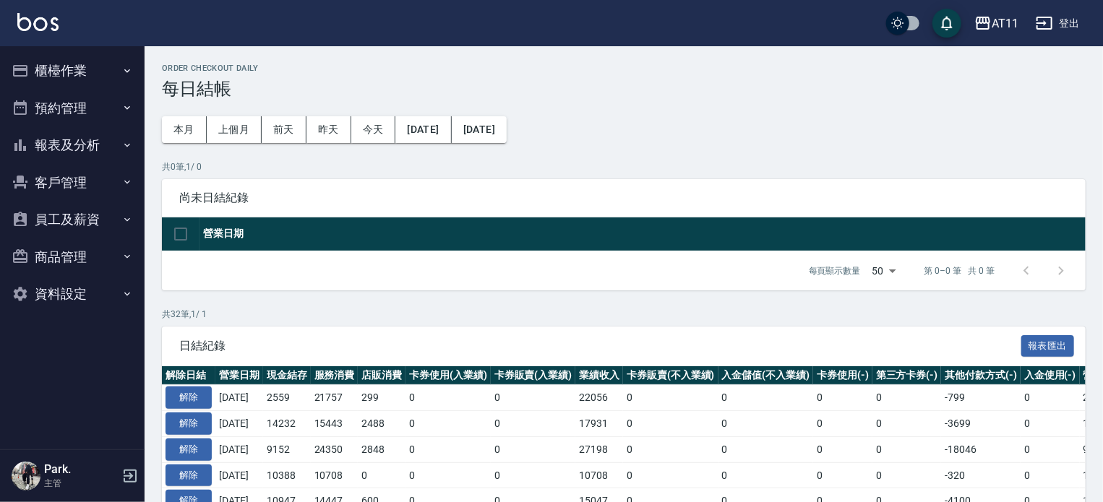
click at [77, 144] on button "報表及分析" at bounding box center [72, 145] width 133 height 38
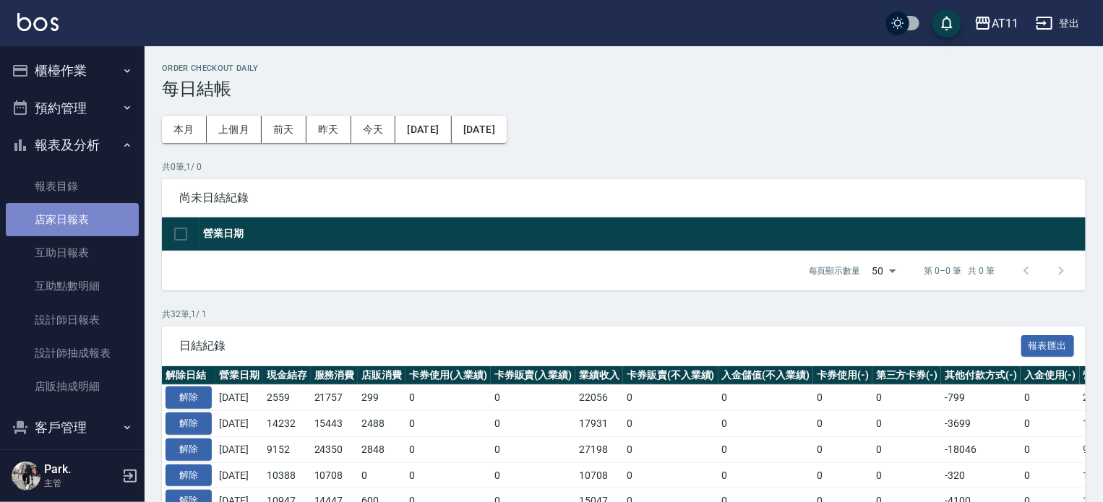
click at [82, 216] on link "店家日報表" at bounding box center [72, 219] width 133 height 33
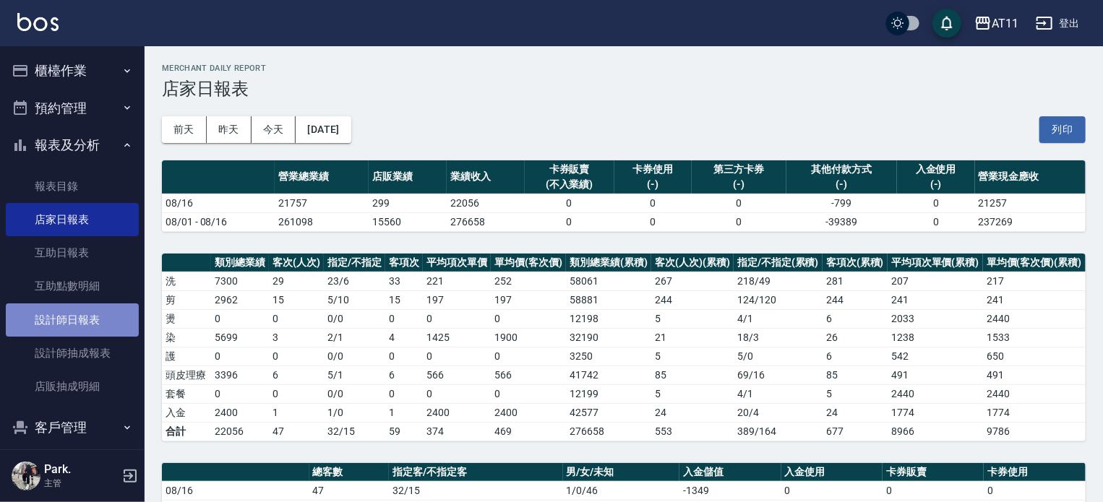
click at [85, 315] on link "設計師日報表" at bounding box center [72, 320] width 133 height 33
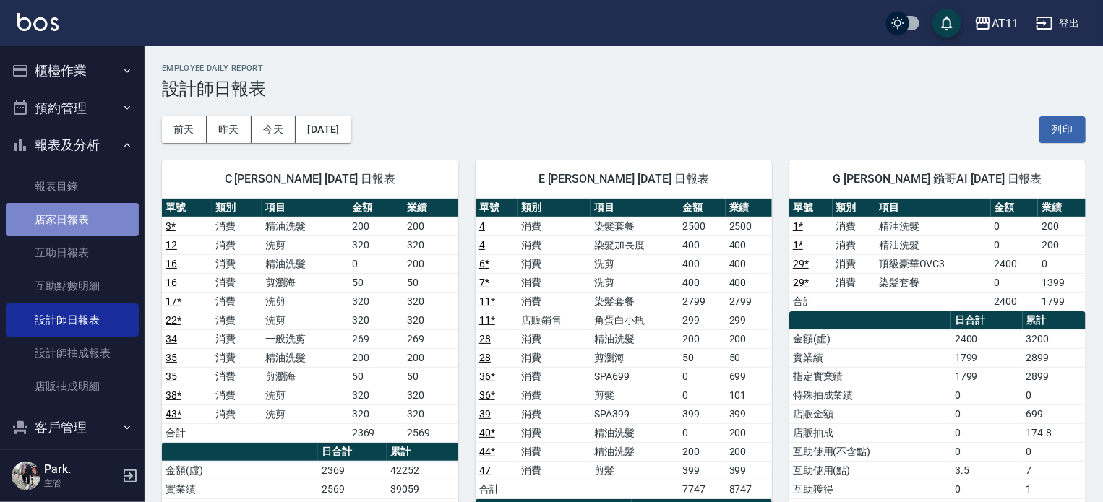
click at [72, 216] on link "店家日報表" at bounding box center [72, 219] width 133 height 33
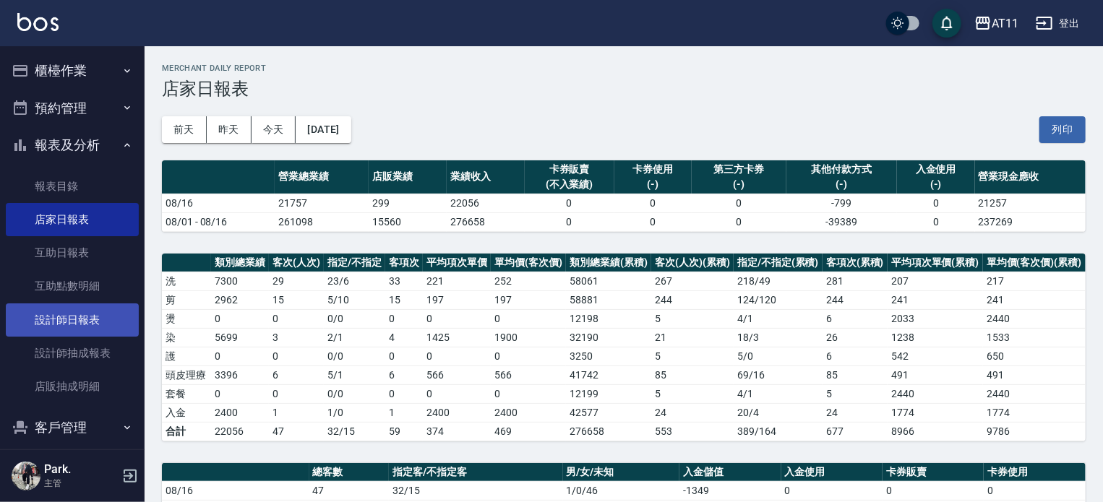
click at [70, 312] on link "設計師日報表" at bounding box center [72, 320] width 133 height 33
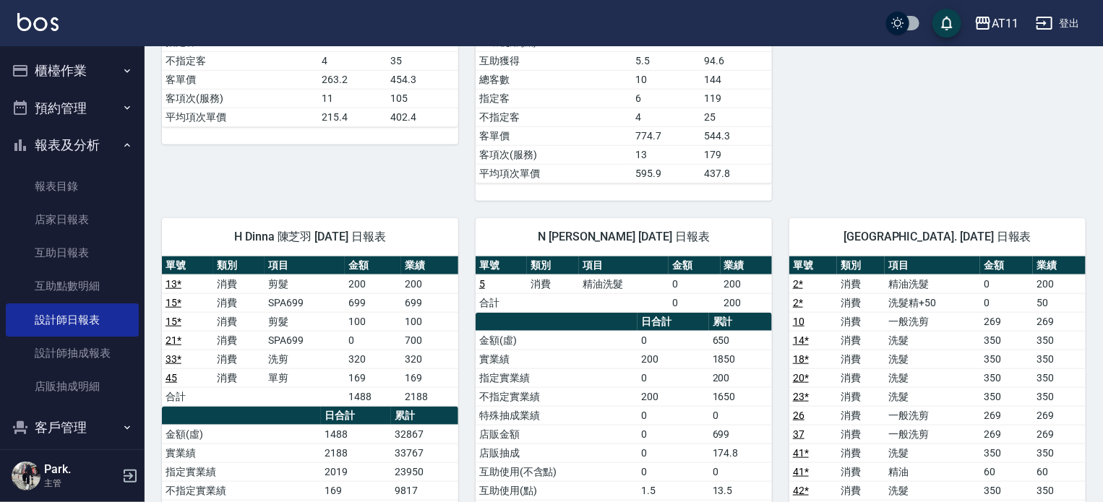
scroll to position [650, 0]
